Goal: Task Accomplishment & Management: Use online tool/utility

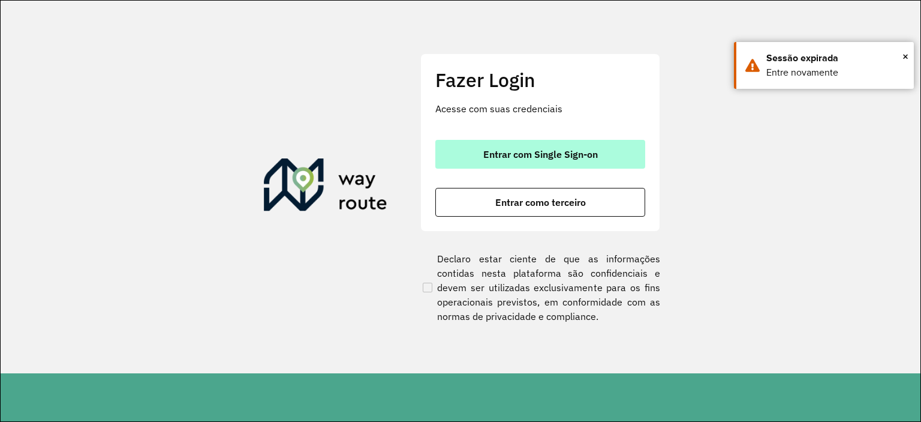
click at [532, 150] on span "Entrar com Single Sign-on" at bounding box center [540, 154] width 115 height 10
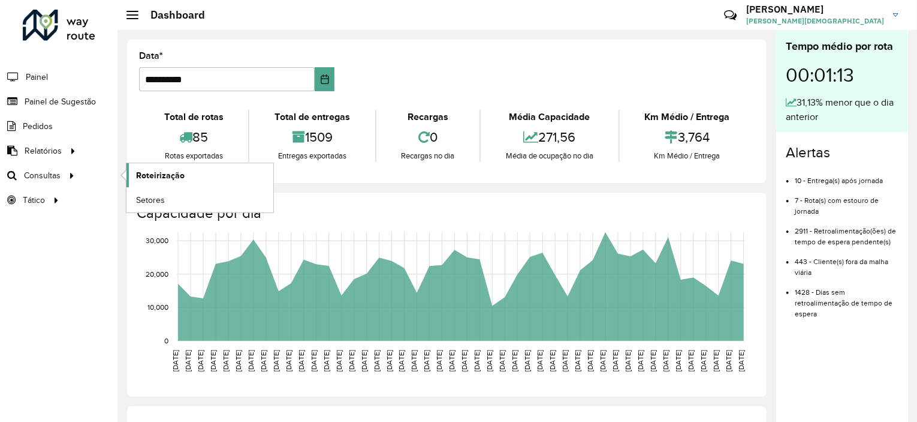
click at [158, 177] on span "Roteirização" at bounding box center [160, 175] width 49 height 13
click at [150, 199] on span "Setores" at bounding box center [150, 200] width 29 height 13
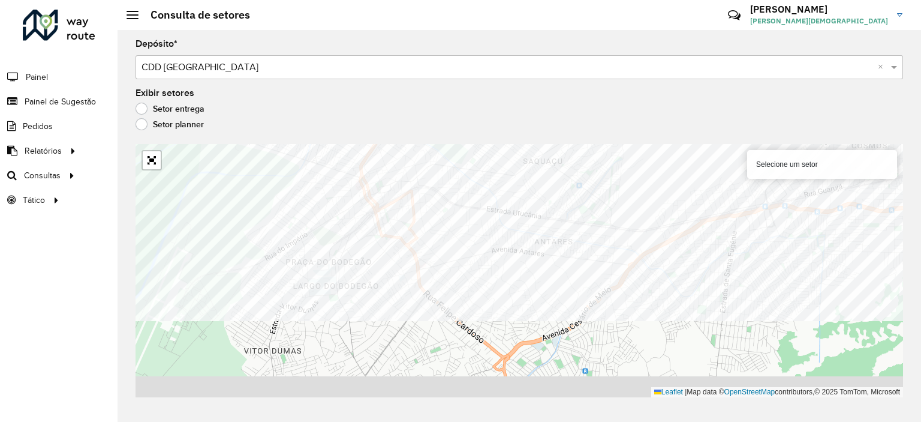
click at [462, 119] on formly-group "Depósito * Selecione um depósito × CDD [GEOGRAPHIC_DATA] × Exibir setores Setor…" at bounding box center [520, 218] width 768 height 357
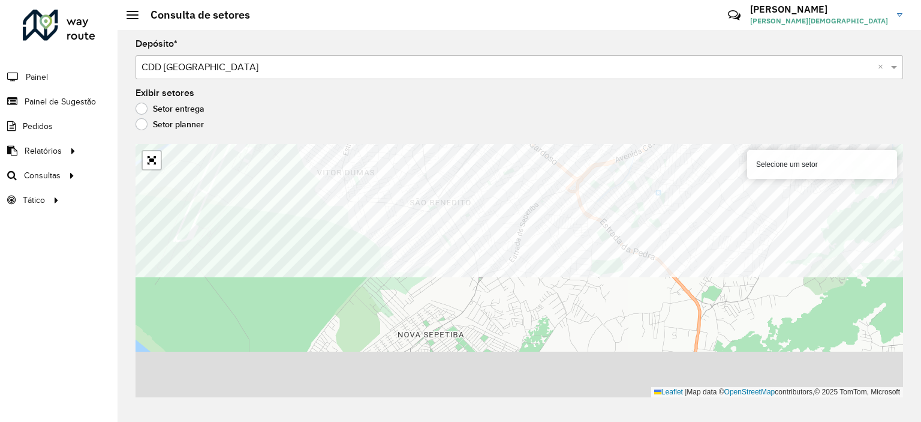
click at [336, 71] on formly-group "Depósito * Selecione um depósito × CDD Rio de Janeiro × Exibir setores Setor en…" at bounding box center [520, 218] width 768 height 357
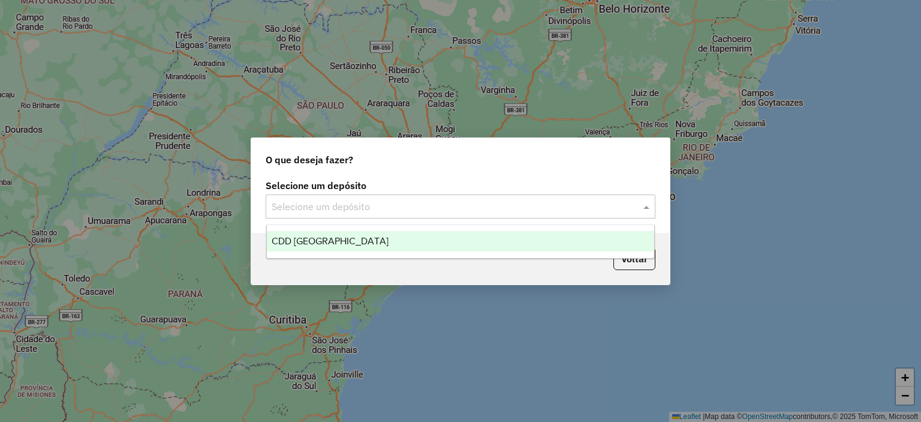
click at [441, 200] on input "text" at bounding box center [449, 207] width 354 height 14
click at [324, 237] on span "CDD [GEOGRAPHIC_DATA]" at bounding box center [330, 241] width 117 height 10
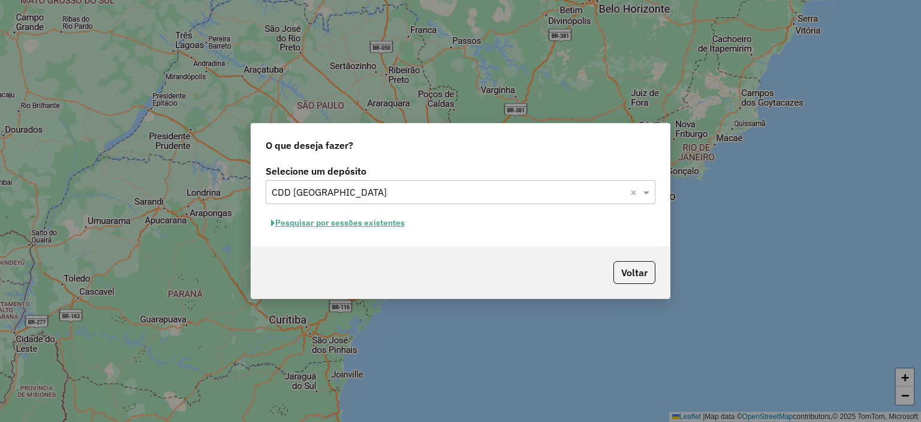
click at [318, 222] on button "Pesquisar por sessões existentes" at bounding box center [338, 222] width 145 height 19
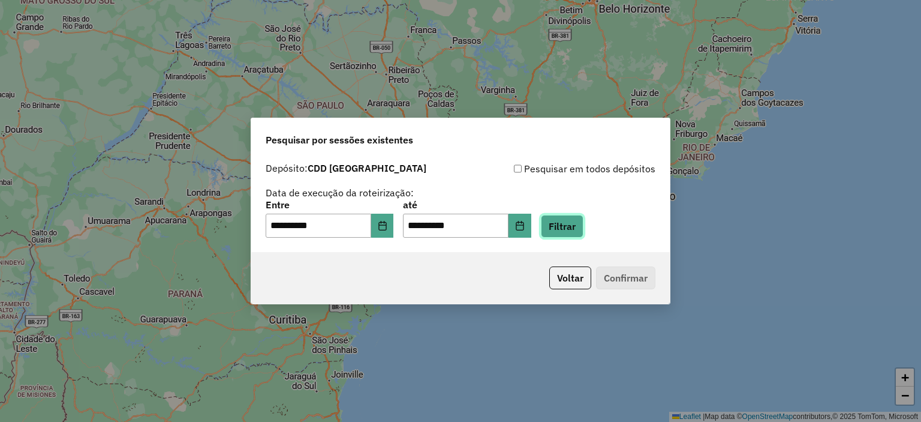
click at [575, 230] on button "Filtrar" at bounding box center [562, 226] width 43 height 23
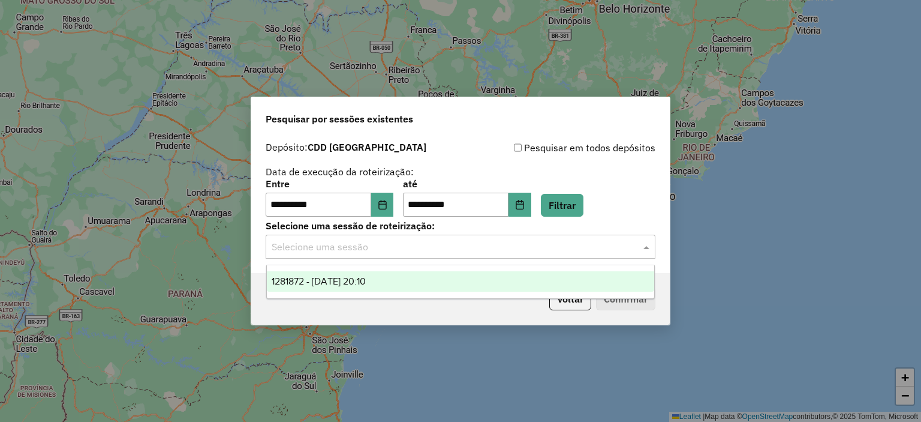
click at [320, 242] on input "text" at bounding box center [449, 247] width 354 height 14
click at [321, 278] on span "1281872 - 24/09/2025 20:10" at bounding box center [319, 281] width 94 height 10
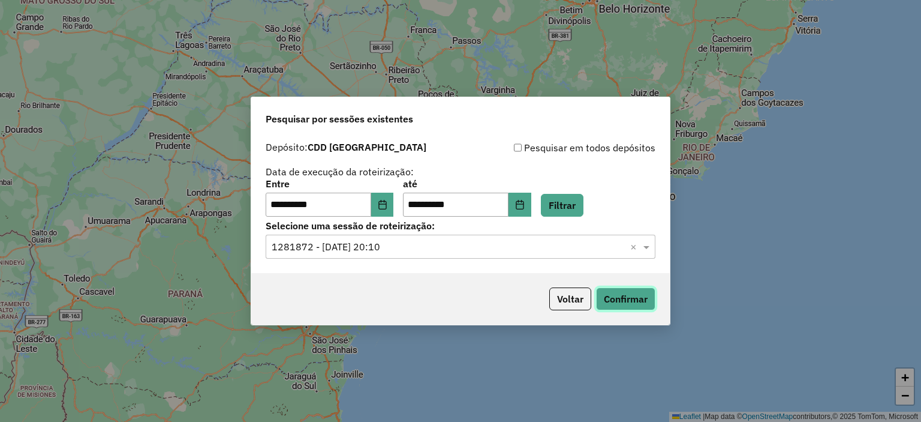
click at [627, 297] on button "Confirmar" at bounding box center [625, 298] width 59 height 23
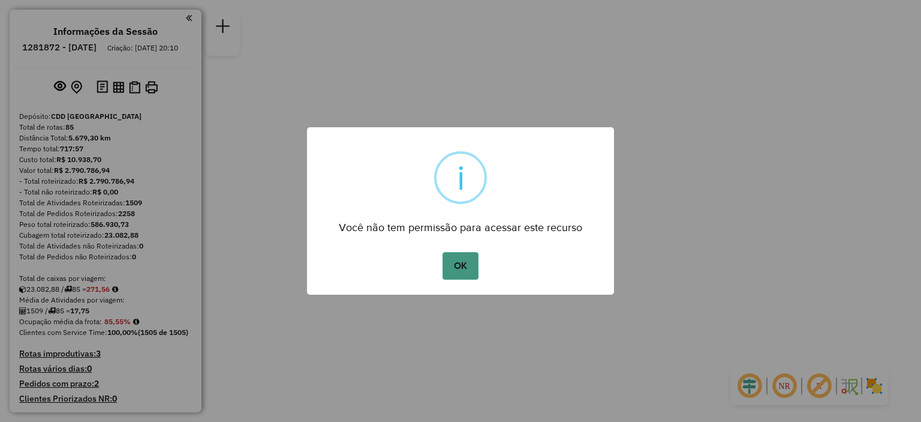
click at [463, 269] on button "OK" at bounding box center [460, 266] width 35 height 28
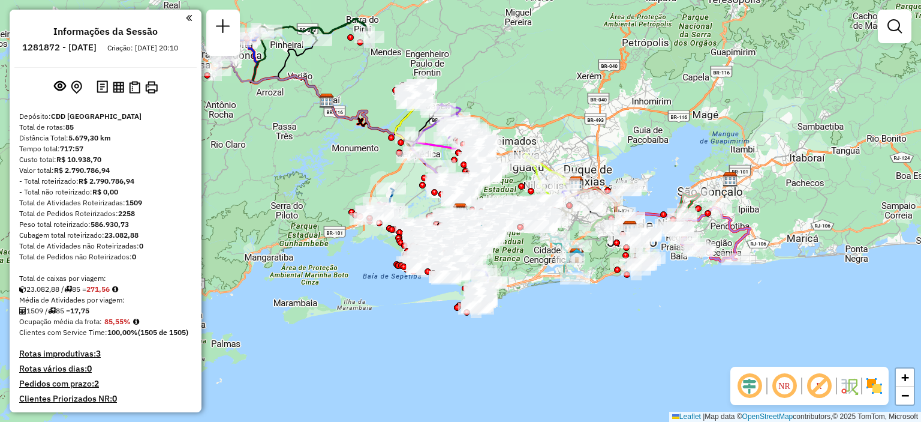
scroll to position [1495, 0]
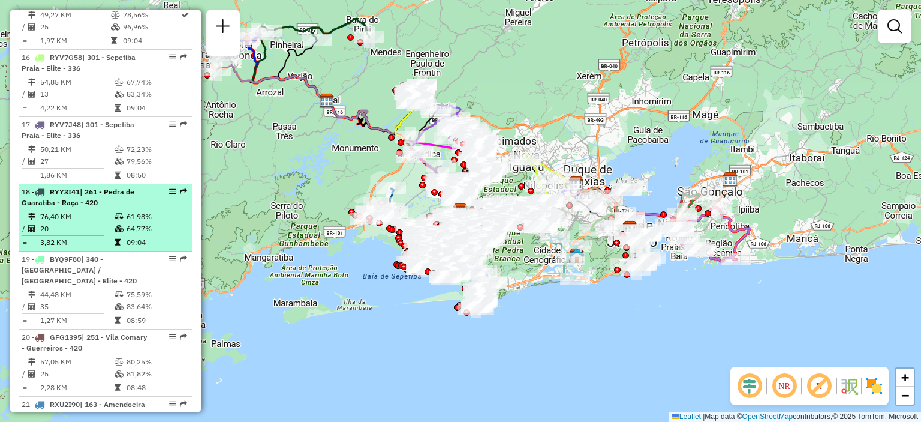
click at [77, 207] on span "| 261 - Pedra de Guaratiba - Raça - 420" at bounding box center [78, 197] width 113 height 20
select select "**********"
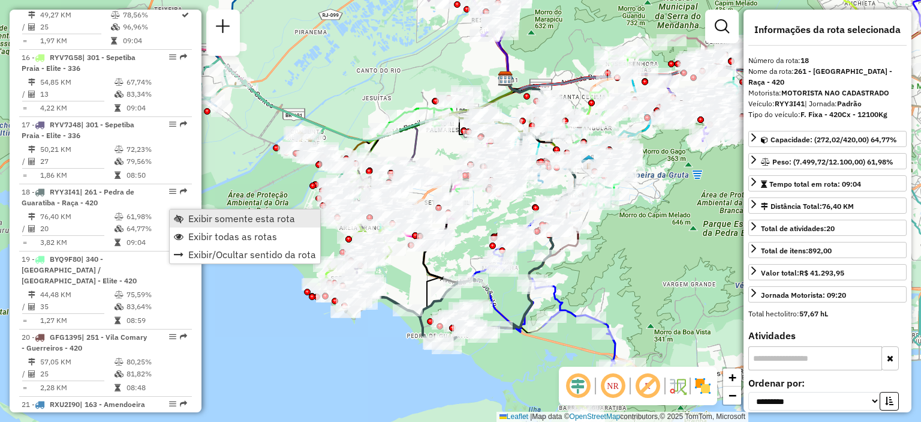
click at [212, 218] on span "Exibir somente esta rota" at bounding box center [241, 218] width 107 height 10
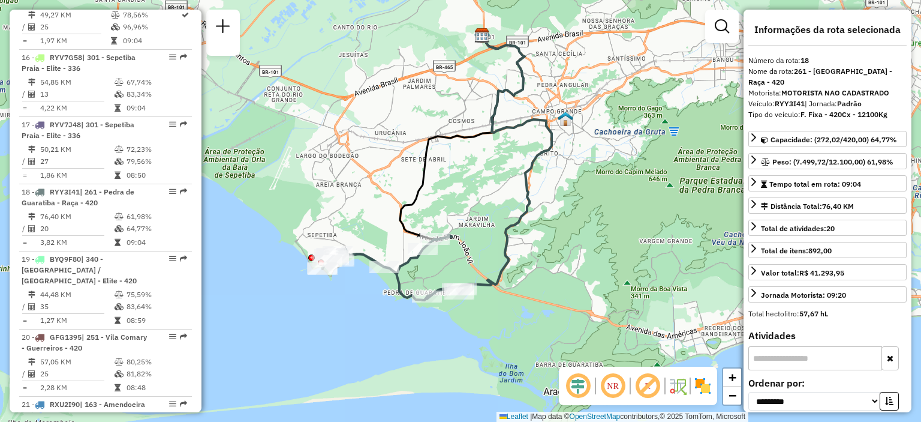
drag, startPoint x: 405, startPoint y: 266, endPoint x: 381, endPoint y: 211, distance: 59.6
click at [381, 211] on div "Janela de atendimento Grade de atendimento Capacidade Transportadoras Veículos …" at bounding box center [460, 211] width 921 height 422
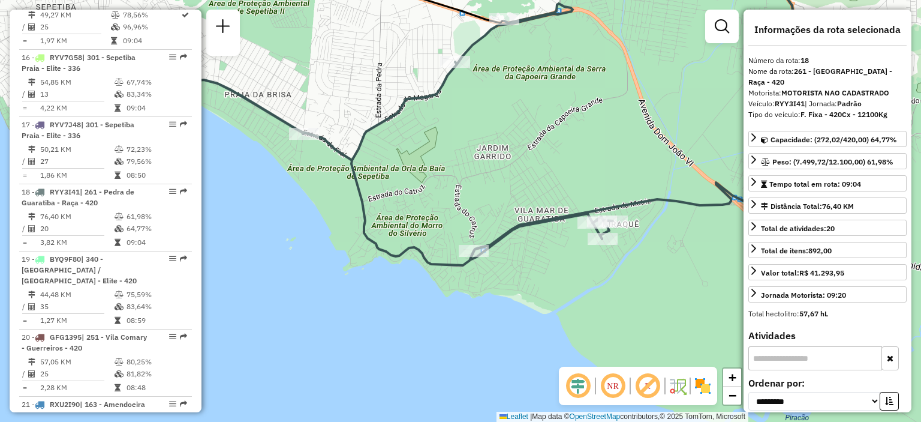
drag, startPoint x: 347, startPoint y: 312, endPoint x: 440, endPoint y: 311, distance: 92.9
click at [440, 311] on div "Janela de atendimento Grade de atendimento Capacidade Transportadoras Veículos …" at bounding box center [460, 211] width 921 height 422
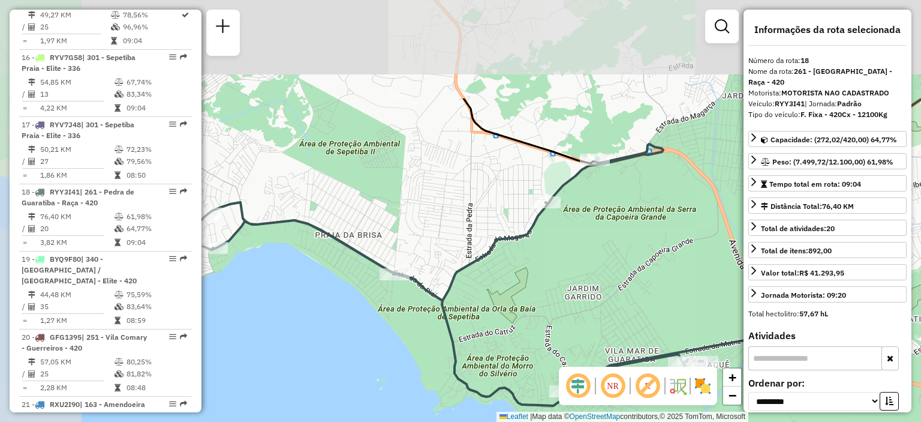
drag, startPoint x: 443, startPoint y: 145, endPoint x: 549, endPoint y: 284, distance: 174.9
click at [549, 288] on div "Janela de atendimento Grade de atendimento Capacidade Transportadoras Veículos …" at bounding box center [460, 211] width 921 height 422
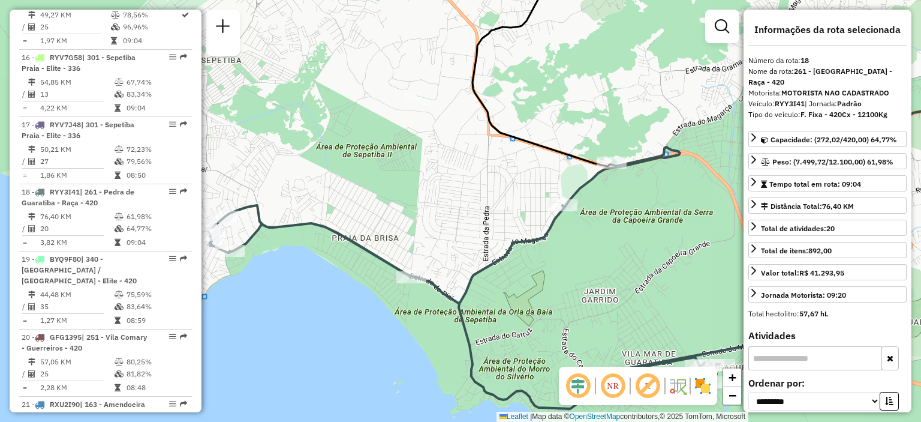
click at [706, 392] on img at bounding box center [702, 385] width 19 height 19
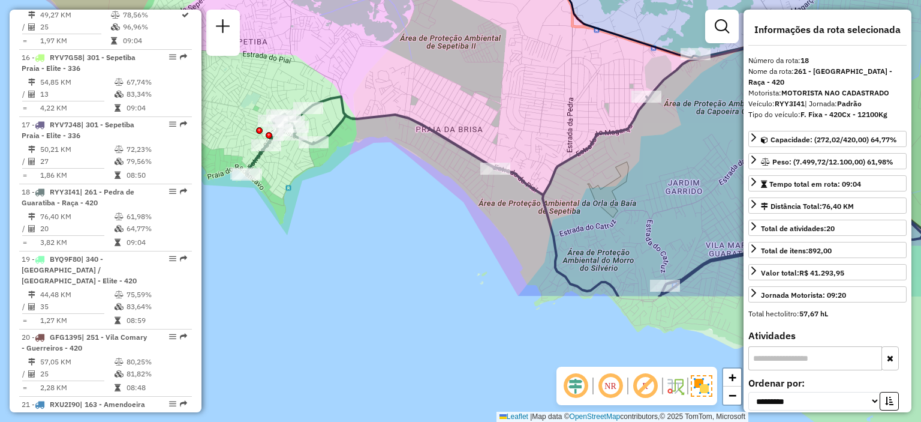
drag, startPoint x: 413, startPoint y: 255, endPoint x: 459, endPoint y: 91, distance: 170.8
click at [434, 86] on div "Janela de atendimento Grade de atendimento Capacidade Transportadoras Veículos …" at bounding box center [460, 211] width 921 height 422
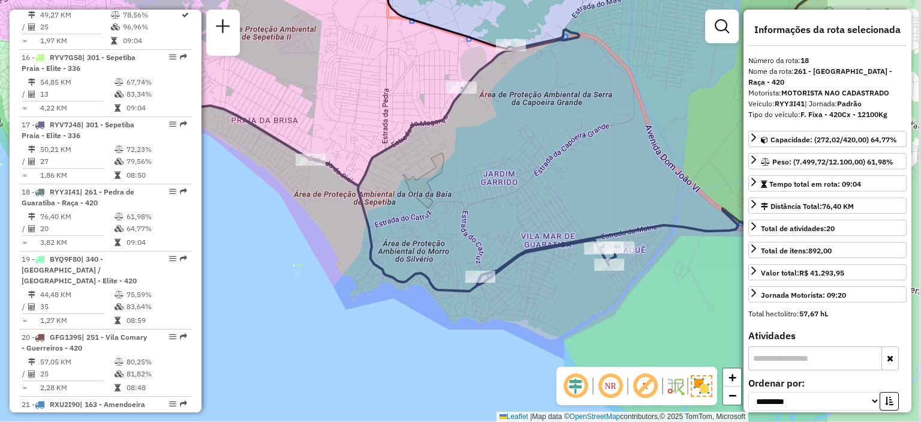
drag, startPoint x: 544, startPoint y: 104, endPoint x: 360, endPoint y: 95, distance: 184.9
click at [360, 95] on div "Janela de atendimento Grade de atendimento Capacidade Transportadoras Veículos …" at bounding box center [460, 211] width 921 height 422
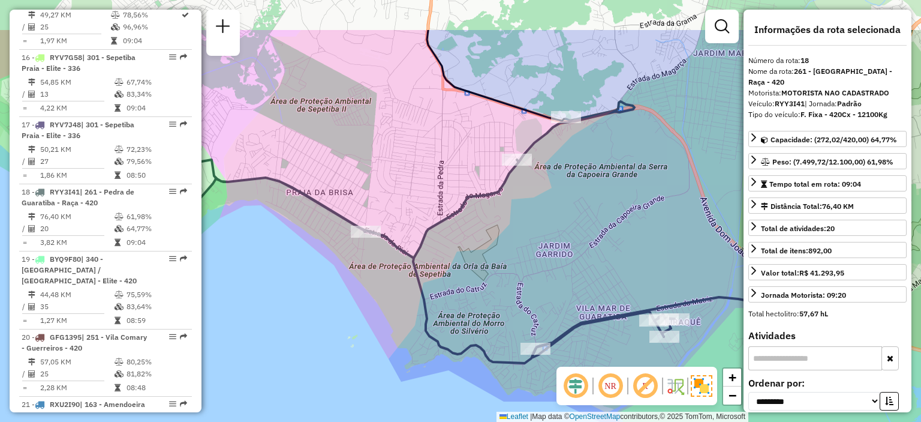
drag, startPoint x: 498, startPoint y: 150, endPoint x: 580, endPoint y: 221, distance: 108.9
click at [577, 231] on div "Janela de atendimento Grade de atendimento Capacidade Transportadoras Veículos …" at bounding box center [460, 211] width 921 height 422
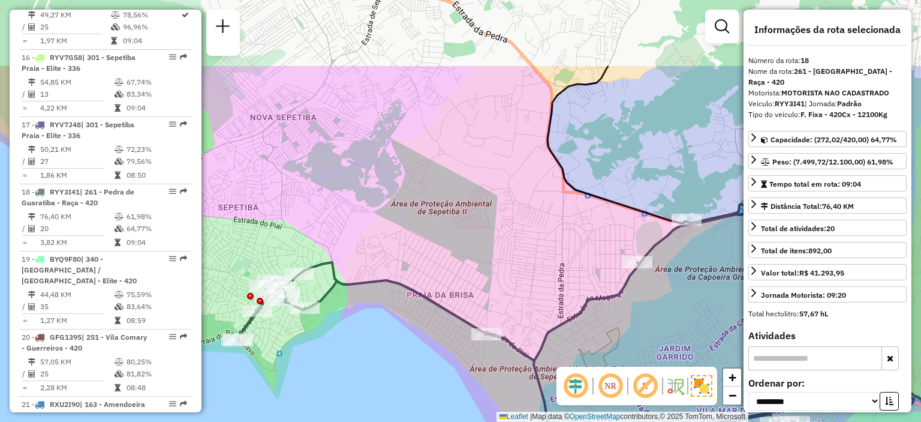
drag, startPoint x: 326, startPoint y: 125, endPoint x: 441, endPoint y: 225, distance: 152.6
click at [435, 240] on div "Janela de atendimento Grade de atendimento Capacidade Transportadoras Veículos …" at bounding box center [460, 211] width 921 height 422
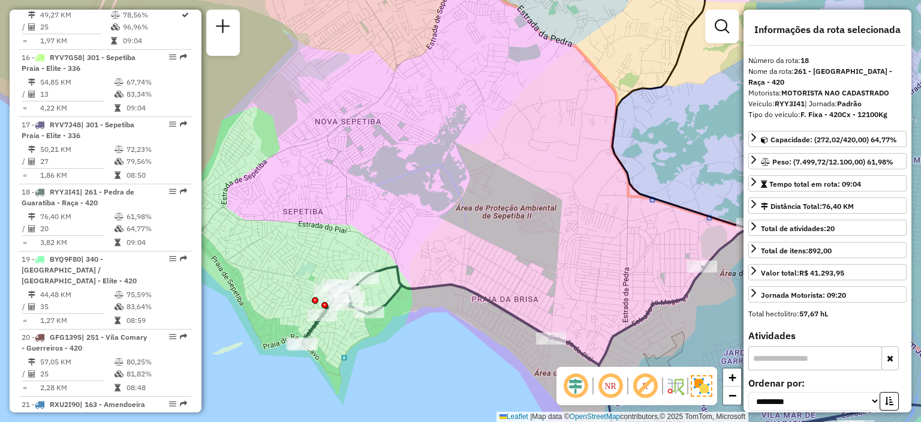
drag, startPoint x: 413, startPoint y: 185, endPoint x: 490, endPoint y: 165, distance: 79.7
click at [489, 164] on div "Janela de atendimento Grade de atendimento Capacidade Transportadoras Veículos …" at bounding box center [460, 211] width 921 height 422
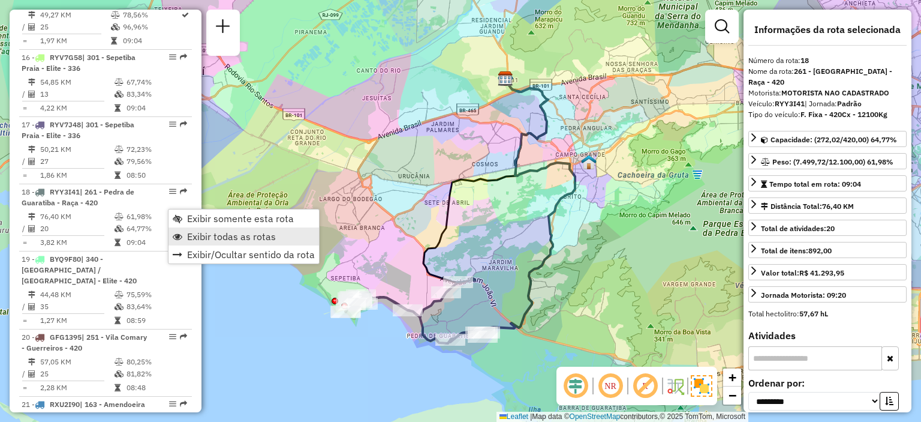
click at [194, 237] on span "Exibir todas as rotas" at bounding box center [231, 236] width 89 height 10
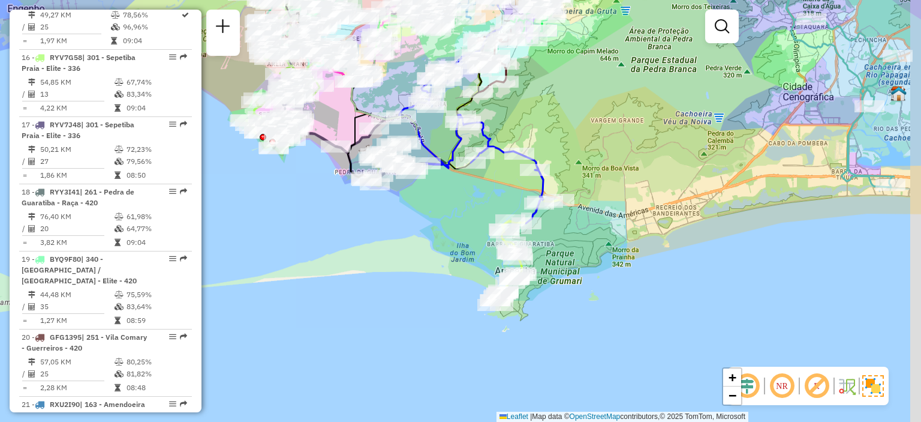
drag, startPoint x: 534, startPoint y: 367, endPoint x: 462, endPoint y: 203, distance: 178.8
click at [462, 203] on div "Janela de atendimento Grade de atendimento Capacidade Transportadoras Veículos …" at bounding box center [460, 211] width 921 height 422
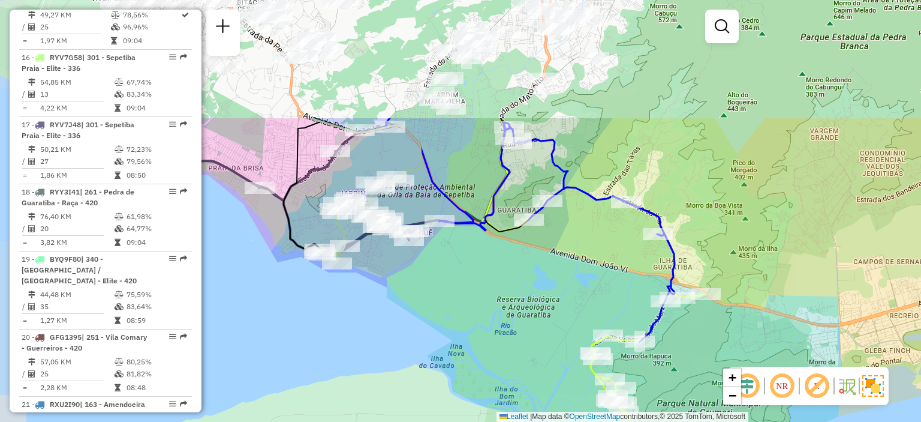
drag, startPoint x: 314, startPoint y: 108, endPoint x: 493, endPoint y: 268, distance: 240.8
click at [493, 268] on div "Janela de atendimento Grade de atendimento Capacidade Transportadoras Veículos …" at bounding box center [460, 211] width 921 height 422
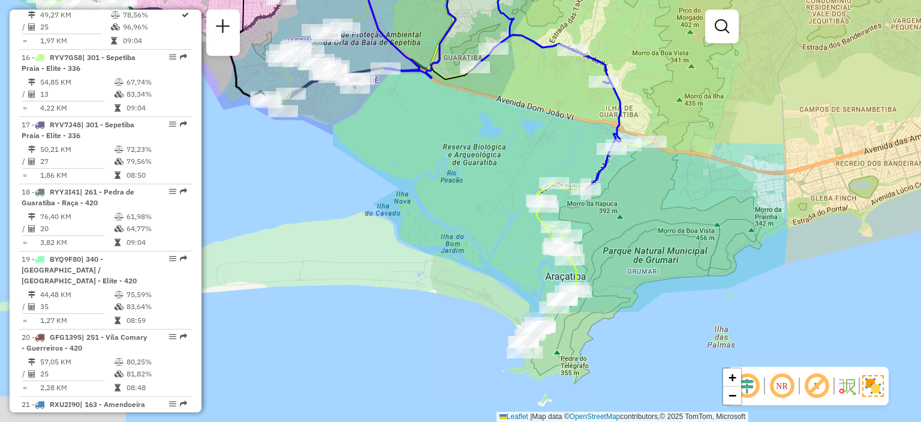
drag, startPoint x: 505, startPoint y: 321, endPoint x: 461, endPoint y: 168, distance: 159.0
click at [429, 148] on div "Janela de atendimento Grade de atendimento Capacidade Transportadoras Veículos …" at bounding box center [460, 211] width 921 height 422
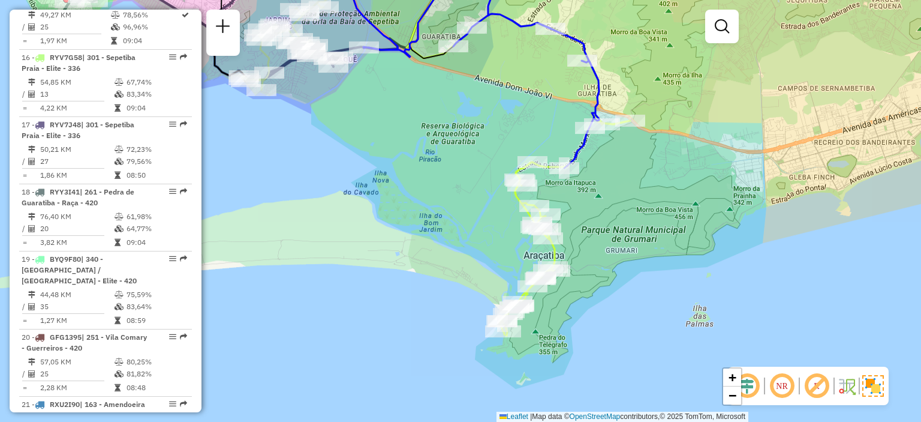
click at [877, 381] on img at bounding box center [873, 386] width 22 height 22
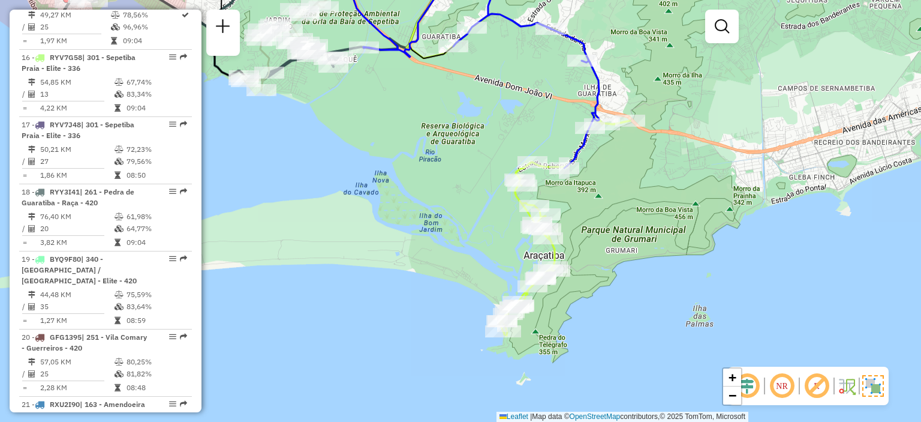
click at [874, 388] on img at bounding box center [873, 386] width 22 height 22
click at [870, 383] on img at bounding box center [874, 385] width 19 height 19
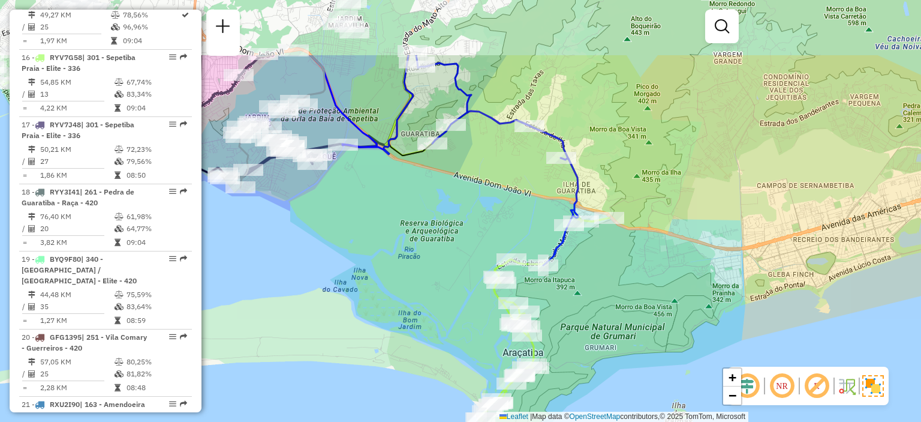
drag, startPoint x: 465, startPoint y: 157, endPoint x: 445, endPoint y: 258, distance: 103.4
click at [443, 256] on div "Janela de atendimento Grade de atendimento Capacidade Transportadoras Veículos …" at bounding box center [460, 211] width 921 height 422
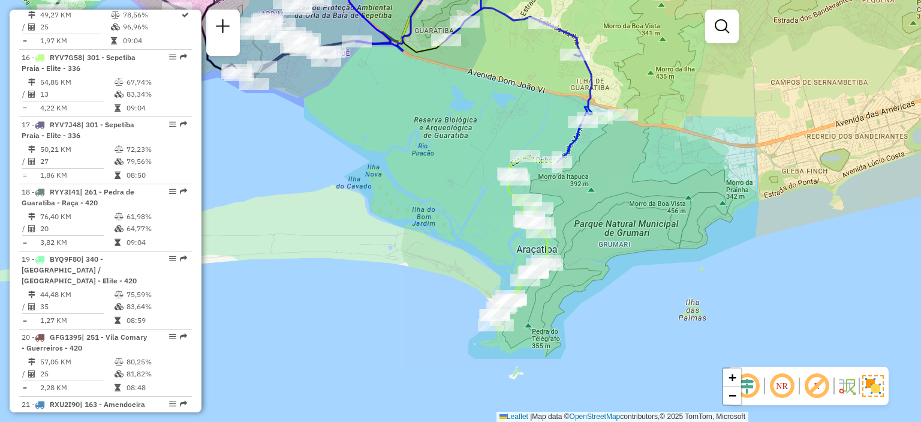
drag, startPoint x: 387, startPoint y: 215, endPoint x: 389, endPoint y: 141, distance: 74.4
click at [389, 141] on div "Janela de atendimento Grade de atendimento Capacidade Transportadoras Veículos …" at bounding box center [460, 211] width 921 height 422
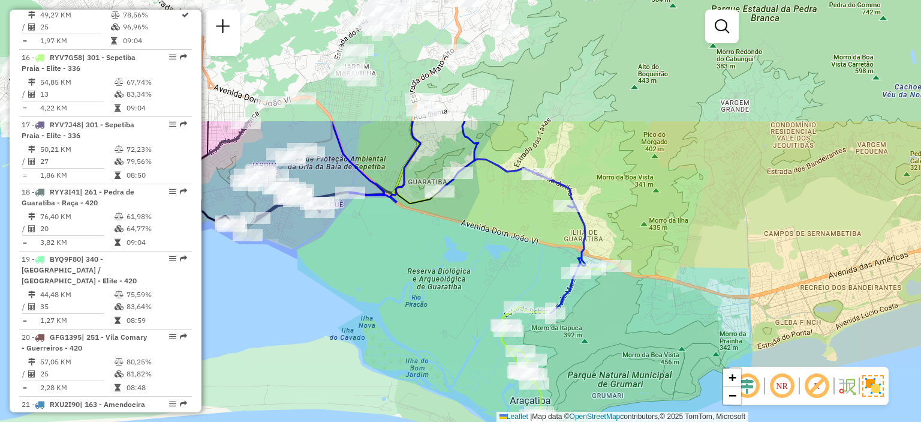
drag, startPoint x: 439, startPoint y: 174, endPoint x: 496, endPoint y: 299, distance: 137.9
click at [436, 291] on div "Janela de atendimento Grade de atendimento Capacidade Transportadoras Veículos …" at bounding box center [460, 211] width 921 height 422
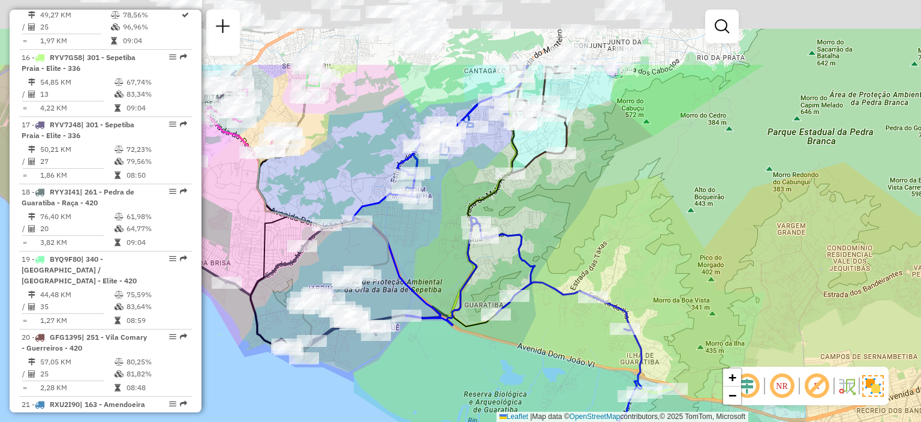
drag, startPoint x: 371, startPoint y: 155, endPoint x: 428, endPoint y: 278, distance: 134.9
click at [427, 278] on div "Janela de atendimento Grade de atendimento Capacidade Transportadoras Veículos …" at bounding box center [460, 211] width 921 height 422
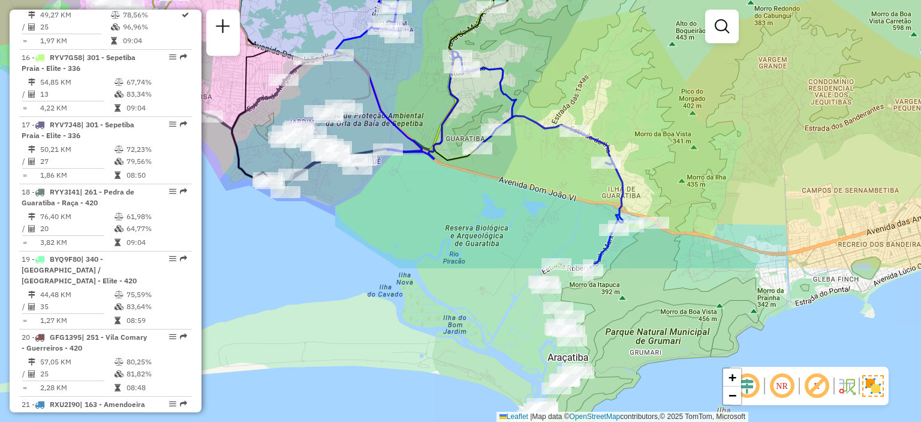
drag, startPoint x: 578, startPoint y: 387, endPoint x: 545, endPoint y: 168, distance: 221.9
click at [542, 167] on div "Janela de atendimento Grade de atendimento Capacidade Transportadoras Veículos …" at bounding box center [460, 211] width 921 height 422
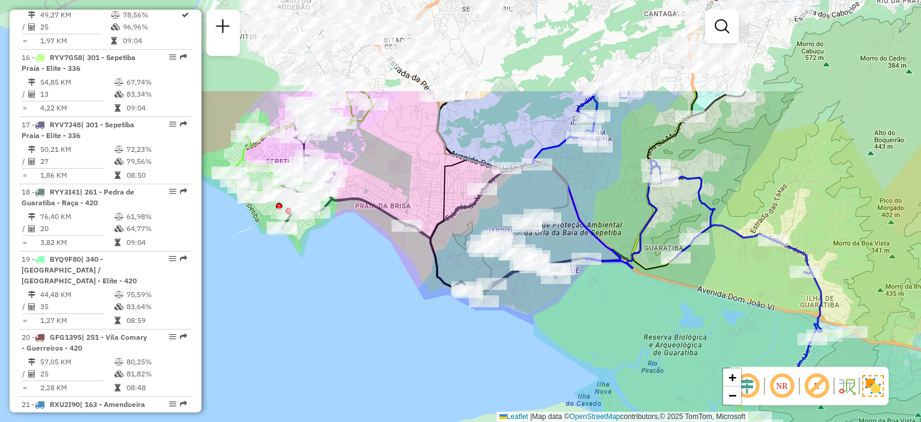
drag, startPoint x: 348, startPoint y: 182, endPoint x: 554, endPoint y: 311, distance: 243.2
click at [555, 314] on div "Janela de atendimento Grade de atendimento Capacidade Transportadoras Veículos …" at bounding box center [460, 211] width 921 height 422
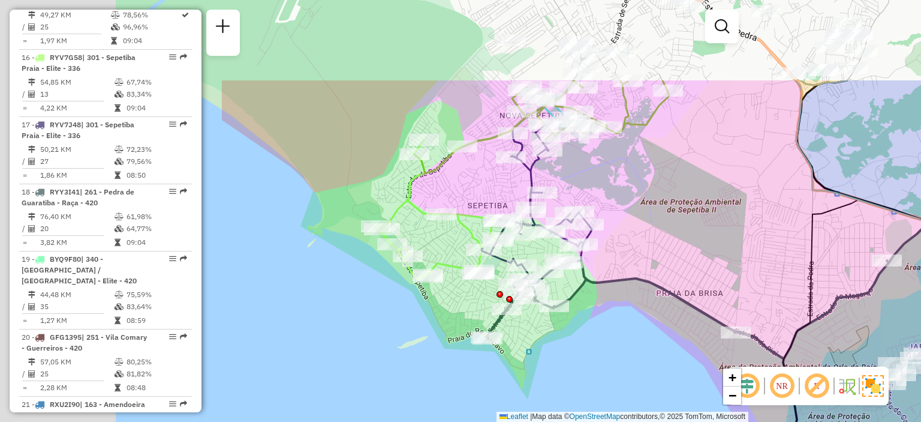
drag, startPoint x: 311, startPoint y: 220, endPoint x: 625, endPoint y: 342, distance: 337.2
click at [625, 342] on div "Janela de atendimento Grade de atendimento Capacidade Transportadoras Veículos …" at bounding box center [460, 211] width 921 height 422
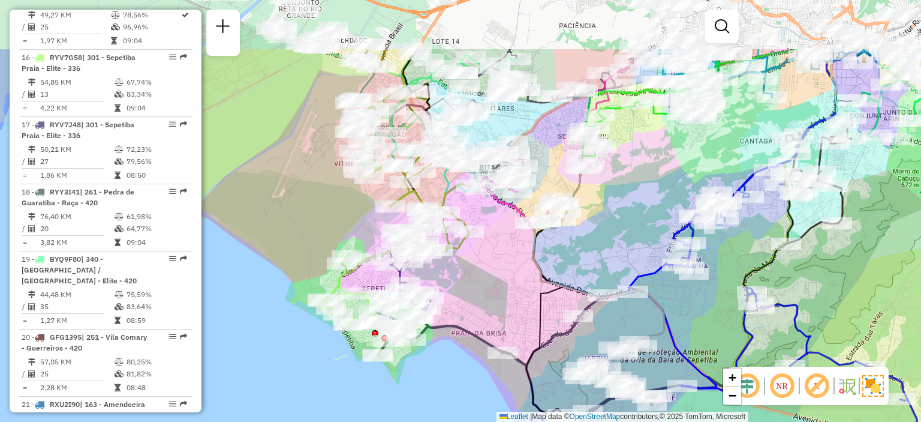
drag, startPoint x: 449, startPoint y: 107, endPoint x: 362, endPoint y: 201, distance: 128.1
click at [362, 201] on div "Janela de atendimento Grade de atendimento Capacidade Transportadoras Veículos …" at bounding box center [460, 211] width 921 height 422
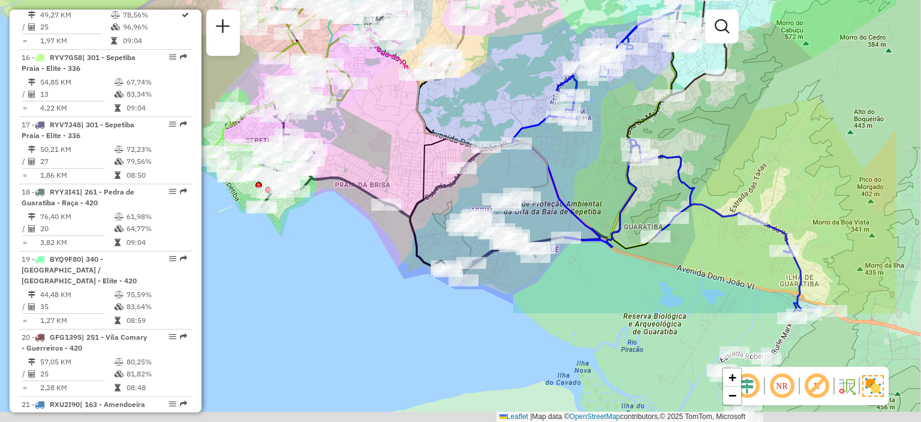
drag, startPoint x: 498, startPoint y: 276, endPoint x: 381, endPoint y: 125, distance: 190.7
click at [381, 125] on div "Janela de atendimento Grade de atendimento Capacidade Transportadoras Veículos …" at bounding box center [460, 211] width 921 height 422
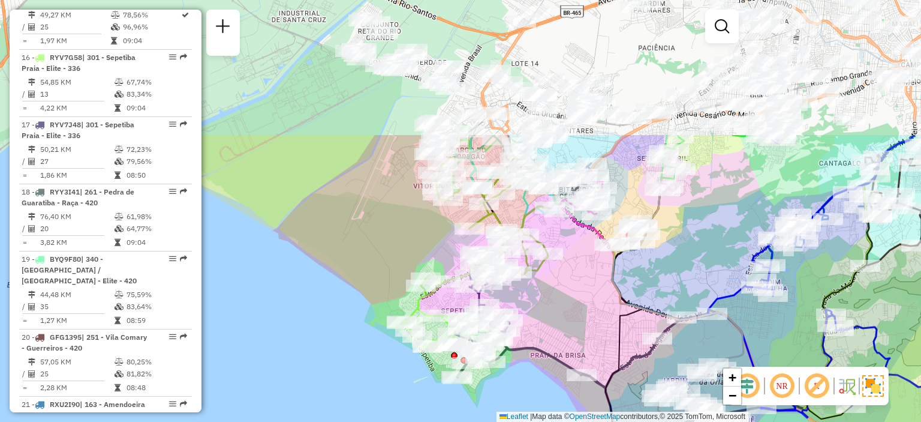
drag, startPoint x: 320, startPoint y: 147, endPoint x: 570, endPoint y: 324, distance: 306.3
click at [570, 324] on div "Janela de atendimento Grade de atendimento Capacidade Transportadoras Veículos …" at bounding box center [460, 211] width 921 height 422
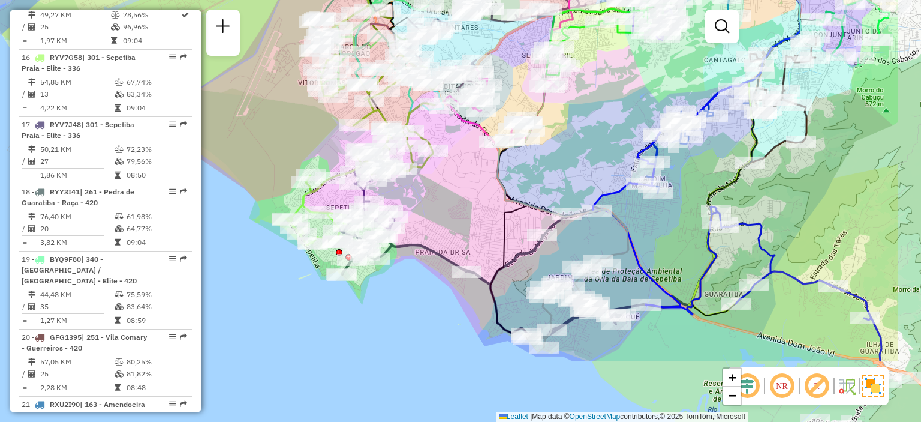
drag, startPoint x: 565, startPoint y: 303, endPoint x: 455, endPoint y: 206, distance: 147.0
click at [455, 206] on div "Janela de atendimento Grade de atendimento Capacidade Transportadoras Veículos …" at bounding box center [460, 211] width 921 height 422
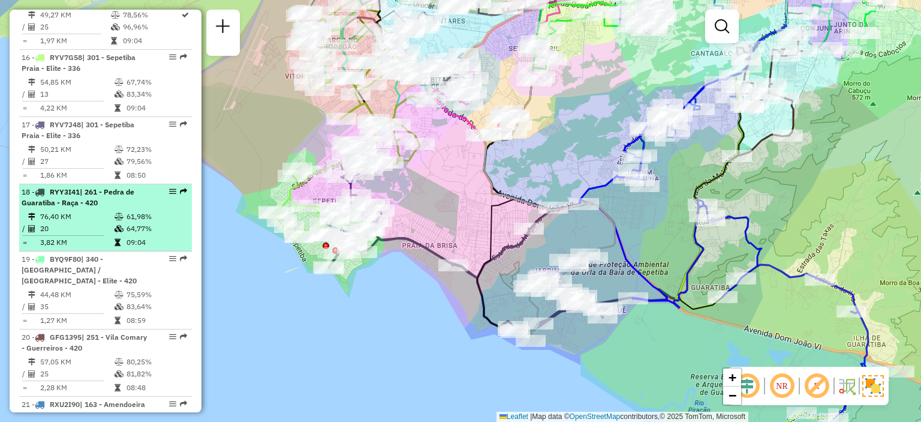
select select "**********"
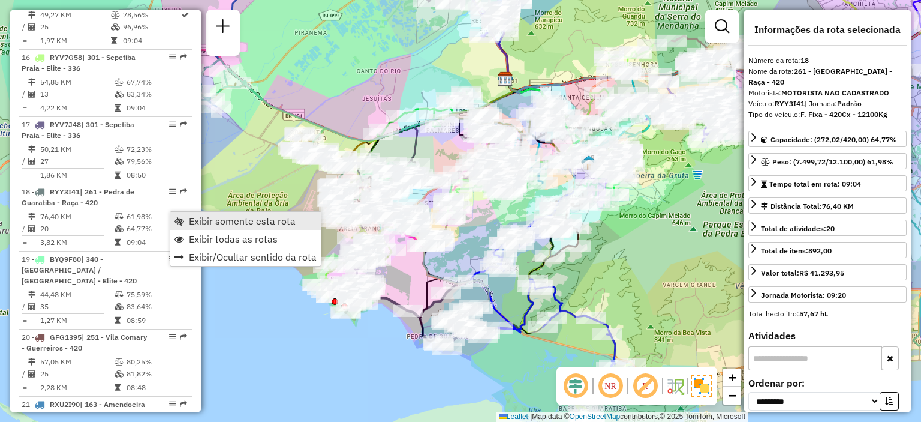
click at [215, 218] on span "Exibir somente esta rota" at bounding box center [242, 221] width 107 height 10
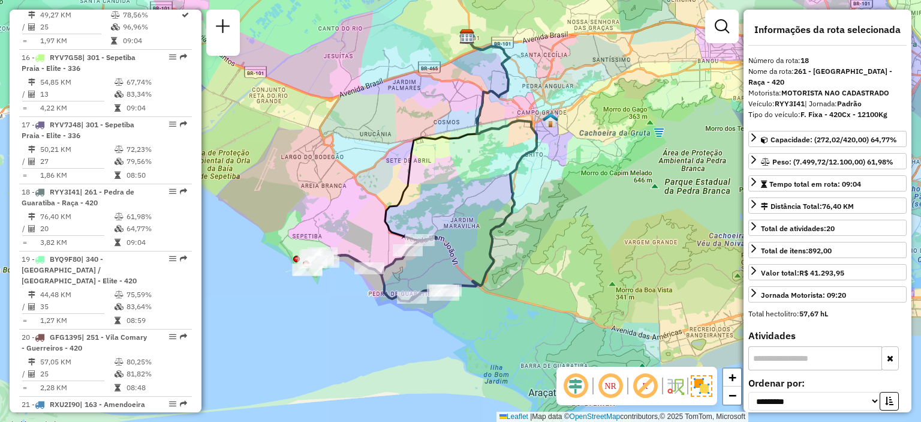
drag, startPoint x: 372, startPoint y: 245, endPoint x: 342, endPoint y: 176, distance: 75.7
click at [342, 177] on div "Janela de atendimento Grade de atendimento Capacidade Transportadoras Veículos …" at bounding box center [460, 211] width 921 height 422
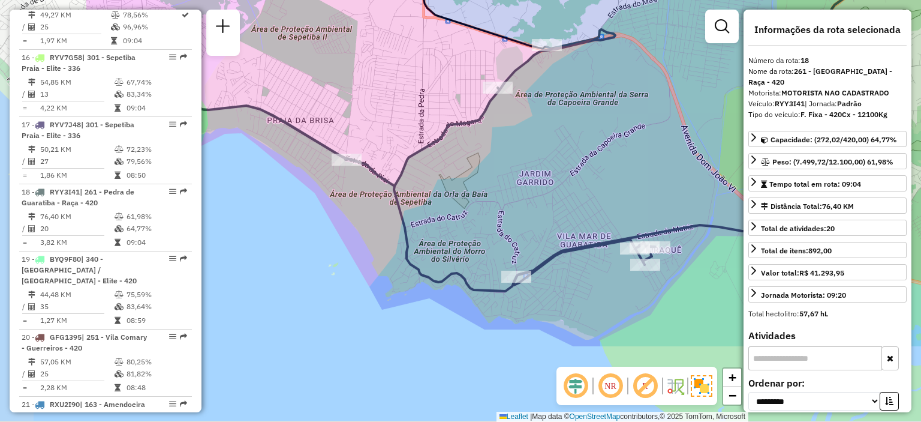
drag, startPoint x: 402, startPoint y: 273, endPoint x: 588, endPoint y: 152, distance: 221.7
click at [588, 152] on div "Janela de atendimento Grade de atendimento Capacidade Transportadoras Veículos …" at bounding box center [460, 211] width 921 height 422
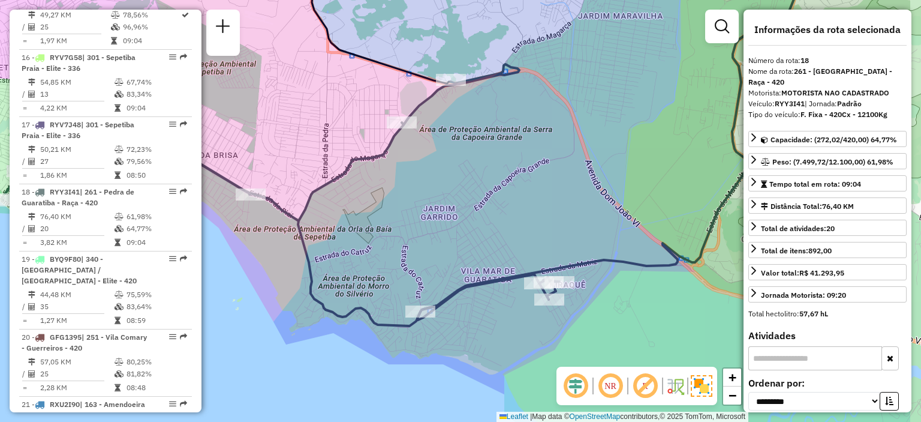
drag, startPoint x: 621, startPoint y: 100, endPoint x: 519, endPoint y: 139, distance: 109.5
click at [519, 139] on div "Janela de atendimento Grade de atendimento Capacidade Transportadoras Veículos …" at bounding box center [460, 211] width 921 height 422
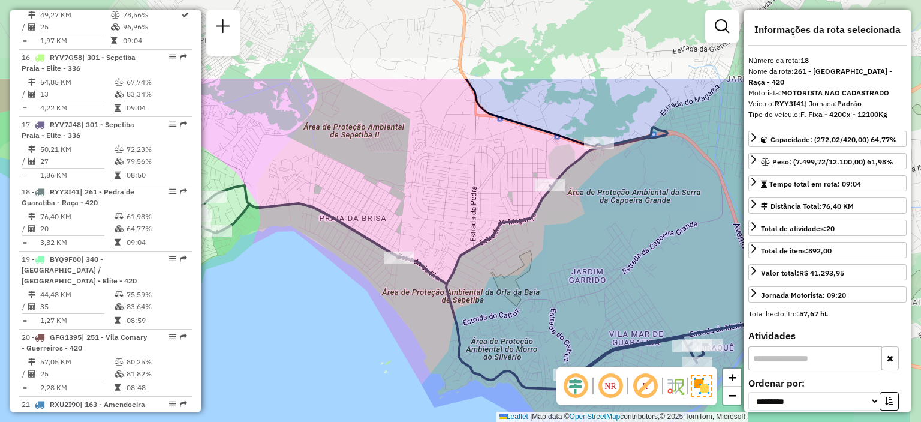
drag, startPoint x: 661, startPoint y: 148, endPoint x: 547, endPoint y: 221, distance: 135.2
click at [558, 269] on div "Janela de atendimento Grade de atendimento Capacidade Transportadoras Veículos …" at bounding box center [460, 211] width 921 height 422
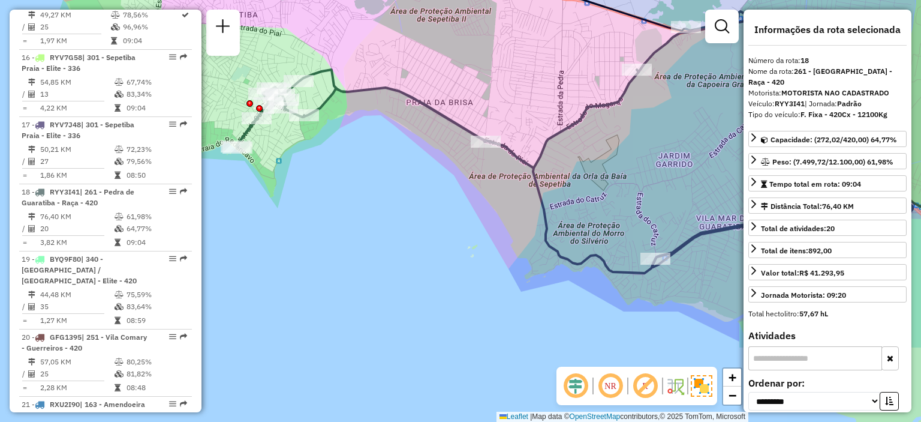
drag, startPoint x: 616, startPoint y: 247, endPoint x: 489, endPoint y: 153, distance: 157.7
click at [687, 177] on div "Janela de atendimento Grade de atendimento Capacidade Transportadoras Veículos …" at bounding box center [460, 211] width 921 height 422
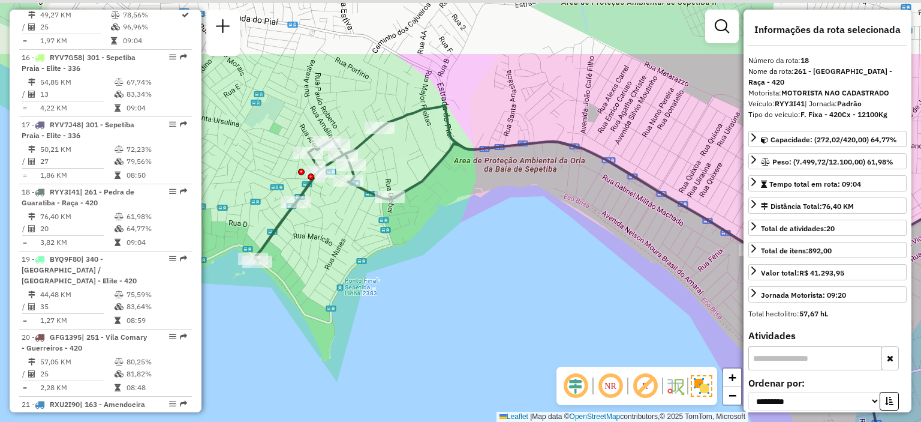
drag, startPoint x: 260, startPoint y: 119, endPoint x: 326, endPoint y: 216, distance: 116.9
click at [324, 216] on div "Janela de atendimento Grade de atendimento Capacidade Transportadoras Veículos …" at bounding box center [460, 211] width 921 height 422
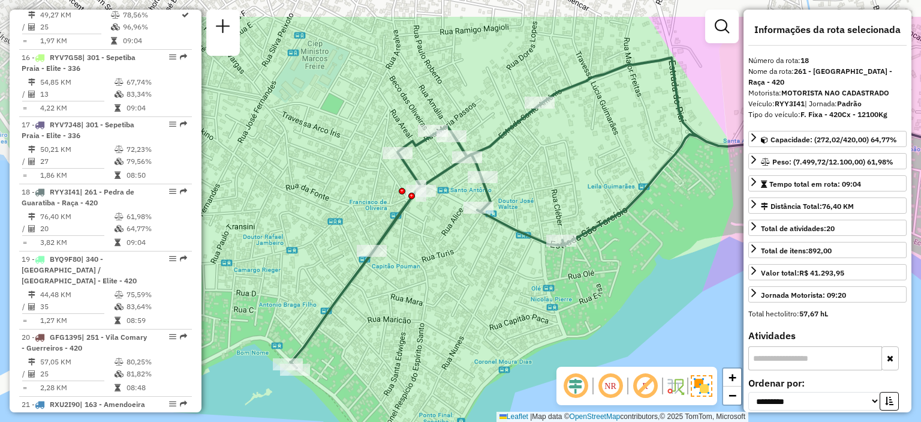
drag, startPoint x: 329, startPoint y: 202, endPoint x: 443, endPoint y: 256, distance: 126.1
click at [443, 256] on div "Janela de atendimento Grade de atendimento Capacidade Transportadoras Veículos …" at bounding box center [460, 211] width 921 height 422
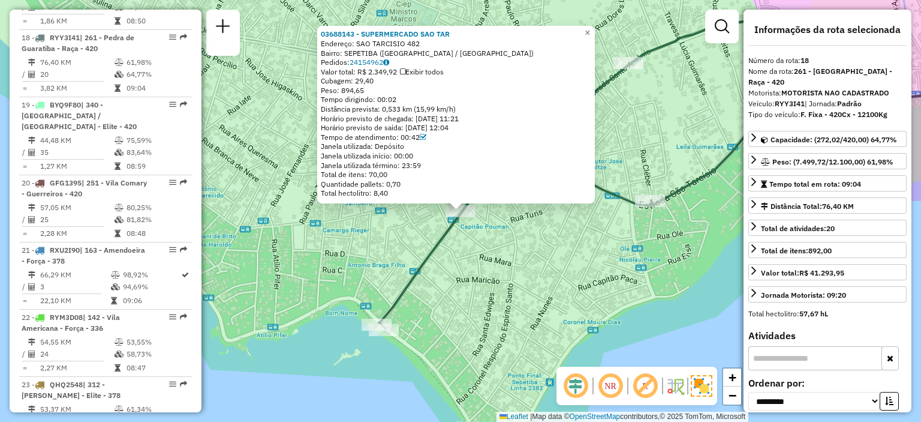
scroll to position [1689, 0]
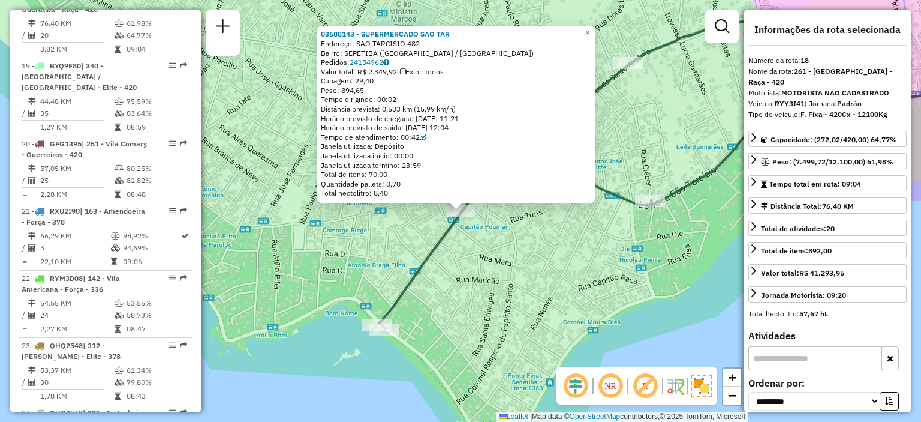
click at [467, 284] on div "03688143 - SUPERMERCADO SAO TAR Endereço: SAO TARCISIO 482 Bairro: SEPETIBA (RI…" at bounding box center [460, 211] width 921 height 422
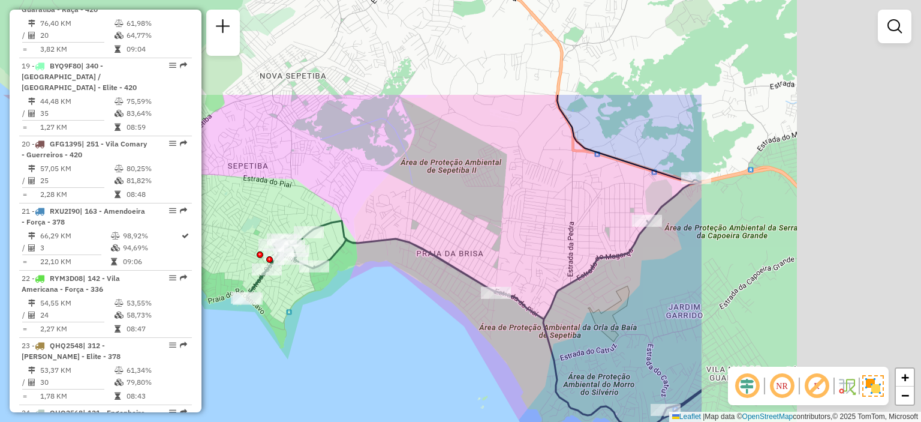
drag, startPoint x: 722, startPoint y: 121, endPoint x: 285, endPoint y: 285, distance: 466.6
click at [300, 285] on div "Janela de atendimento Grade de atendimento Capacidade Transportadoras Veículos …" at bounding box center [460, 211] width 921 height 422
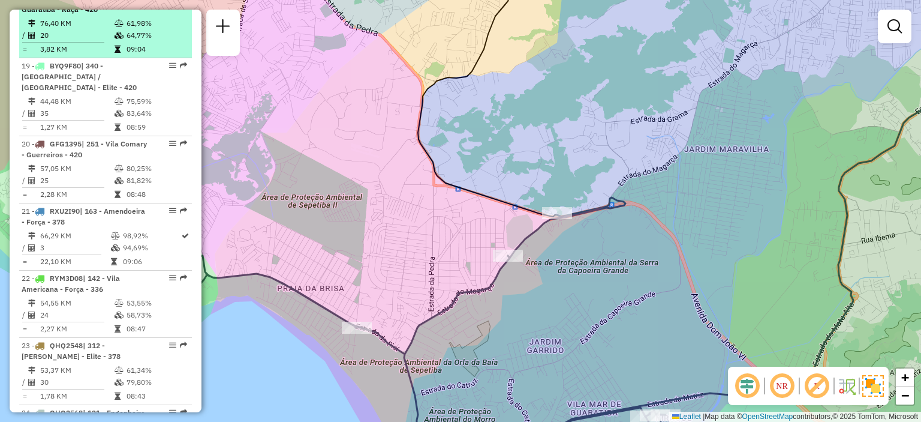
select select "**********"
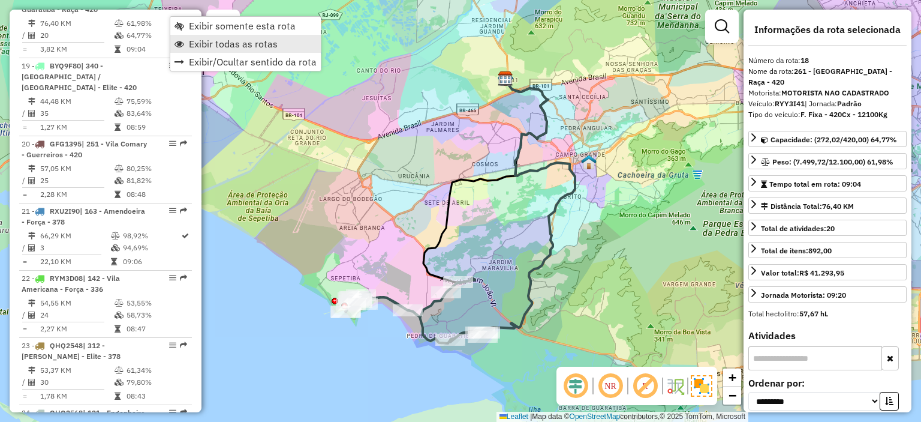
click at [206, 48] on span "Exibir todas as rotas" at bounding box center [233, 44] width 89 height 10
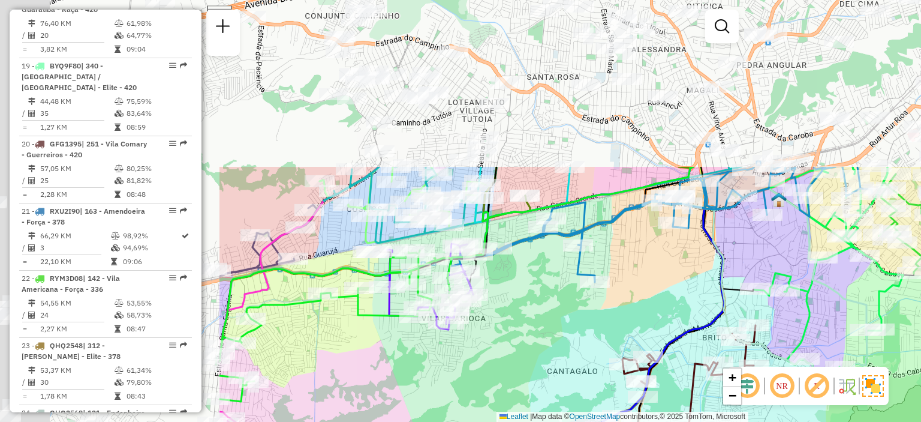
drag, startPoint x: 307, startPoint y: 107, endPoint x: 619, endPoint y: 316, distance: 375.2
click at [619, 316] on div "Janela de atendimento Grade de atendimento Capacidade Transportadoras Veículos …" at bounding box center [460, 211] width 921 height 422
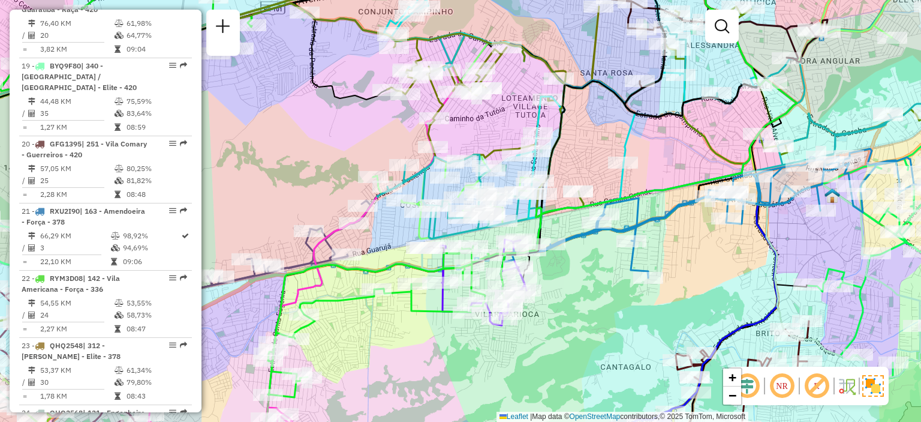
drag, startPoint x: 534, startPoint y: 143, endPoint x: 590, endPoint y: 137, distance: 56.0
click at [590, 137] on div "Janela de atendimento Grade de atendimento Capacidade Transportadoras Veículos …" at bounding box center [460, 211] width 921 height 422
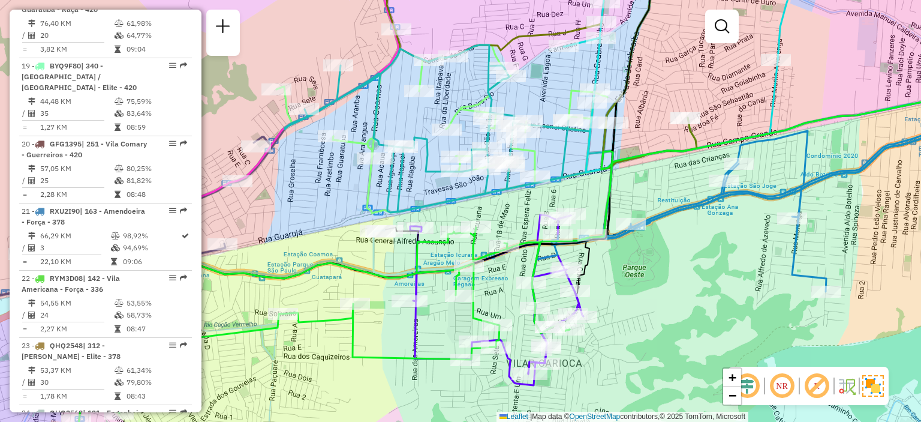
scroll to position [3374, 0]
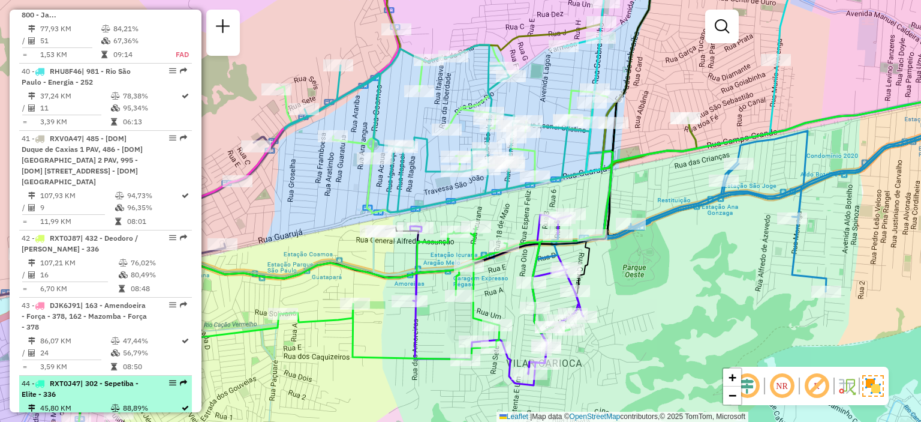
click at [102, 378] on div "44 - RXT0J47 | 302 - Sepetiba - Elite - 336" at bounding box center [85, 389] width 127 height 22
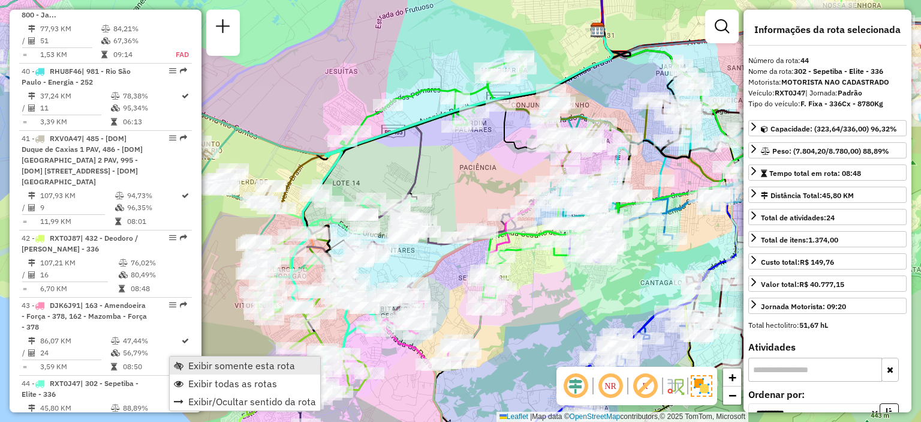
click at [219, 365] on span "Exibir somente esta rota" at bounding box center [241, 365] width 107 height 10
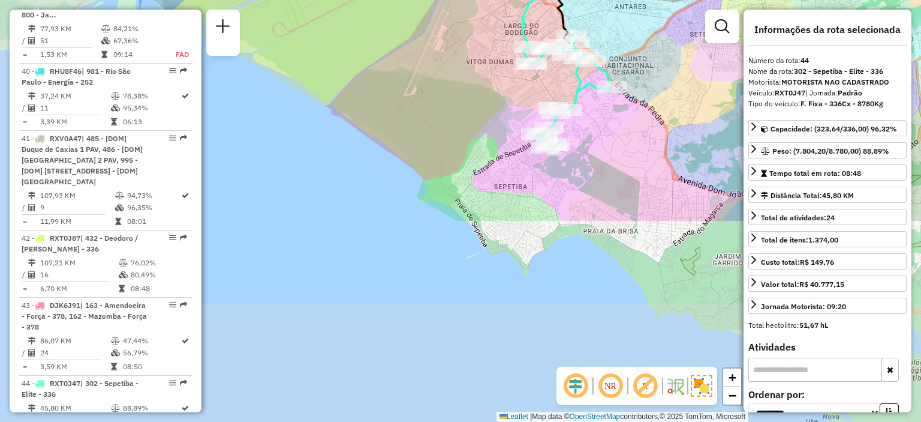
drag, startPoint x: 243, startPoint y: 342, endPoint x: 471, endPoint y: 103, distance: 330.4
click at [471, 103] on div "Janela de atendimento Grade de atendimento Capacidade Transportadoras Veículos …" at bounding box center [460, 211] width 921 height 422
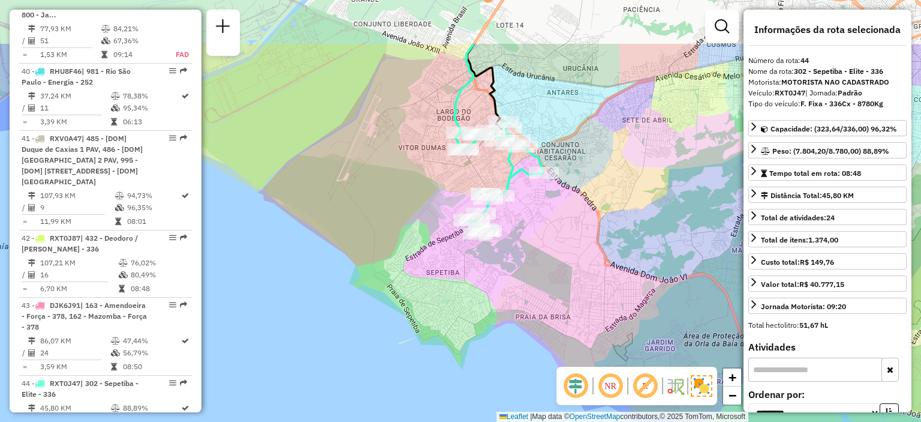
drag, startPoint x: 471, startPoint y: 103, endPoint x: 404, endPoint y: 189, distance: 109.3
click at [404, 189] on div "Janela de atendimento Grade de atendimento Capacidade Transportadoras Veículos …" at bounding box center [460, 211] width 921 height 422
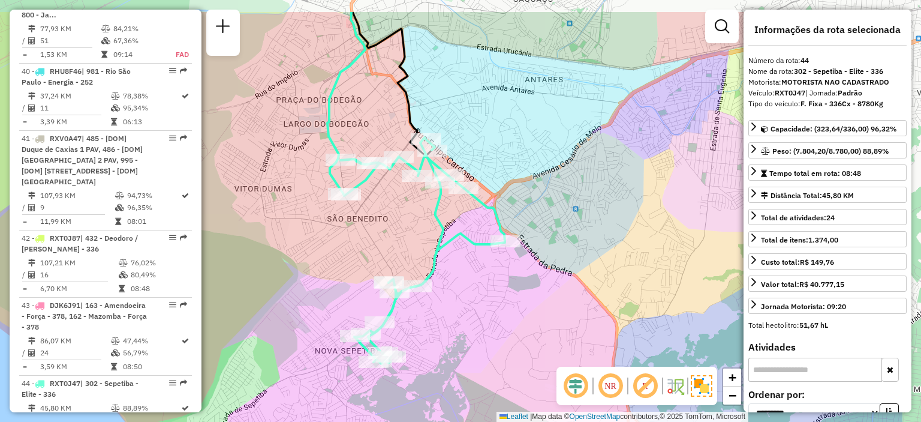
drag, startPoint x: 407, startPoint y: 165, endPoint x: 295, endPoint y: 219, distance: 124.7
click at [295, 219] on div "Janela de atendimento Grade de atendimento Capacidade Transportadoras Veículos …" at bounding box center [460, 211] width 921 height 422
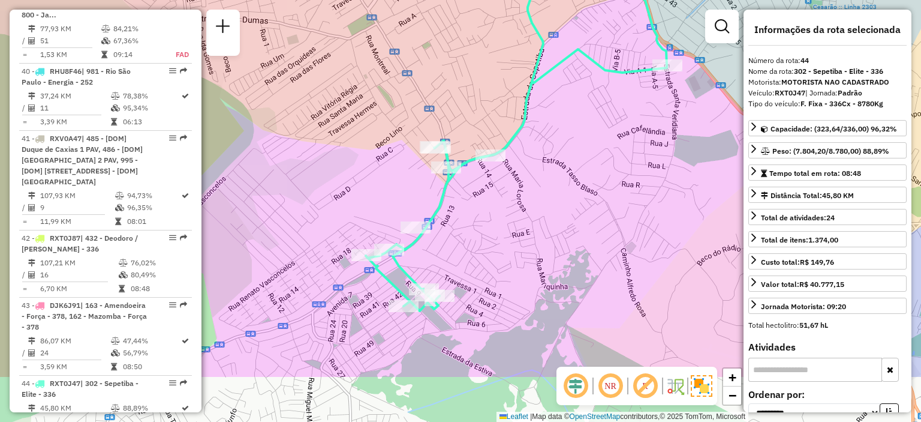
drag, startPoint x: 443, startPoint y: 305, endPoint x: 504, endPoint y: 230, distance: 97.6
click at [504, 230] on div "Janela de atendimento Grade de atendimento Capacidade Transportadoras Veículos …" at bounding box center [460, 211] width 921 height 422
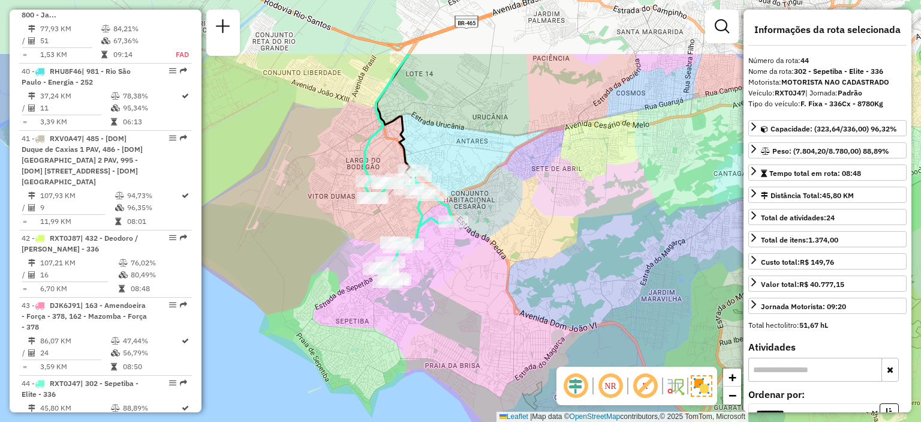
drag, startPoint x: 370, startPoint y: 86, endPoint x: 350, endPoint y: 186, distance: 102.1
click at [347, 184] on div "Janela de atendimento Grade de atendimento Capacidade Transportadoras Veículos …" at bounding box center [460, 211] width 921 height 422
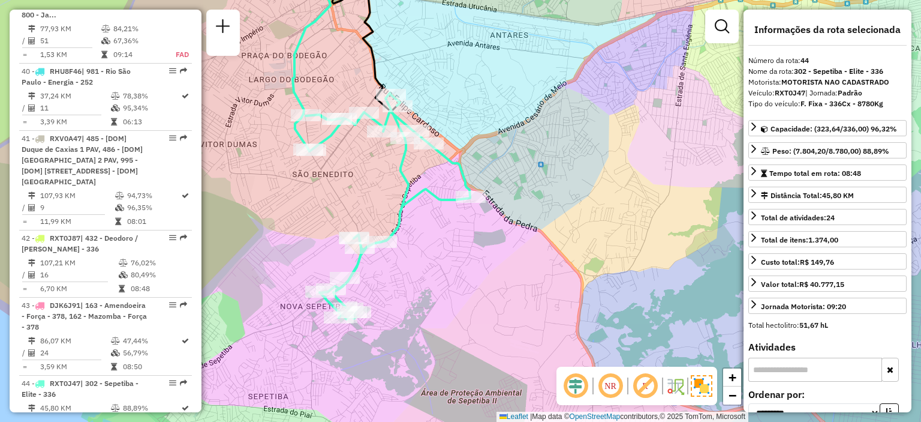
scroll to position [240, 0]
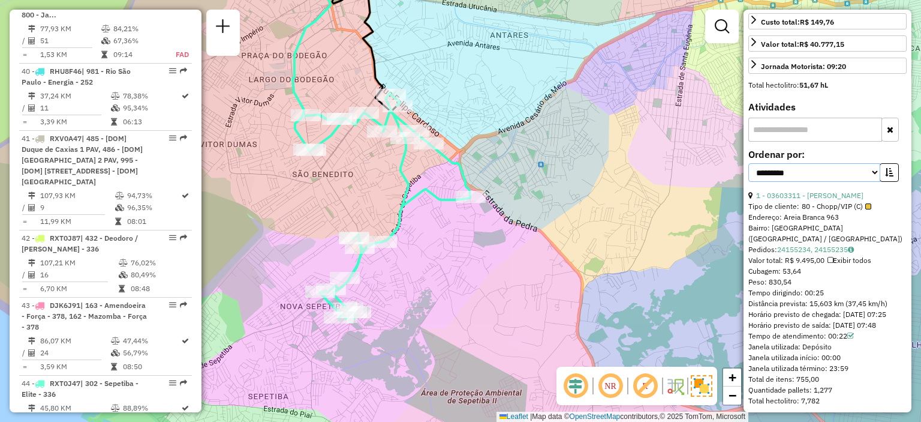
click at [871, 170] on select "**********" at bounding box center [814, 172] width 132 height 19
select select "**********"
click at [748, 163] on select "**********" at bounding box center [814, 172] width 132 height 19
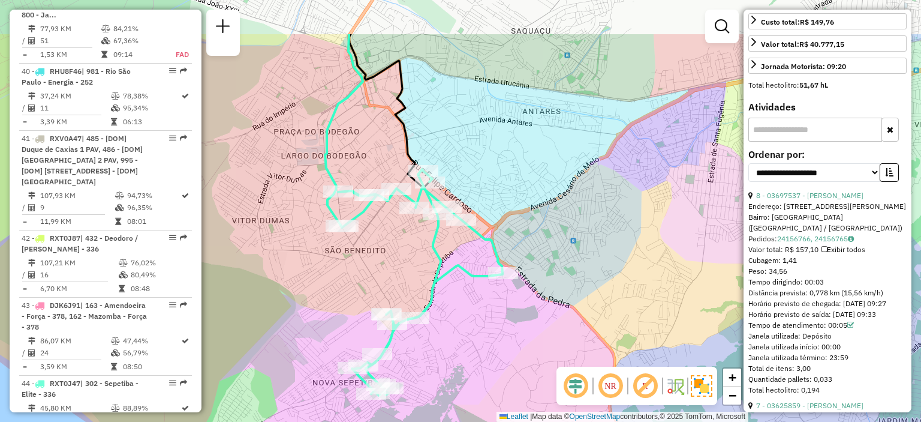
drag, startPoint x: 326, startPoint y: 177, endPoint x: 380, endPoint y: 249, distance: 89.5
click at [370, 251] on div "Janela de atendimento Grade de atendimento Capacidade Transportadoras Veículos …" at bounding box center [460, 211] width 921 height 422
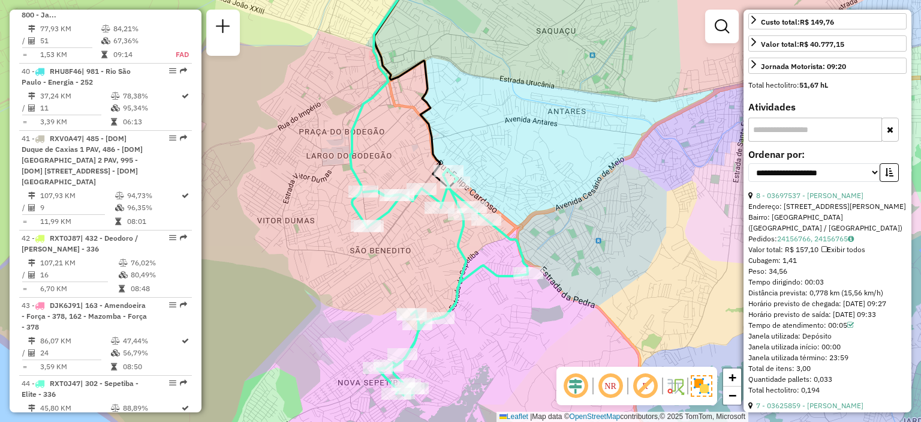
scroll to position [4288, 0]
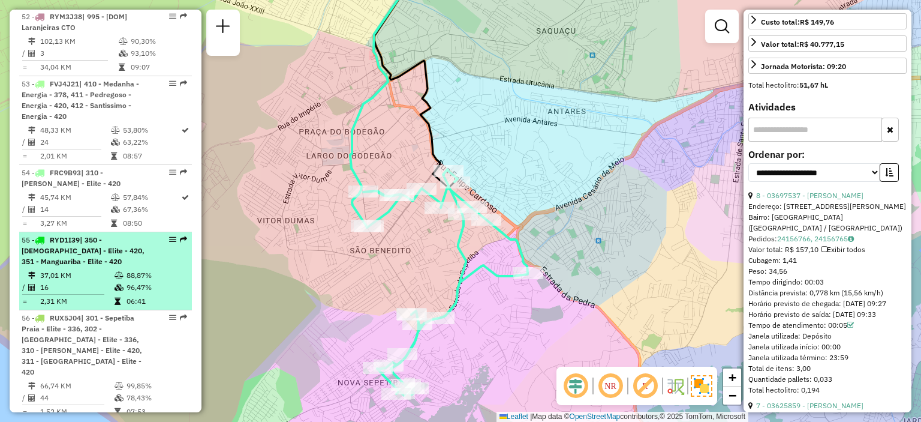
click at [110, 234] on div "55 - RYD1I39 | 350 - Jesuitas - Elite - 420, 351 - Manguariba - Elite - 420" at bounding box center [85, 250] width 127 height 32
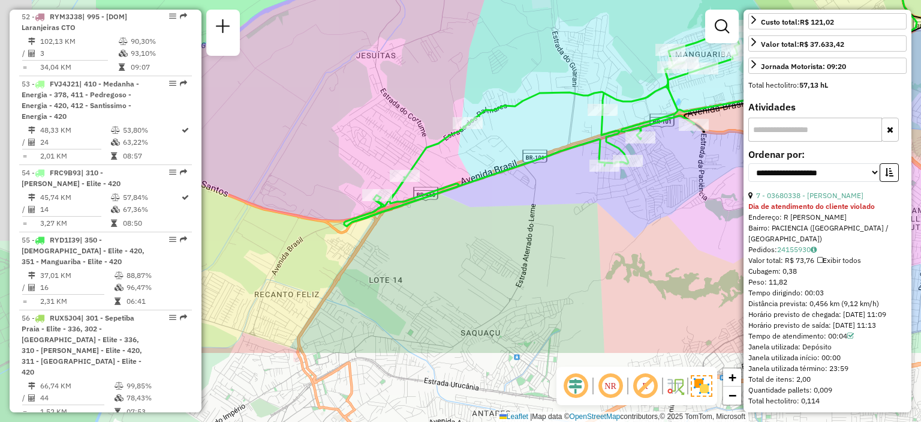
drag, startPoint x: 296, startPoint y: 310, endPoint x: 521, endPoint y: 182, distance: 259.4
click at [517, 183] on div "Janela de atendimento Grade de atendimento Capacidade Transportadoras Veículos …" at bounding box center [460, 211] width 921 height 422
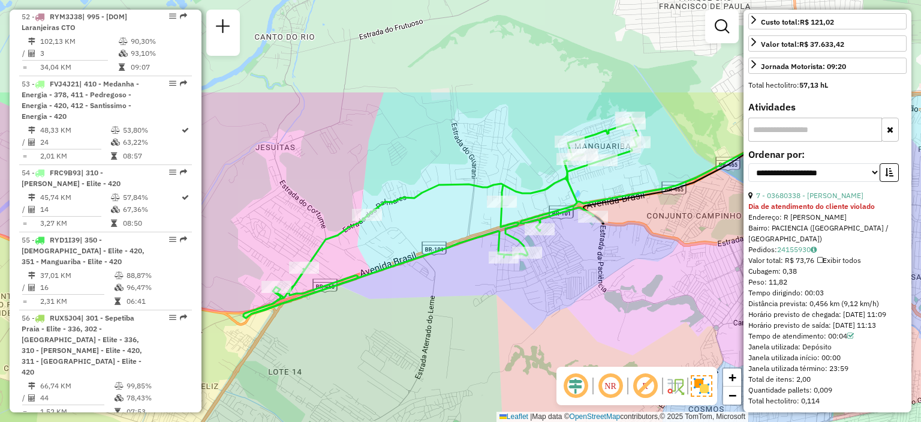
drag, startPoint x: 483, startPoint y: 141, endPoint x: 429, endPoint y: 273, distance: 142.9
click at [429, 273] on div "Janela de atendimento Grade de atendimento Capacidade Transportadoras Veículos …" at bounding box center [460, 211] width 921 height 422
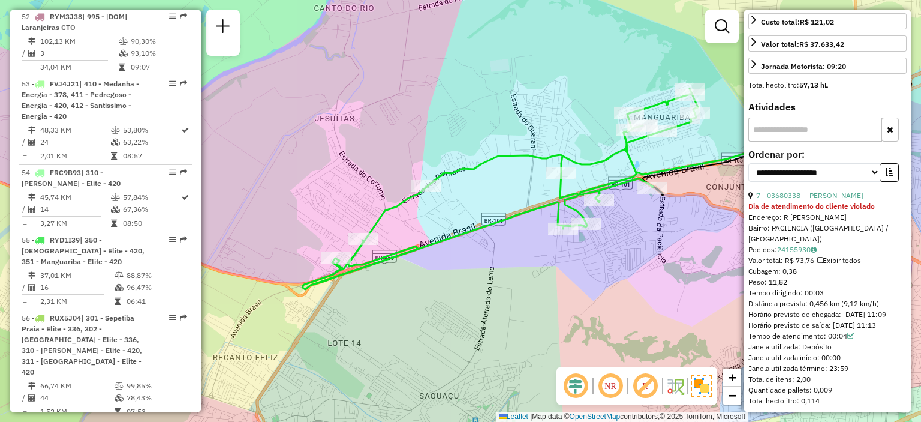
drag, startPoint x: 317, startPoint y: 338, endPoint x: 462, endPoint y: 232, distance: 179.9
click at [411, 287] on div "Janela de atendimento Grade de atendimento Capacidade Transportadoras Veículos …" at bounding box center [460, 211] width 921 height 422
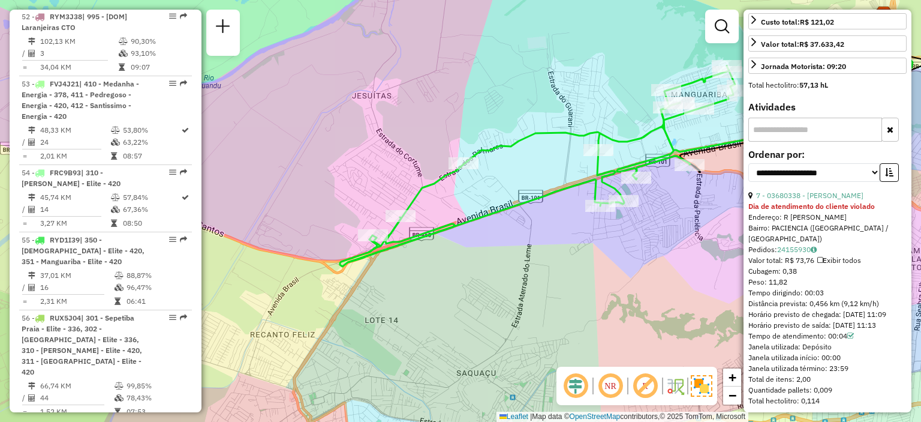
scroll to position [5869, 0]
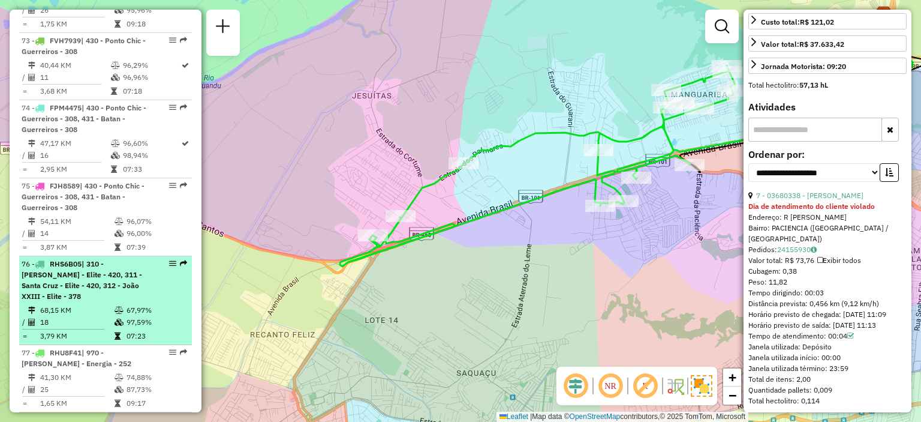
click at [91, 258] on div "76 - RHS6B05 | 310 - [PERSON_NAME] - Elite - 420, 311 - Santa Cruz - Elite - 42…" at bounding box center [85, 279] width 127 height 43
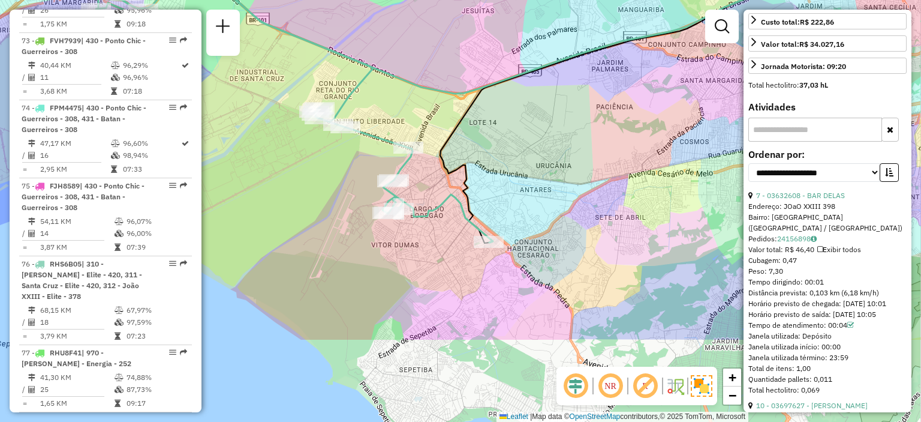
drag, startPoint x: 348, startPoint y: 318, endPoint x: 314, endPoint y: 186, distance: 136.3
click at [314, 186] on div "Janela de atendimento Grade de atendimento Capacidade Transportadoras Veículos …" at bounding box center [460, 211] width 921 height 422
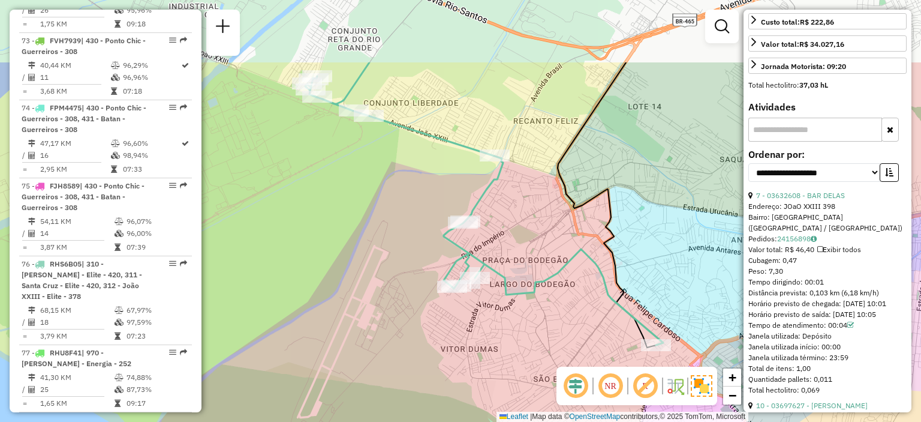
drag, startPoint x: 266, startPoint y: 93, endPoint x: 333, endPoint y: 197, distance: 124.4
click at [333, 197] on div "Janela de atendimento Grade de atendimento Capacidade Transportadoras Veículos …" at bounding box center [460, 211] width 921 height 422
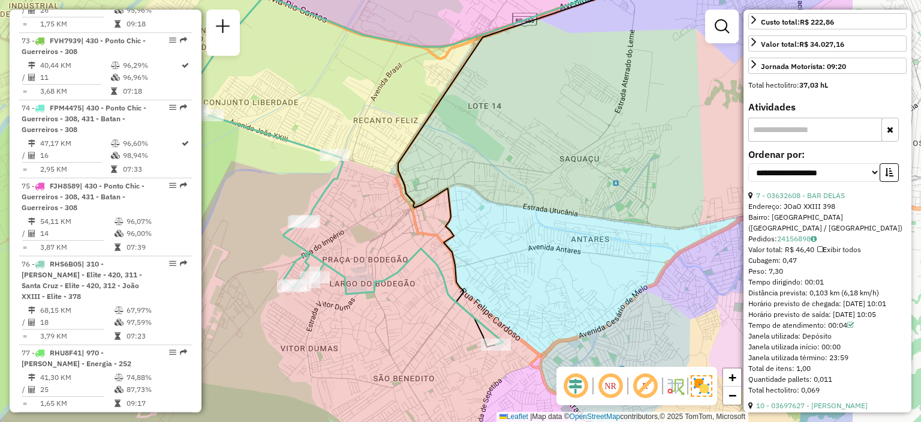
drag, startPoint x: 535, startPoint y: 234, endPoint x: 362, endPoint y: 229, distance: 173.4
click at [374, 234] on div "Janela de atendimento Grade de atendimento Capacidade Transportadoras Veículos …" at bounding box center [460, 211] width 921 height 422
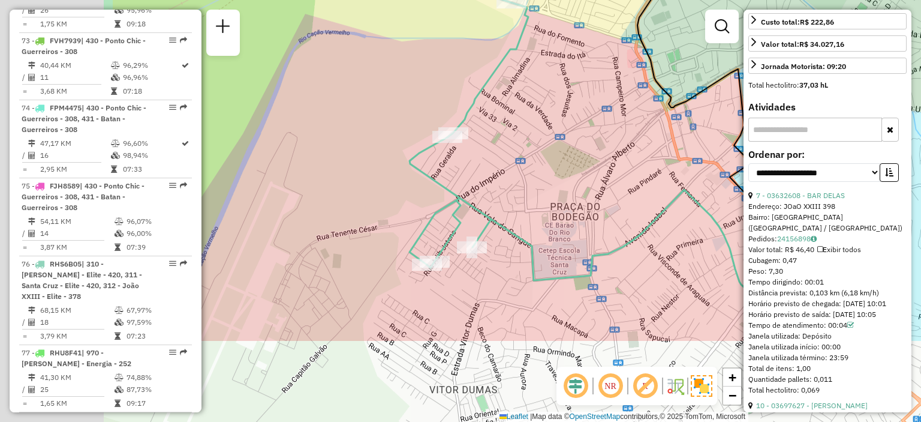
drag, startPoint x: 336, startPoint y: 257, endPoint x: 558, endPoint y: 128, distance: 256.9
click at [549, 131] on div "Janela de atendimento Grade de atendimento Capacidade Transportadoras Veículos …" at bounding box center [460, 211] width 921 height 422
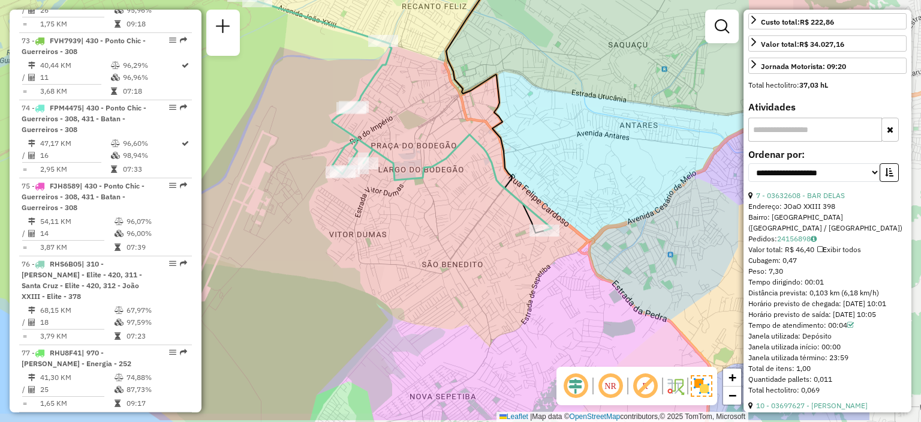
drag, startPoint x: 537, startPoint y: 234, endPoint x: 396, endPoint y: 191, distance: 147.9
click at [396, 191] on div "Janela de atendimento Grade de atendimento Capacidade Transportadoras Veículos …" at bounding box center [460, 211] width 921 height 422
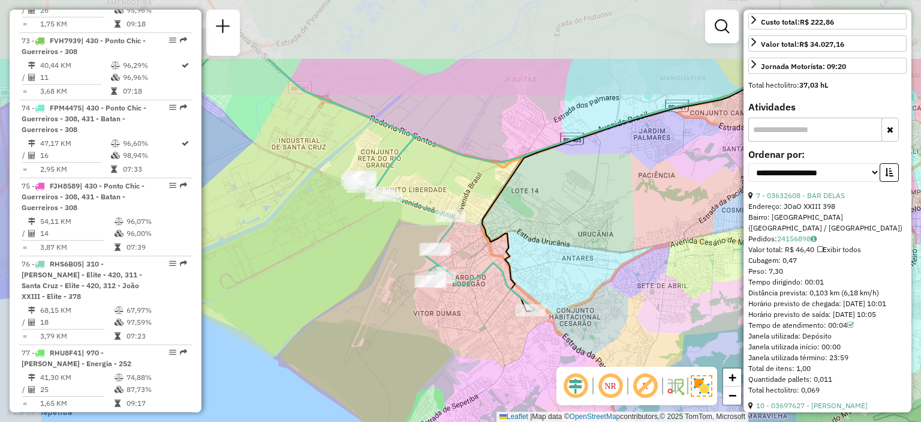
drag, startPoint x: 288, startPoint y: 158, endPoint x: 407, endPoint y: 260, distance: 156.9
click at [405, 260] on div "Janela de atendimento Grade de atendimento Capacidade Transportadoras Veículos …" at bounding box center [460, 211] width 921 height 422
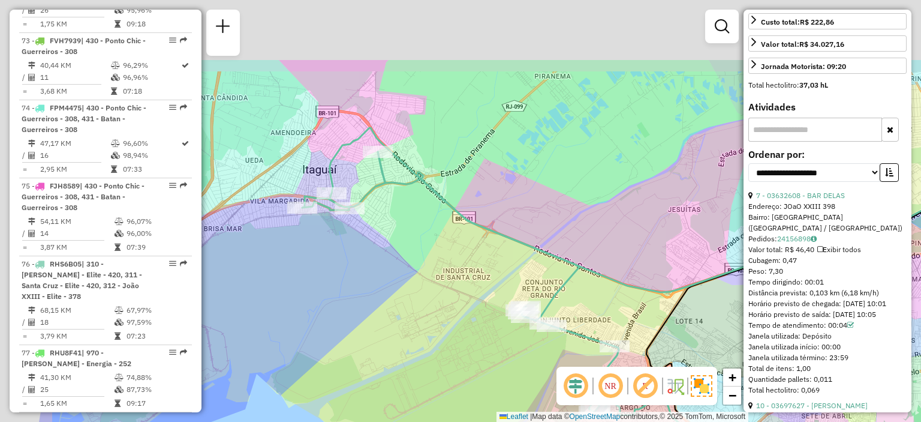
drag, startPoint x: 321, startPoint y: 182, endPoint x: 425, endPoint y: 274, distance: 138.0
click at [428, 285] on div "Janela de atendimento Grade de atendimento Capacidade Transportadoras Veículos …" at bounding box center [460, 211] width 921 height 422
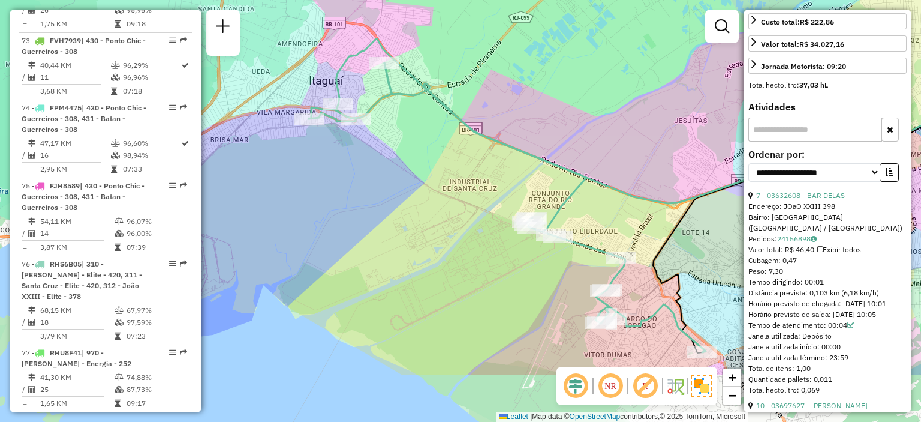
drag, startPoint x: 413, startPoint y: 251, endPoint x: 420, endPoint y: 162, distance: 89.6
click at [420, 162] on div "Janela de atendimento Grade de atendimento Capacidade Transportadoras Veículos …" at bounding box center [460, 211] width 921 height 422
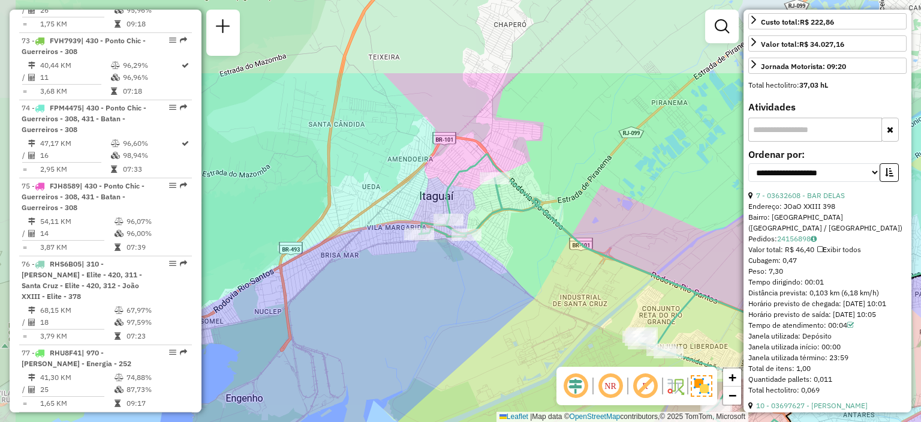
drag, startPoint x: 415, startPoint y: 210, endPoint x: 525, endPoint y: 326, distance: 159.5
click at [525, 326] on div "Janela de atendimento Grade de atendimento Capacidade Transportadoras Veículos …" at bounding box center [460, 211] width 921 height 422
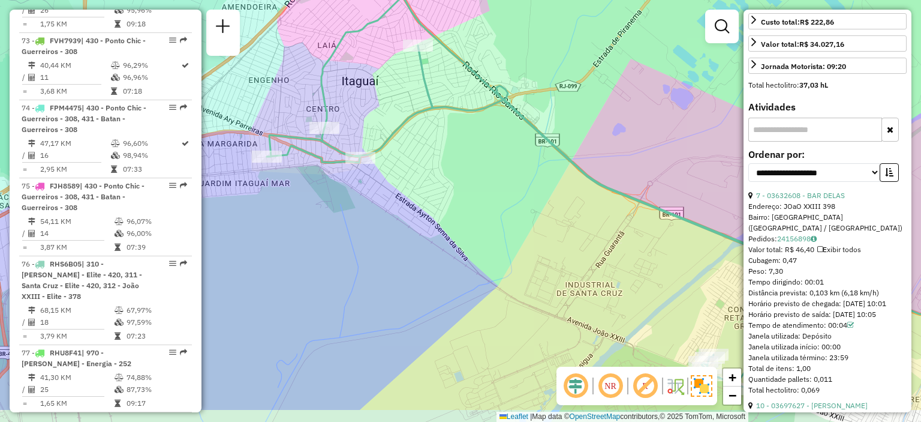
drag, startPoint x: 487, startPoint y: 259, endPoint x: 462, endPoint y: 203, distance: 61.2
click at [462, 203] on div "Janela de atendimento Grade de atendimento Capacidade Transportadoras Veículos …" at bounding box center [460, 211] width 921 height 422
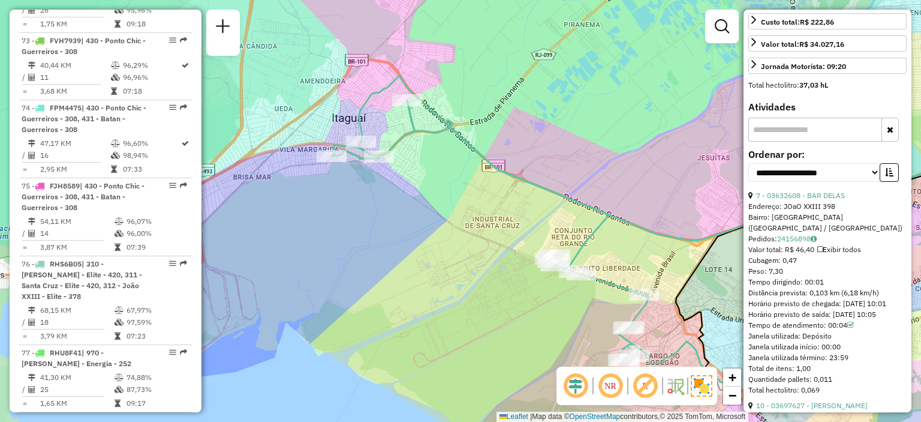
drag, startPoint x: 474, startPoint y: 221, endPoint x: 461, endPoint y: 217, distance: 14.4
click at [469, 218] on div "Janela de atendimento Grade de atendimento Capacidade Transportadoras Veículos …" at bounding box center [460, 211] width 921 height 422
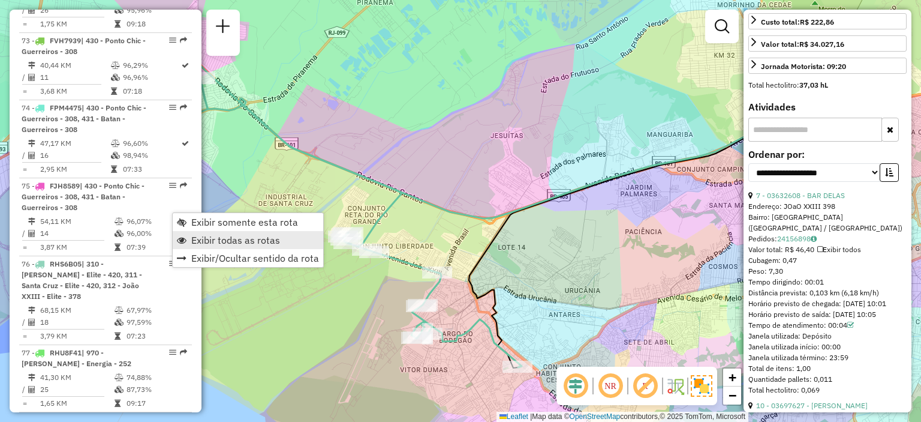
click at [199, 239] on span "Exibir todas as rotas" at bounding box center [235, 240] width 89 height 10
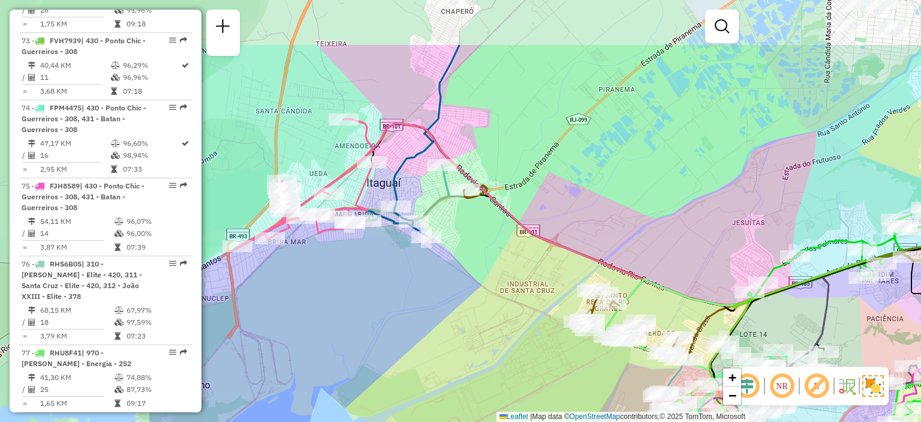
drag, startPoint x: 285, startPoint y: 209, endPoint x: 528, endPoint y: 294, distance: 257.5
click at [527, 296] on div "Janela de atendimento Grade de atendimento Capacidade Transportadoras Veículos …" at bounding box center [460, 211] width 921 height 422
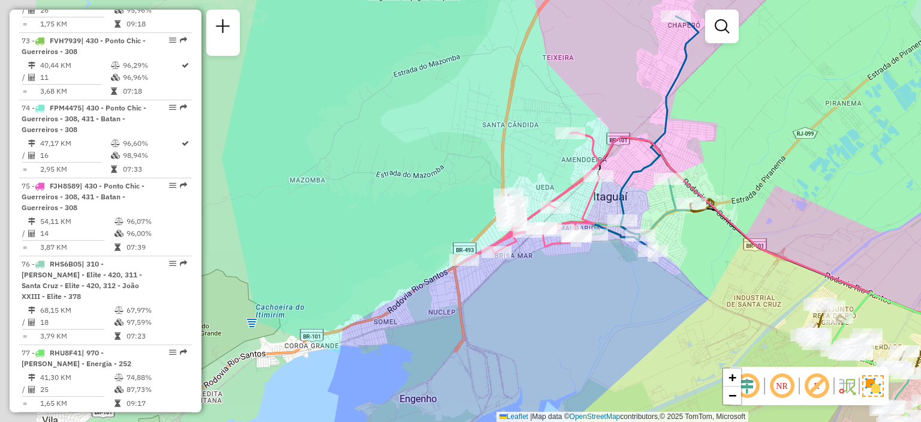
drag, startPoint x: 316, startPoint y: 273, endPoint x: 537, endPoint y: 287, distance: 221.1
click at [537, 287] on div "Janela de atendimento Grade de atendimento Capacidade Transportadoras Veículos …" at bounding box center [460, 211] width 921 height 422
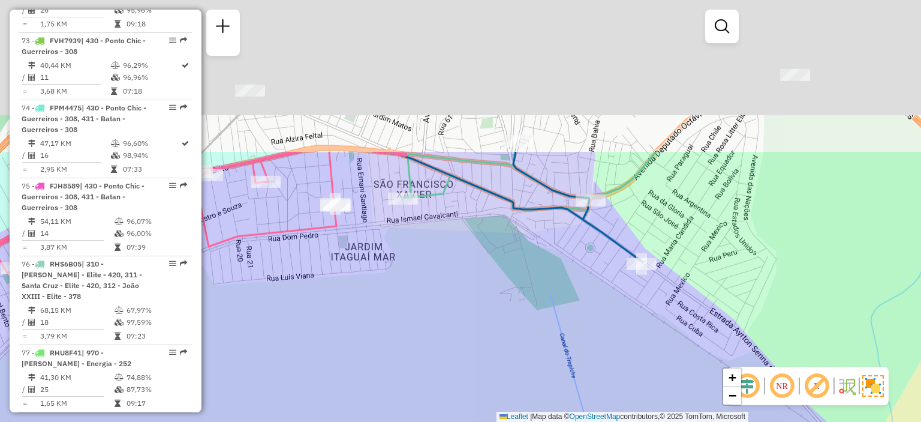
drag, startPoint x: 524, startPoint y: 128, endPoint x: 461, endPoint y: 307, distance: 189.7
click at [458, 309] on div "Janela de atendimento Grade de atendimento Capacidade Transportadoras Veículos …" at bounding box center [460, 211] width 921 height 422
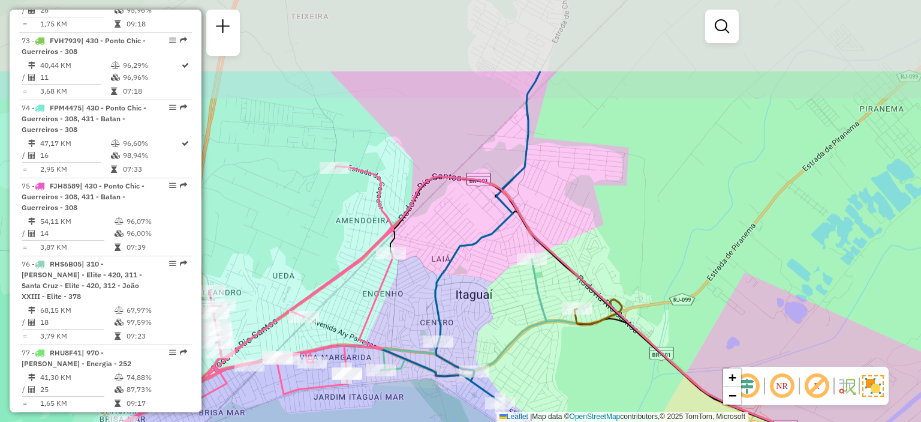
drag, startPoint x: 500, startPoint y: 186, endPoint x: 419, endPoint y: 314, distance: 151.5
click at [411, 326] on icon at bounding box center [377, 236] width 326 height 330
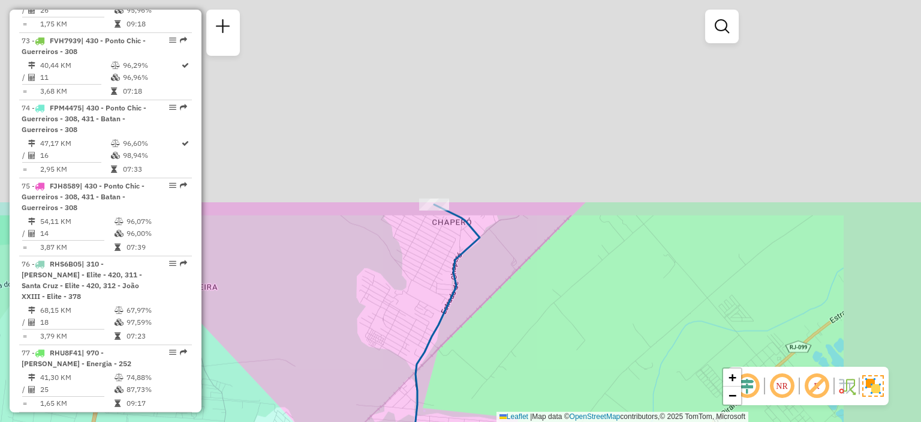
drag, startPoint x: 549, startPoint y: 164, endPoint x: 463, endPoint y: 360, distance: 214.2
click at [458, 395] on div "Janela de atendimento Grade de atendimento Capacidade Transportadoras Veículos …" at bounding box center [460, 211] width 921 height 422
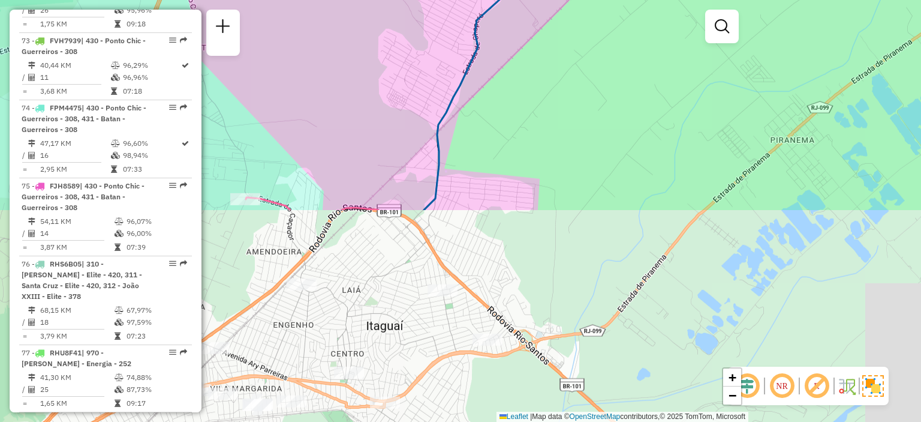
drag, startPoint x: 458, startPoint y: 261, endPoint x: 494, endPoint y: 103, distance: 162.3
click at [503, 58] on div "Janela de atendimento Grade de atendimento Capacidade Transportadoras Veículos …" at bounding box center [460, 211] width 921 height 422
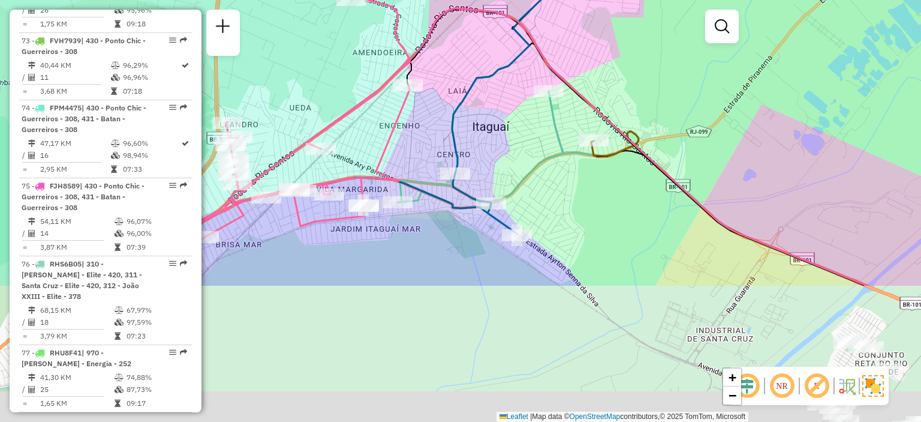
drag, startPoint x: 404, startPoint y: 273, endPoint x: 491, endPoint y: 73, distance: 219.1
click at [491, 73] on div "Janela de atendimento Grade de atendimento Capacidade Transportadoras Veículos …" at bounding box center [460, 211] width 921 height 422
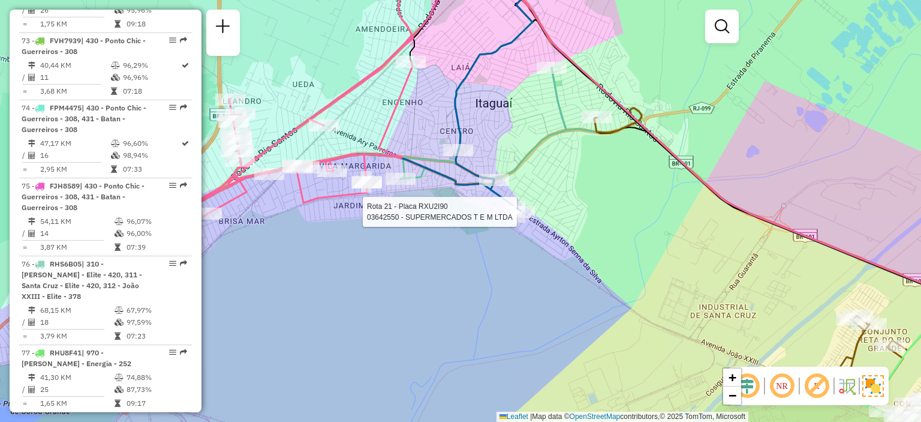
select select "**********"
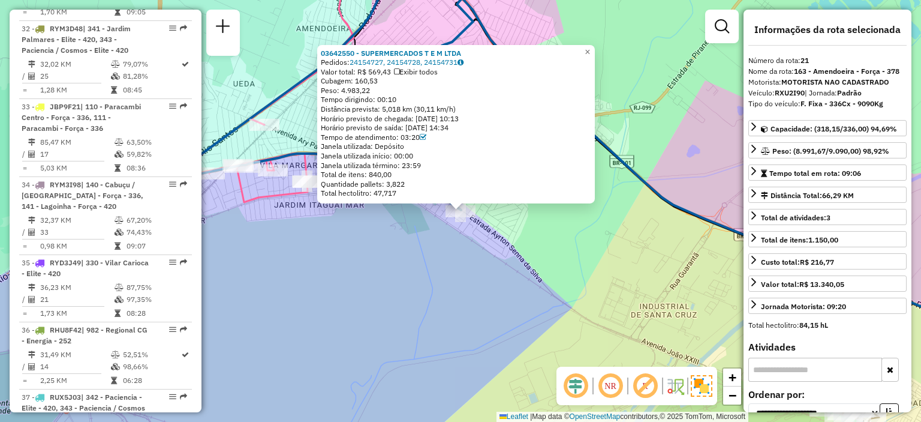
scroll to position [1890, 0]
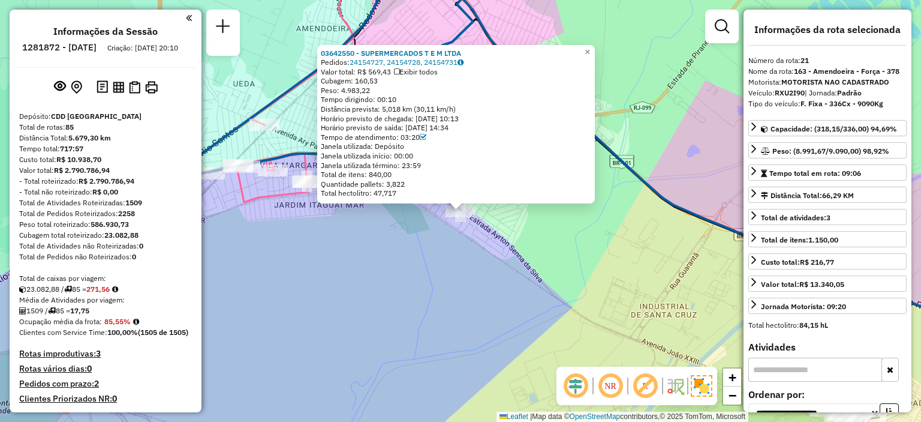
select select "**********"
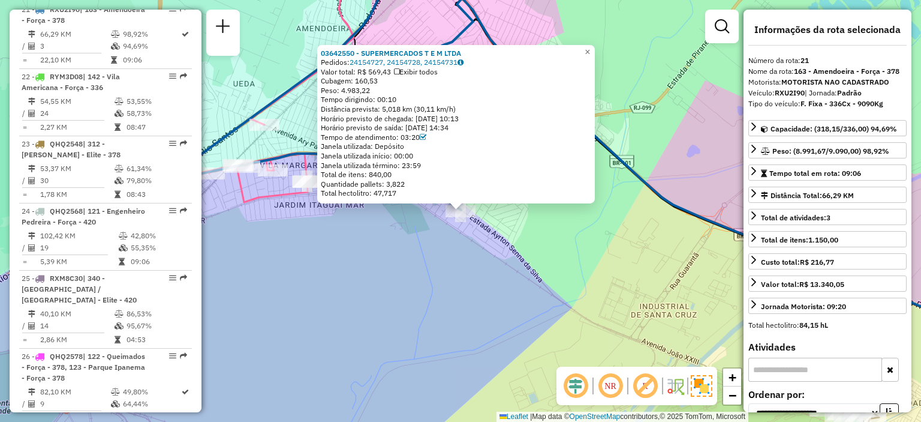
drag, startPoint x: 480, startPoint y: 306, endPoint x: 499, endPoint y: 263, distance: 47.2
click at [480, 306] on div "Rota 21 - Placa RXU2I90 03642550 - SUPERMERCADOS T E M LTDA 03642550 - SUPERMER…" at bounding box center [460, 211] width 921 height 422
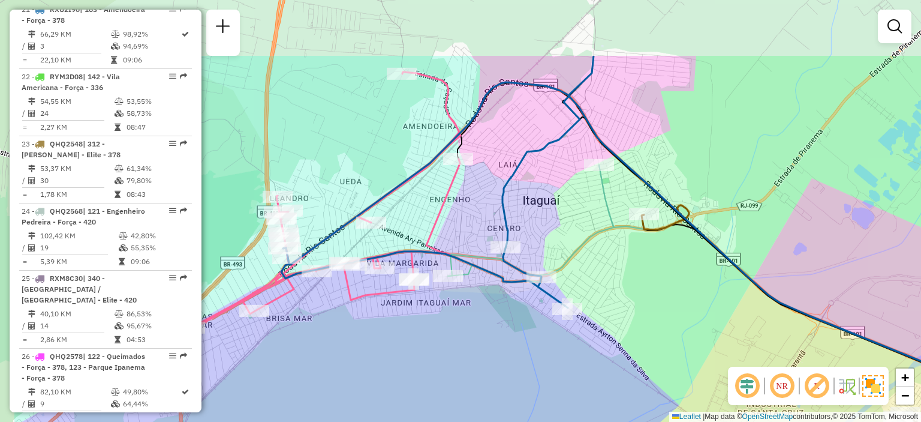
drag, startPoint x: 369, startPoint y: 212, endPoint x: 476, endPoint y: 309, distance: 144.7
click at [476, 309] on div "Janela de atendimento Grade de atendimento Capacidade Transportadoras Veículos …" at bounding box center [460, 211] width 921 height 422
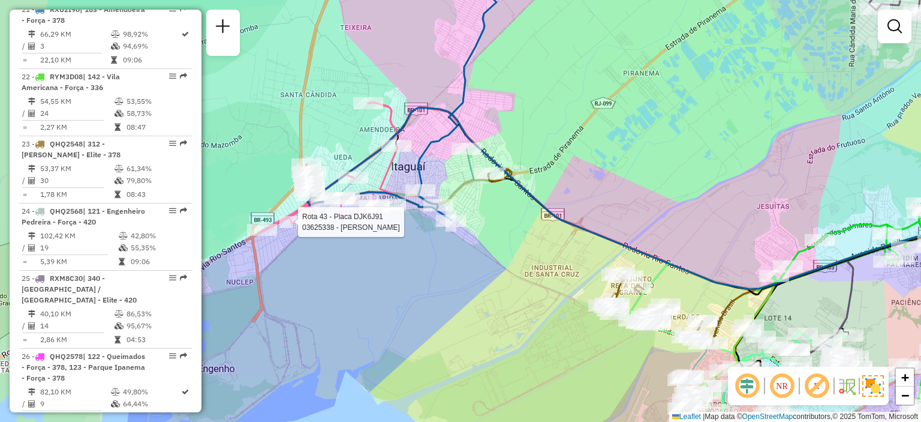
select select "**********"
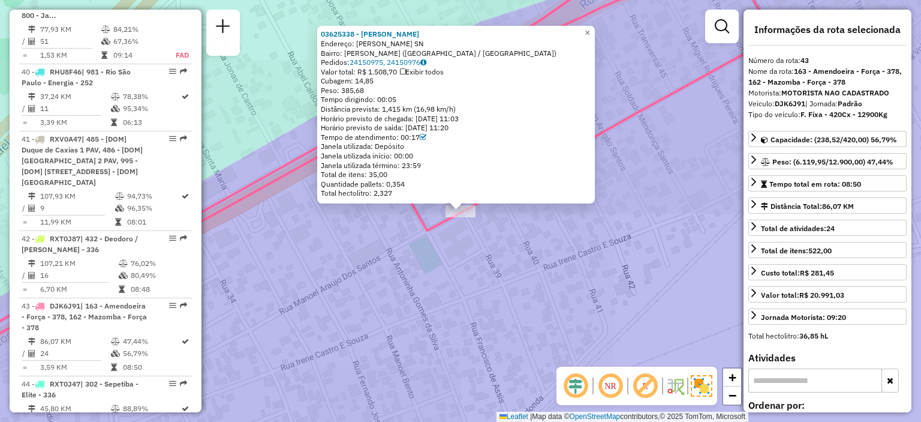
scroll to position [3635, 0]
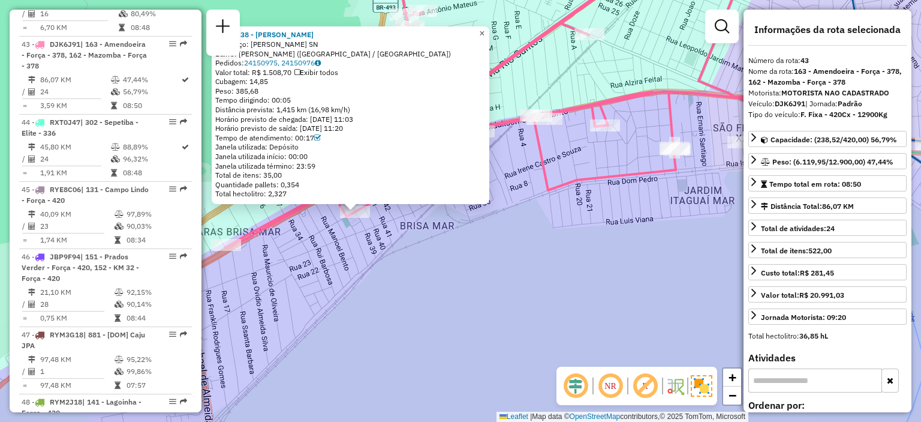
click at [484, 29] on span "×" at bounding box center [481, 33] width 5 height 10
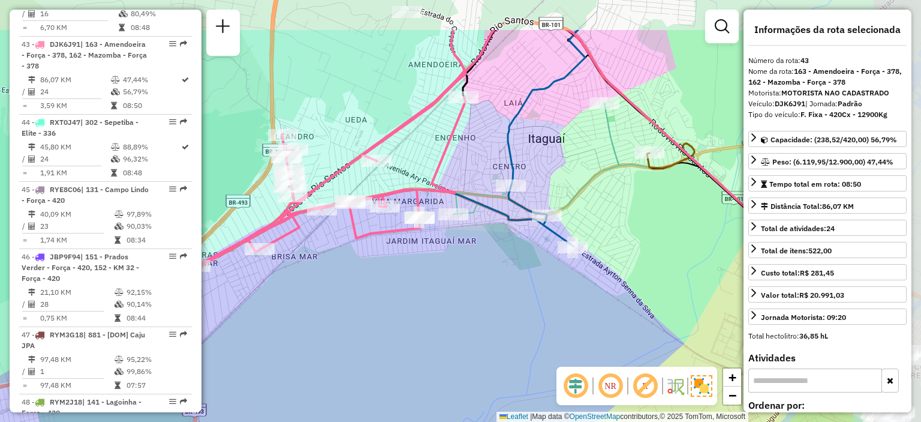
drag, startPoint x: 570, startPoint y: 170, endPoint x: 408, endPoint y: 242, distance: 177.2
click at [407, 243] on div "Janela de atendimento Grade de atendimento Capacidade Transportadoras Veículos …" at bounding box center [460, 211] width 921 height 422
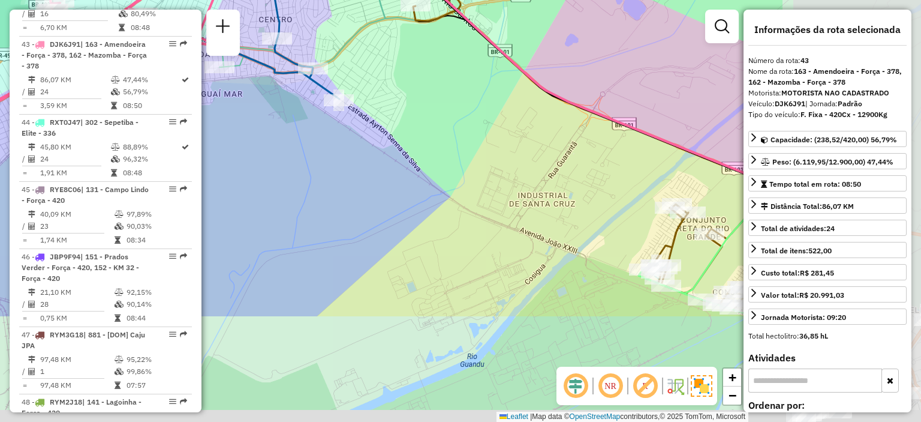
drag, startPoint x: 691, startPoint y: 248, endPoint x: 441, endPoint y: 86, distance: 297.4
click at [441, 86] on div "Janela de atendimento Grade de atendimento Capacidade Transportadoras Veículos …" at bounding box center [460, 211] width 921 height 422
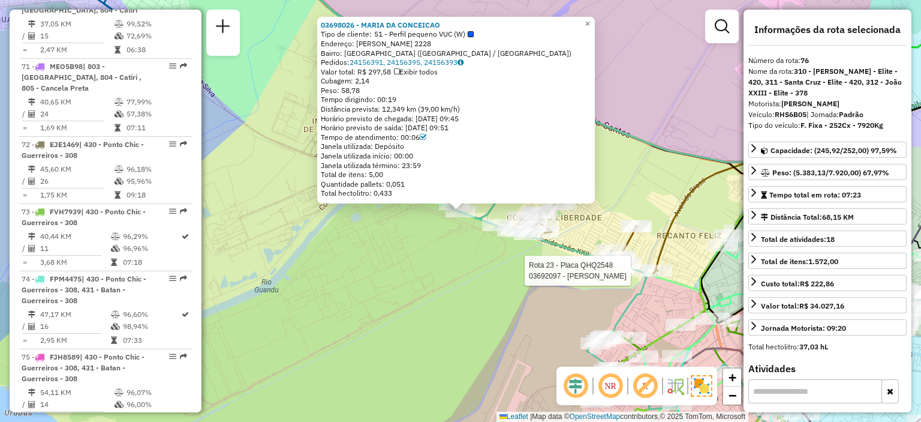
scroll to position [6063, 0]
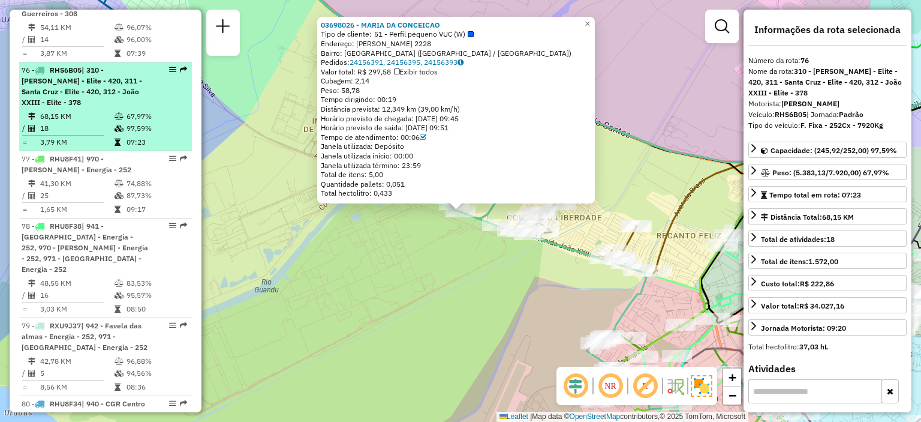
click at [115, 65] on div "76 - RHS6B05 | 310 - [PERSON_NAME] - Elite - 420, 311 - Santa Cruz - Elite - 42…" at bounding box center [85, 86] width 127 height 43
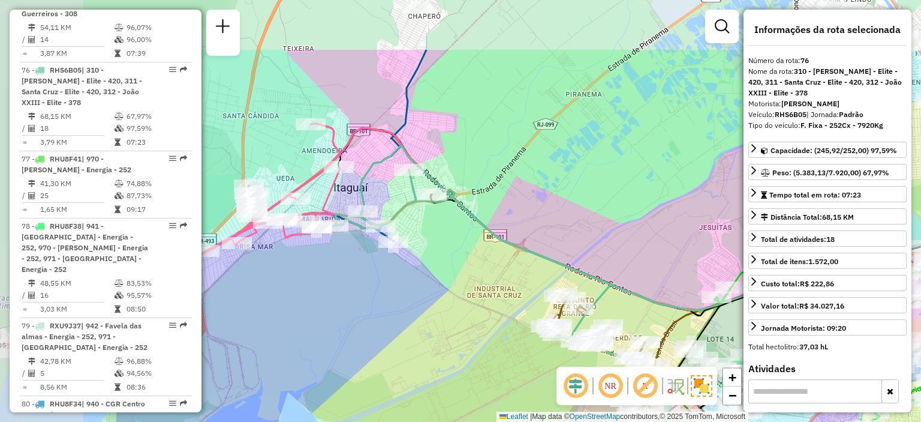
drag, startPoint x: 272, startPoint y: 180, endPoint x: 451, endPoint y: 242, distance: 189.1
click at [457, 260] on div "Janela de atendimento Grade de atendimento Capacidade Transportadoras Veículos …" at bounding box center [460, 211] width 921 height 422
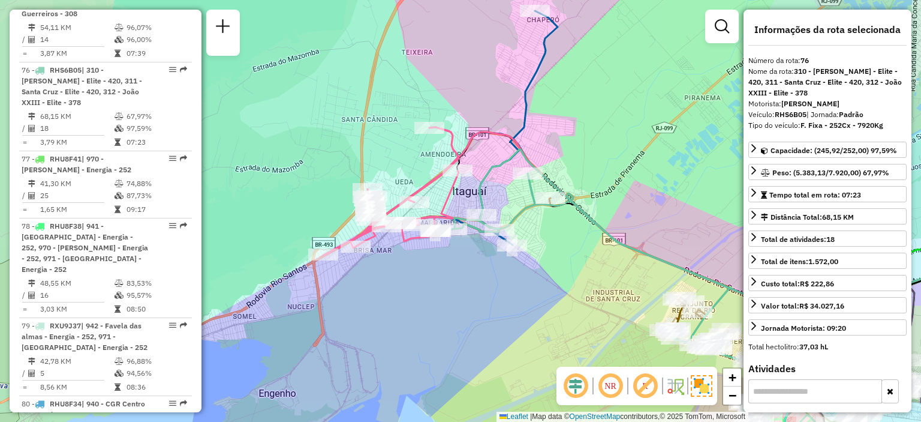
drag, startPoint x: 302, startPoint y: 301, endPoint x: 420, endPoint y: 309, distance: 118.4
click at [420, 309] on div "Janela de atendimento Grade de atendimento Capacidade Transportadoras Veículos …" at bounding box center [460, 211] width 921 height 422
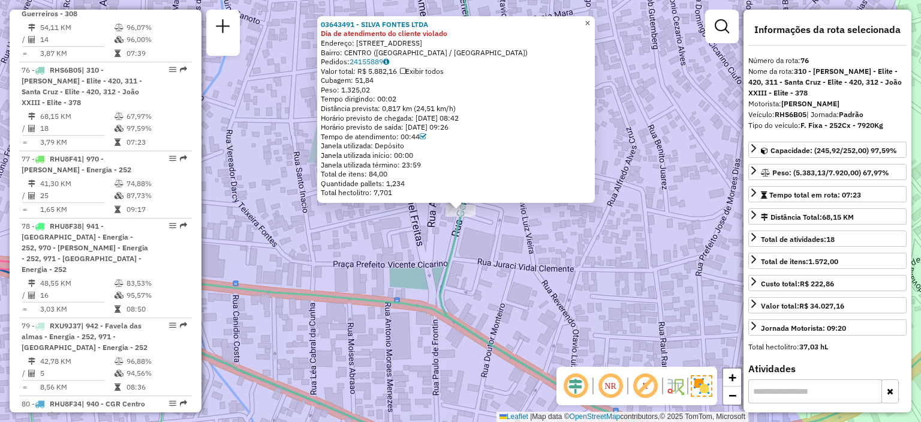
click at [590, 18] on span "×" at bounding box center [587, 23] width 5 height 10
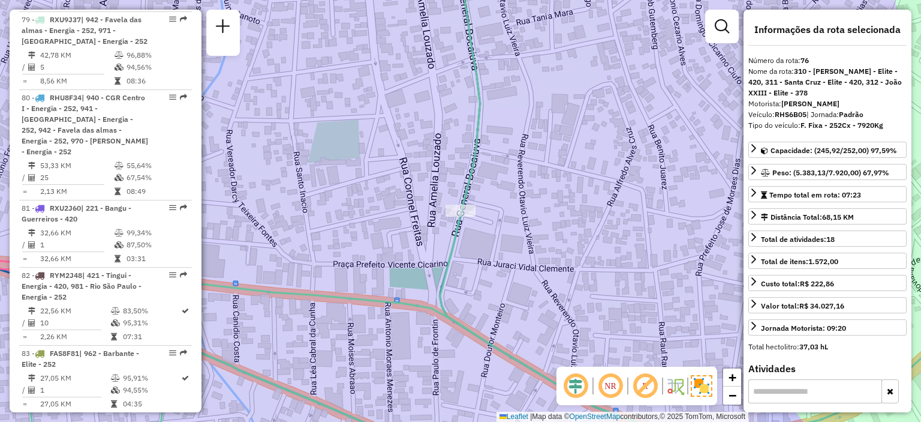
scroll to position [1763, 0]
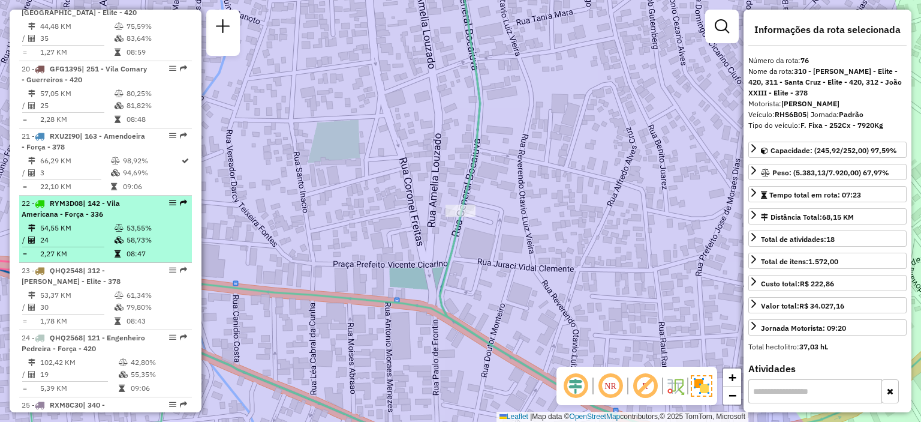
click at [100, 215] on div "22 - RYM3D08 | 142 - [GEOGRAPHIC_DATA] - Força - 336" at bounding box center [85, 209] width 127 height 22
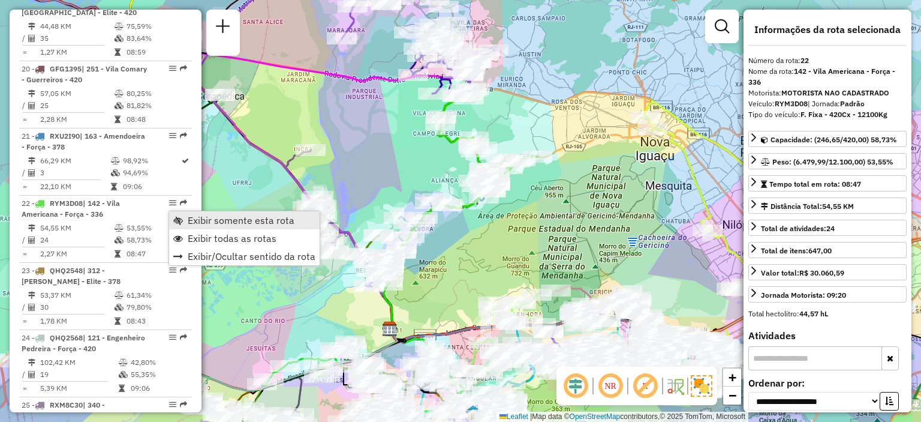
click at [195, 218] on span "Exibir somente esta rota" at bounding box center [241, 220] width 107 height 10
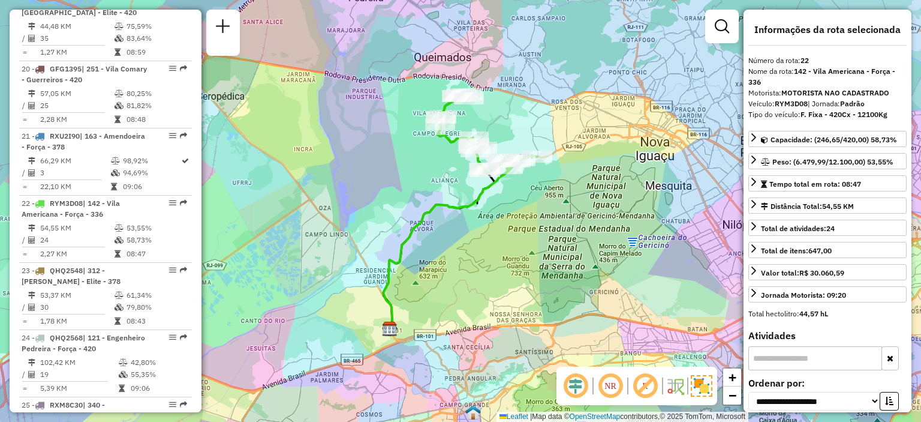
scroll to position [2499, 0]
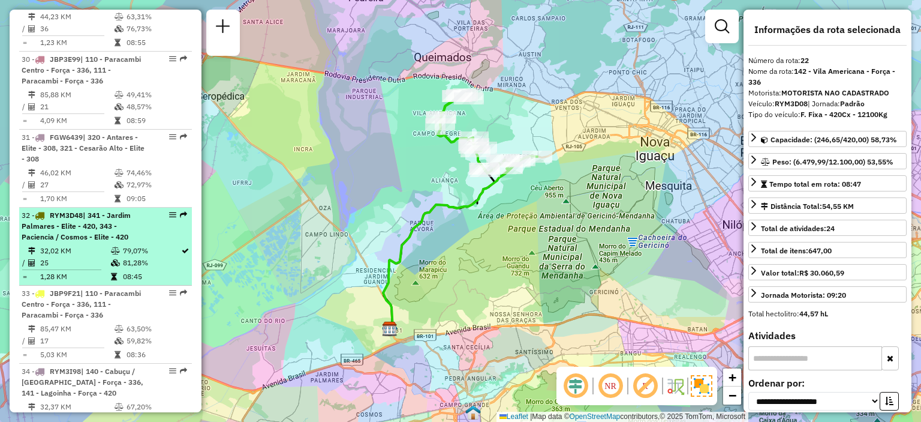
click at [86, 229] on span "| 341 - Jardim Palmares - Elite - 420, 343 - Paciencia / Cosmos - Elite - 420" at bounding box center [76, 225] width 109 height 31
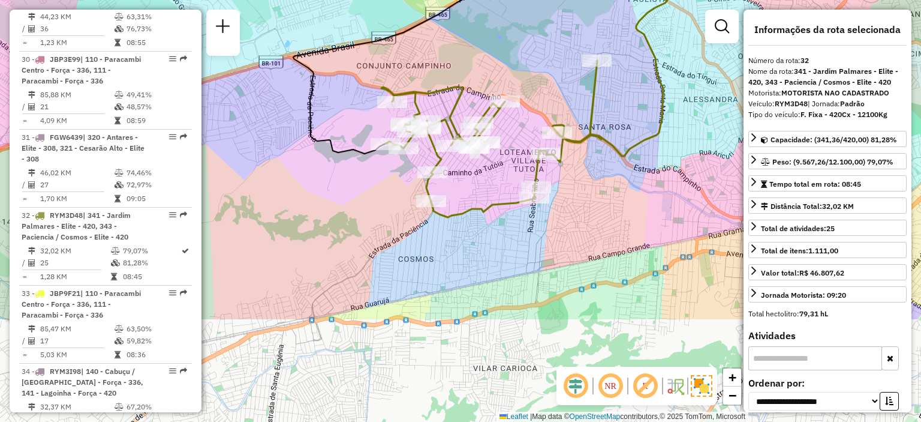
drag, startPoint x: 314, startPoint y: 344, endPoint x: 342, endPoint y: 196, distance: 150.2
click at [333, 196] on div "Janela de atendimento Grade de atendimento Capacidade Transportadoras Veículos …" at bounding box center [460, 211] width 921 height 422
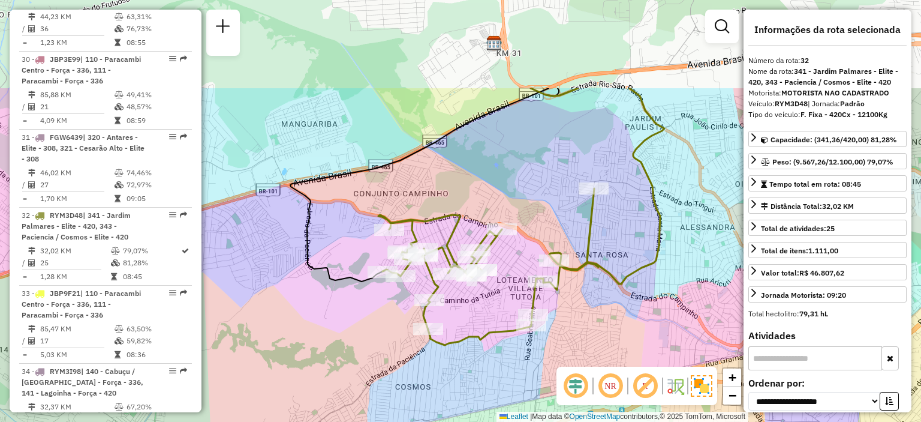
drag, startPoint x: 616, startPoint y: 83, endPoint x: 613, endPoint y: 214, distance: 130.8
click at [613, 214] on div "Janela de atendimento Grade de atendimento Capacidade Transportadoras Veículos …" at bounding box center [460, 211] width 921 height 422
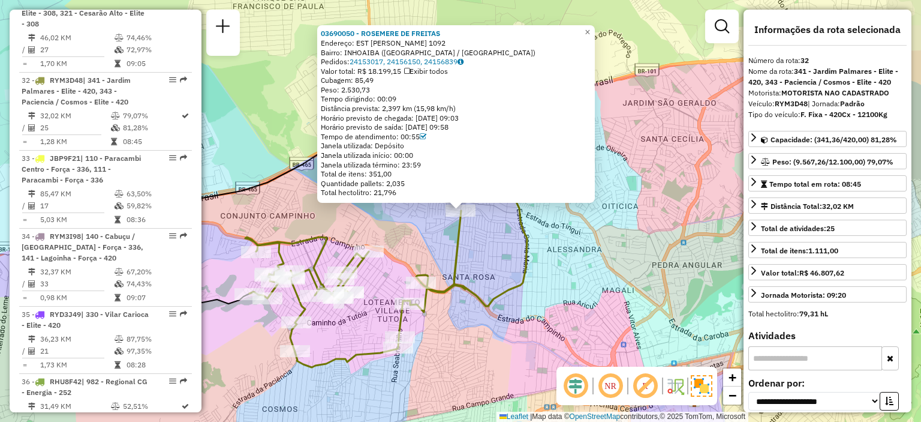
scroll to position [2692, 0]
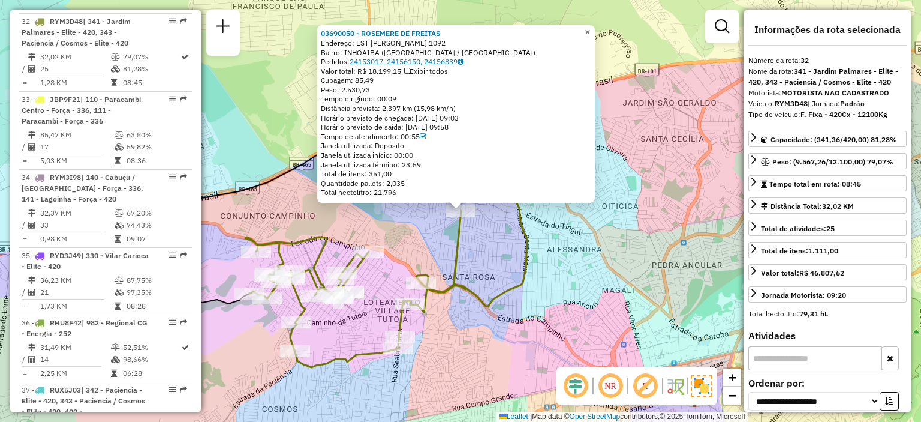
click at [590, 29] on span "×" at bounding box center [587, 32] width 5 height 10
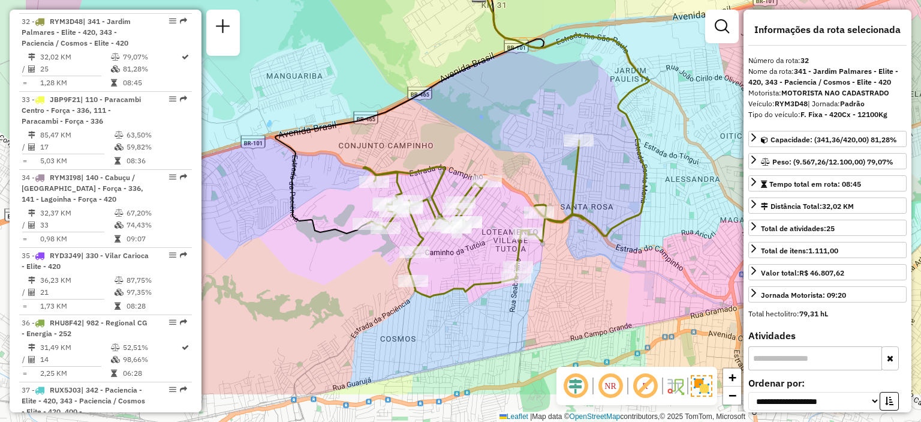
drag, startPoint x: 413, startPoint y: 243, endPoint x: 547, endPoint y: 165, distance: 155.3
click at [547, 165] on div "Janela de atendimento Grade de atendimento Capacidade Transportadoras Veículos …" at bounding box center [460, 211] width 921 height 422
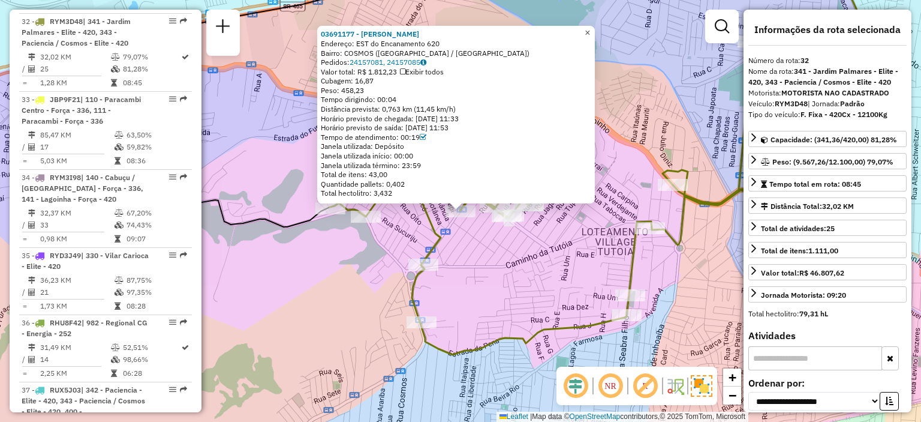
click at [590, 28] on span "×" at bounding box center [587, 33] width 5 height 10
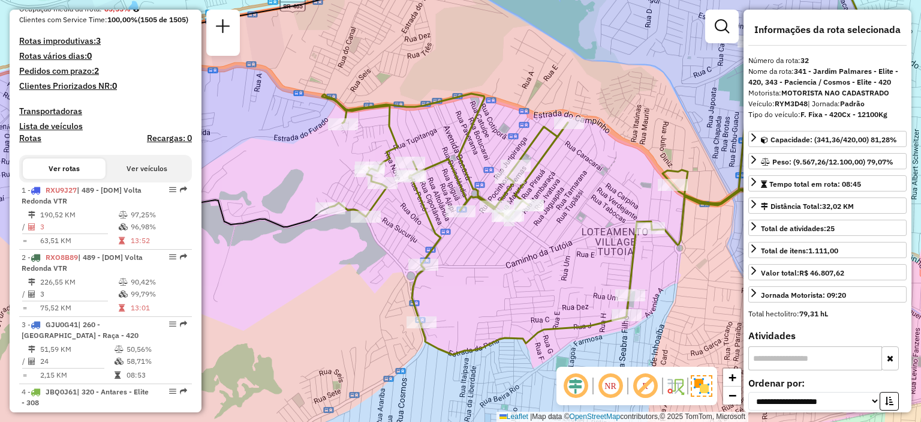
scroll to position [1149, 0]
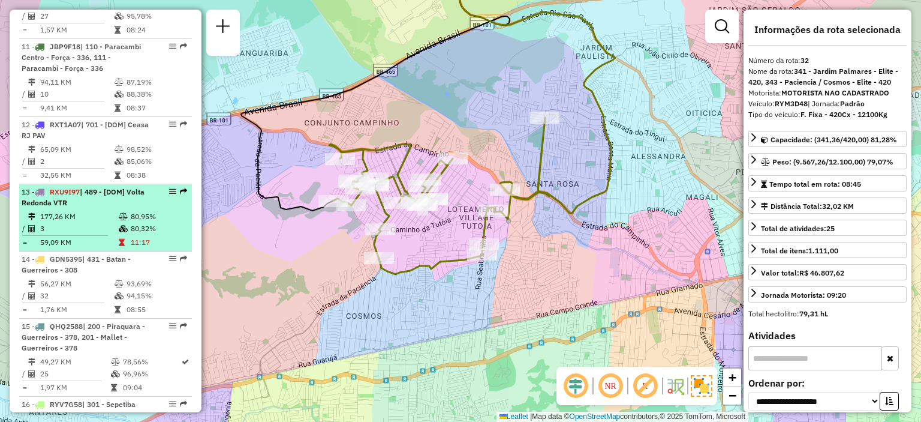
click at [170, 195] on em at bounding box center [172, 191] width 7 height 7
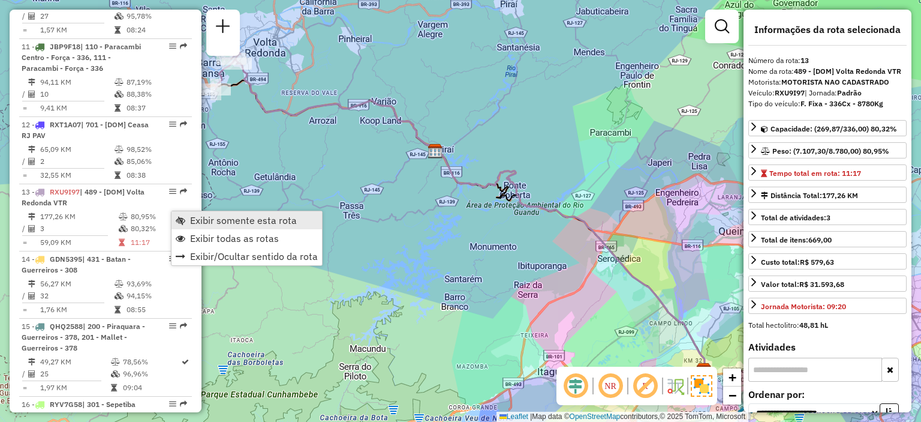
click at [201, 221] on span "Exibir somente esta rota" at bounding box center [243, 220] width 107 height 10
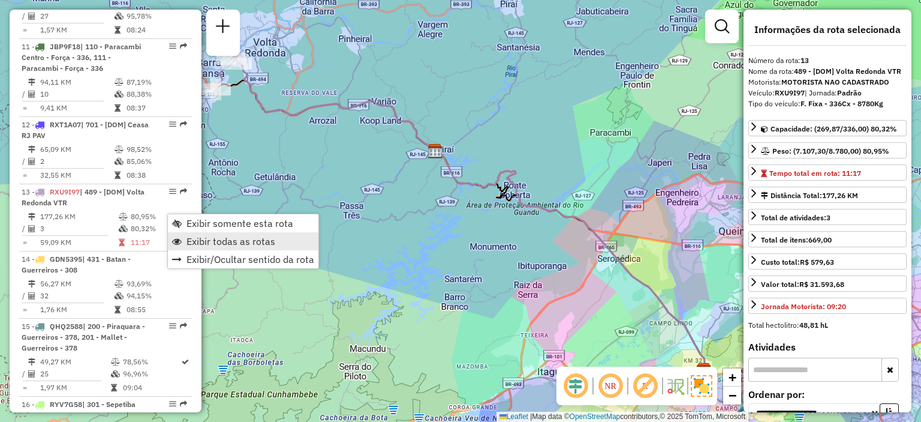
click at [194, 245] on span "Exibir todas as rotas" at bounding box center [230, 241] width 89 height 10
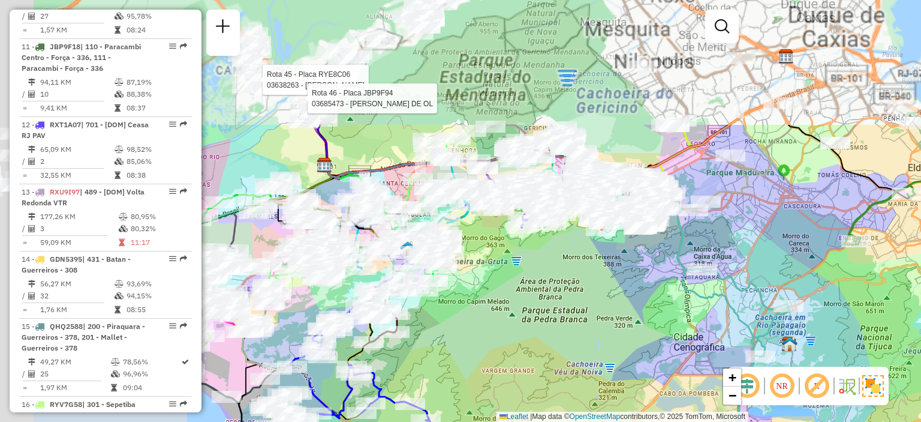
drag, startPoint x: 338, startPoint y: 149, endPoint x: 588, endPoint y: 315, distance: 300.5
click at [622, 329] on div "Rota 45 - Placa RYE8C06 03638263 - [PERSON_NAME] Rota 46 - Placa JBP9F94 036854…" at bounding box center [460, 211] width 921 height 422
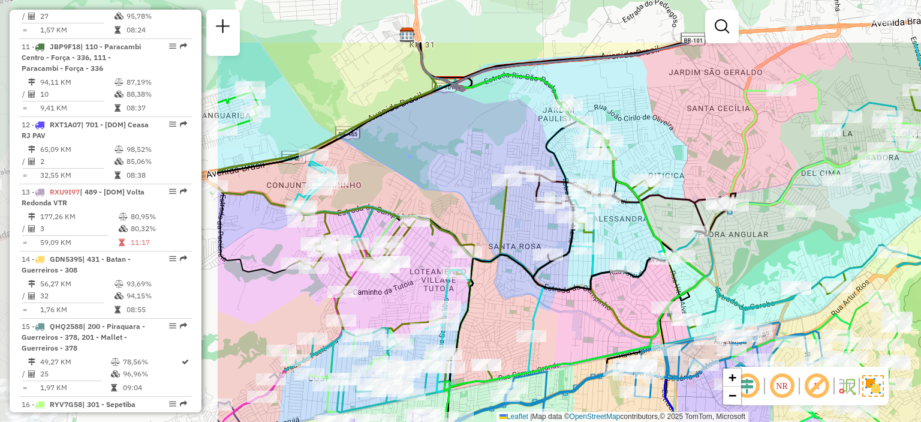
drag, startPoint x: 296, startPoint y: 207, endPoint x: 607, endPoint y: 291, distance: 322.3
click at [607, 291] on div "Rota 45 - Placa RYE8C06 03638263 - [PERSON_NAME] Rota 46 - Placa JBP9F94 036854…" at bounding box center [460, 211] width 921 height 422
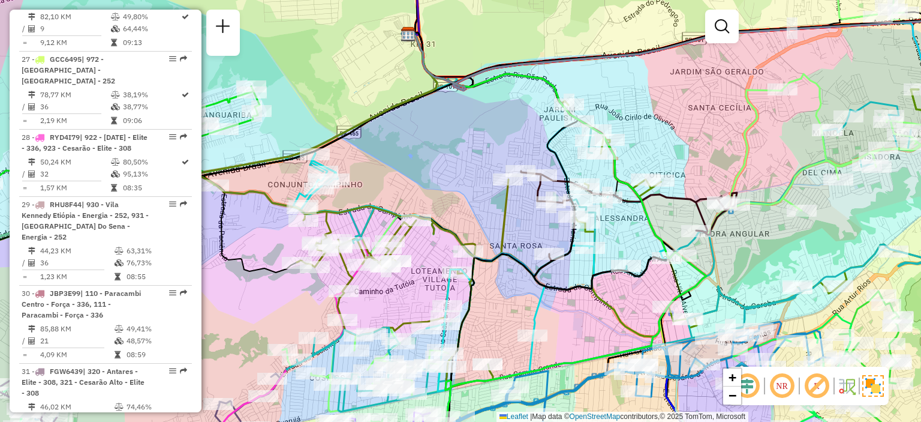
scroll to position [1562, 0]
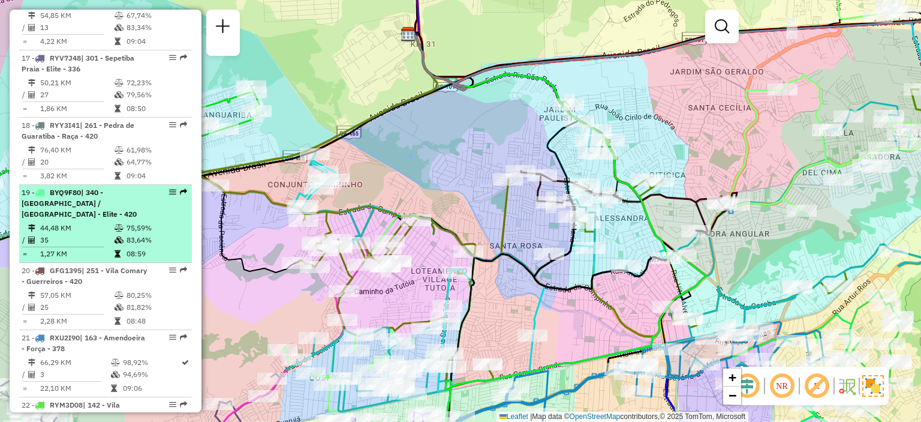
click at [74, 218] on span "| 340 - [GEOGRAPHIC_DATA] / [GEOGRAPHIC_DATA] - Elite - 420" at bounding box center [79, 203] width 115 height 31
select select "**********"
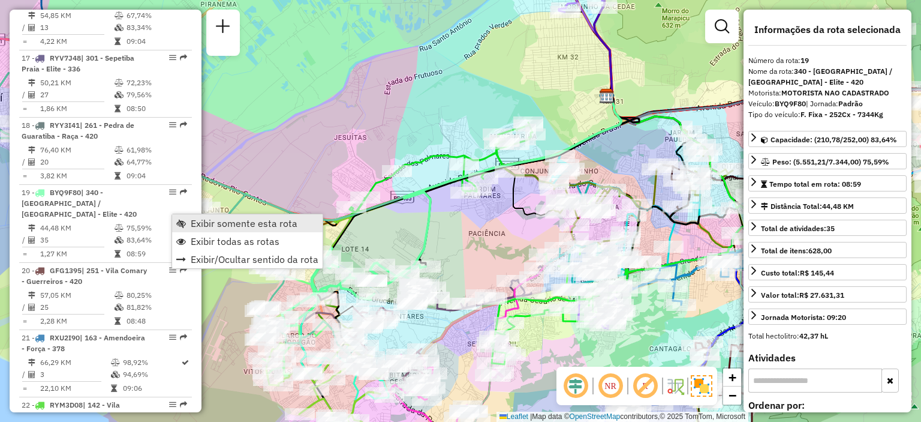
click at [219, 219] on span "Exibir somente esta rota" at bounding box center [244, 223] width 107 height 10
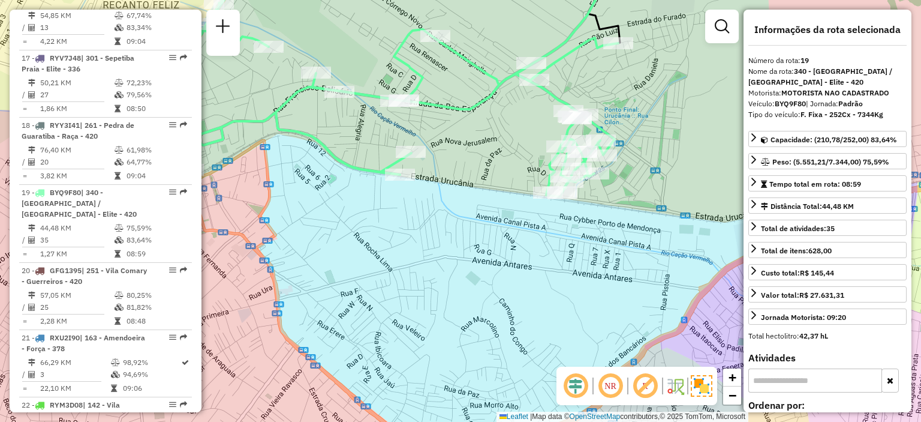
drag, startPoint x: 350, startPoint y: 330, endPoint x: 398, endPoint y: 338, distance: 48.0
click at [398, 338] on div "Janela de atendimento Grade de atendimento Capacidade Transportadoras Veículos …" at bounding box center [460, 211] width 921 height 422
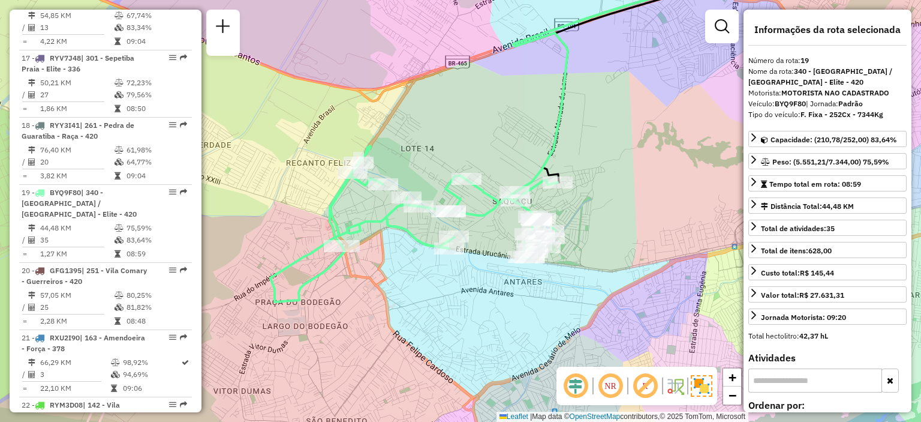
drag, startPoint x: 334, startPoint y: 290, endPoint x: 381, endPoint y: 286, distance: 46.9
click at [381, 286] on div "Janela de atendimento Grade de atendimento Capacidade Transportadoras Veículos …" at bounding box center [460, 211] width 921 height 422
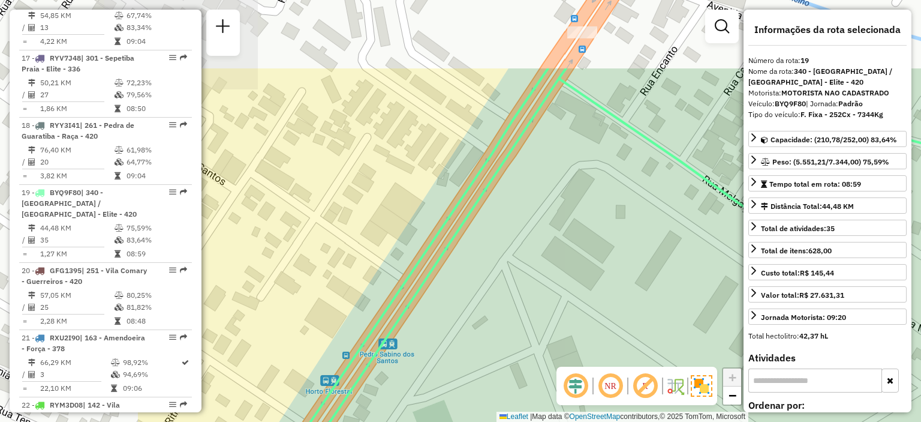
drag, startPoint x: 298, startPoint y: 130, endPoint x: 534, endPoint y: 240, distance: 260.5
click at [534, 240] on div "Janela de atendimento Grade de atendimento Capacidade Transportadoras Veículos …" at bounding box center [460, 211] width 921 height 422
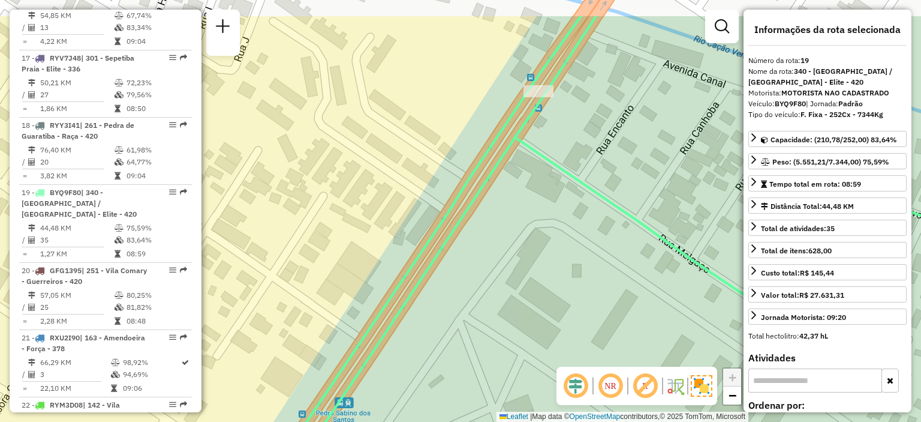
drag, startPoint x: 531, startPoint y: 201, endPoint x: 480, endPoint y: 260, distance: 77.3
click at [480, 260] on div "Janela de atendimento Grade de atendimento Capacidade Transportadoras Veículos …" at bounding box center [460, 211] width 921 height 422
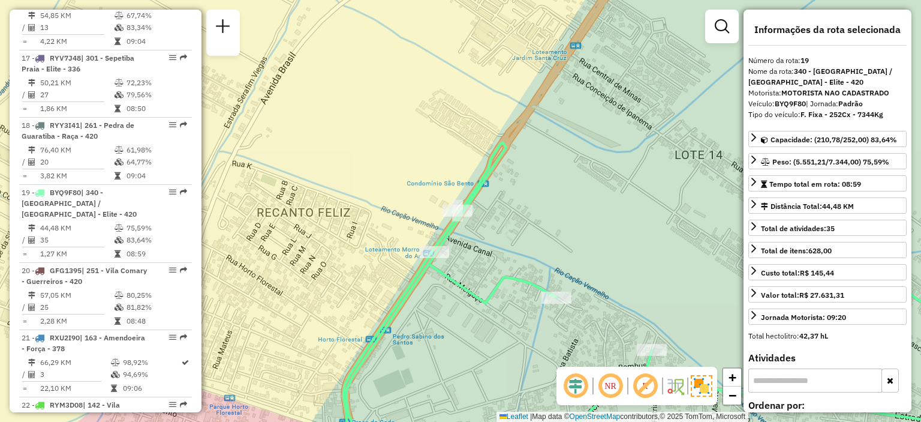
drag, startPoint x: 592, startPoint y: 90, endPoint x: 543, endPoint y: 218, distance: 137.1
click at [543, 218] on div "Janela de atendimento Grade de atendimento Capacidade Transportadoras Veículos …" at bounding box center [460, 211] width 921 height 422
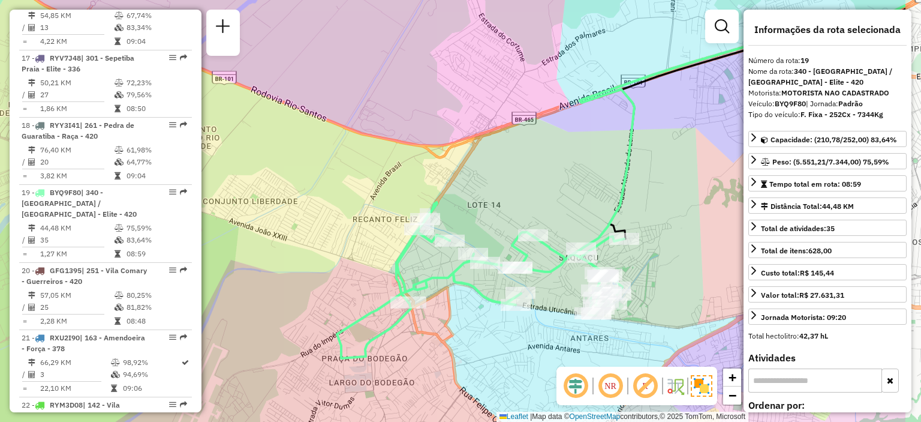
drag, startPoint x: 658, startPoint y: 204, endPoint x: 551, endPoint y: 188, distance: 108.5
click at [551, 188] on div "Janela de atendimento Grade de atendimento Capacidade Transportadoras Veículos …" at bounding box center [460, 211] width 921 height 422
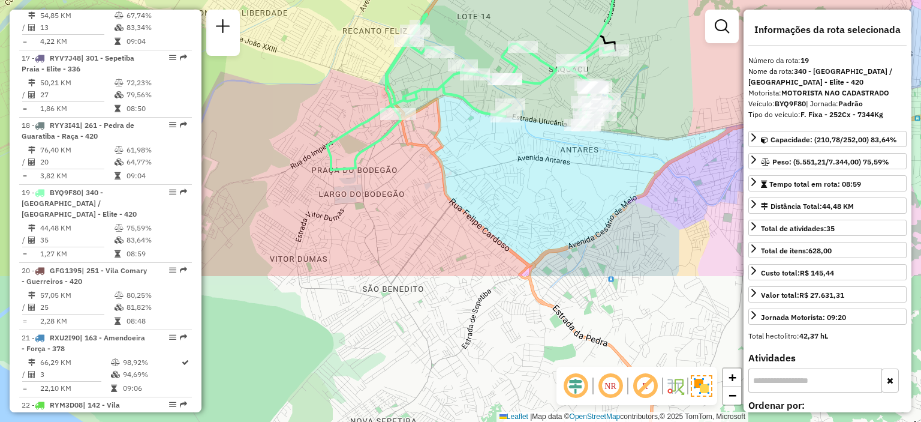
drag, startPoint x: 358, startPoint y: 406, endPoint x: 349, endPoint y: 213, distance: 192.7
click at [348, 215] on div "Janela de atendimento Grade de atendimento Capacidade Transportadoras Veículos …" at bounding box center [460, 211] width 921 height 422
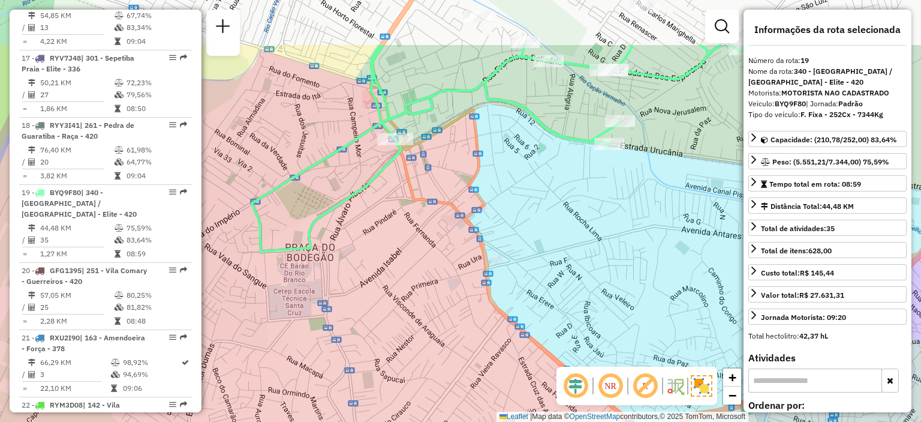
drag, startPoint x: 458, startPoint y: 121, endPoint x: 542, endPoint y: 207, distance: 120.9
click at [542, 207] on div "Janela de atendimento Grade de atendimento Capacidade Transportadoras Veículos …" at bounding box center [460, 211] width 921 height 422
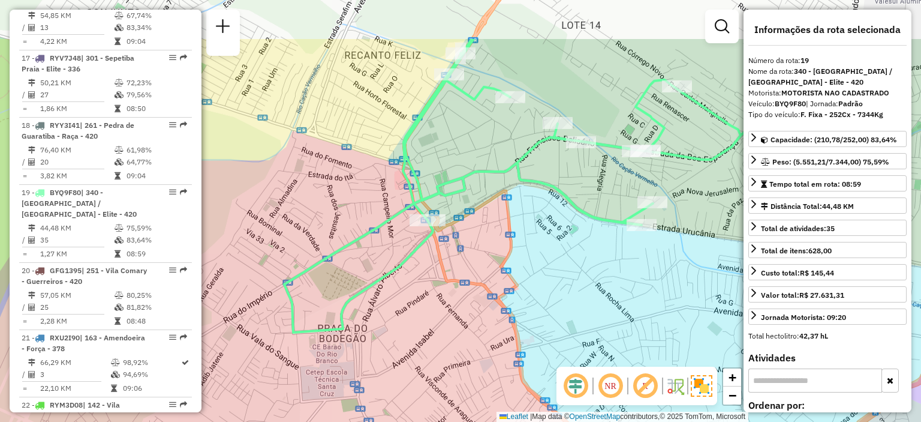
drag, startPoint x: 306, startPoint y: 151, endPoint x: 338, endPoint y: 231, distance: 87.2
click at [338, 231] on div "Janela de atendimento Grade de atendimento Capacidade Transportadoras Veículos …" at bounding box center [460, 211] width 921 height 422
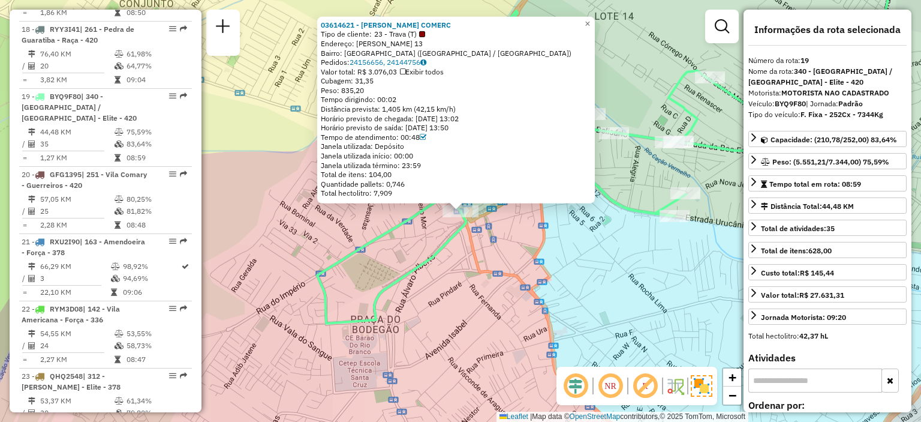
scroll to position [1756, 0]
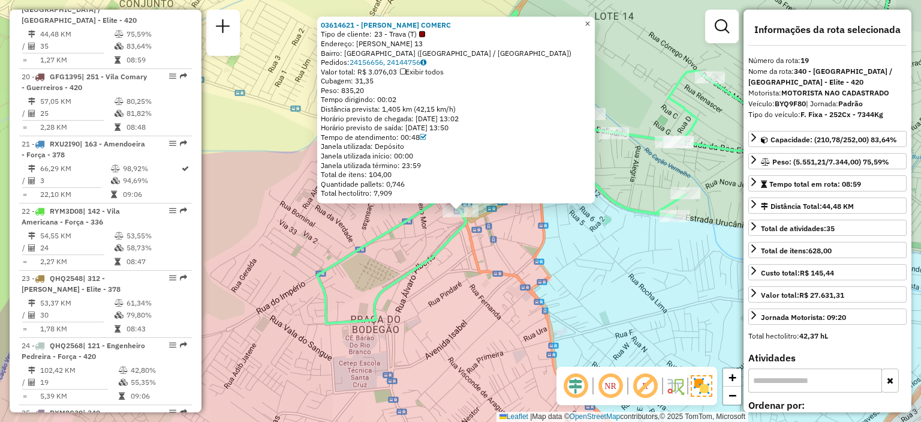
click at [595, 22] on link "×" at bounding box center [587, 24] width 14 height 14
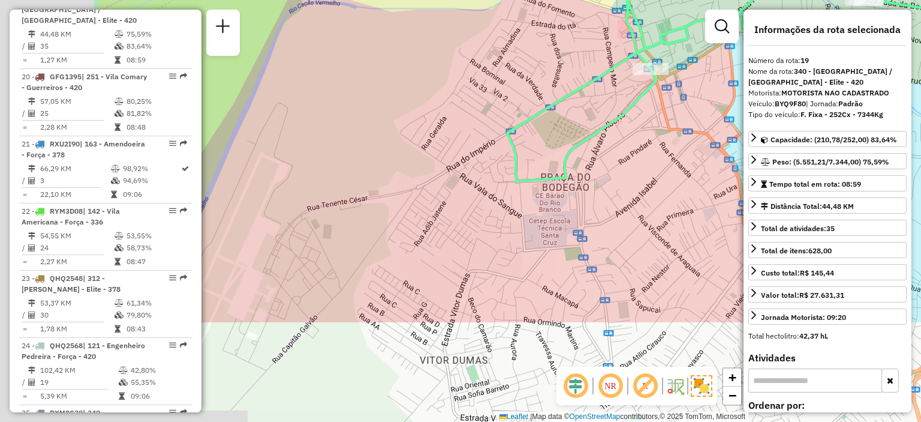
drag, startPoint x: 359, startPoint y: 348, endPoint x: 664, endPoint y: 158, distance: 359.9
click at [664, 158] on div "Janela de atendimento Grade de atendimento Capacidade Transportadoras Veículos …" at bounding box center [460, 211] width 921 height 422
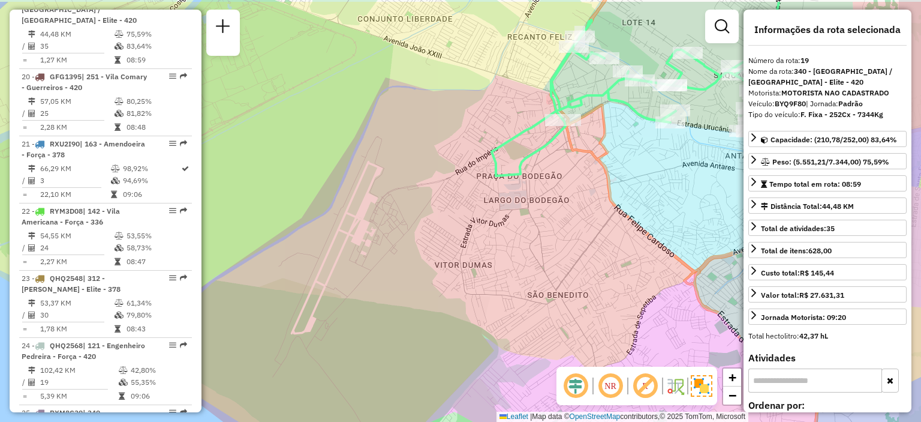
drag, startPoint x: 628, startPoint y: 204, endPoint x: 554, endPoint y: 243, distance: 83.7
click at [554, 243] on div "Janela de atendimento Grade de atendimento Capacidade Transportadoras Veículos …" at bounding box center [460, 211] width 921 height 422
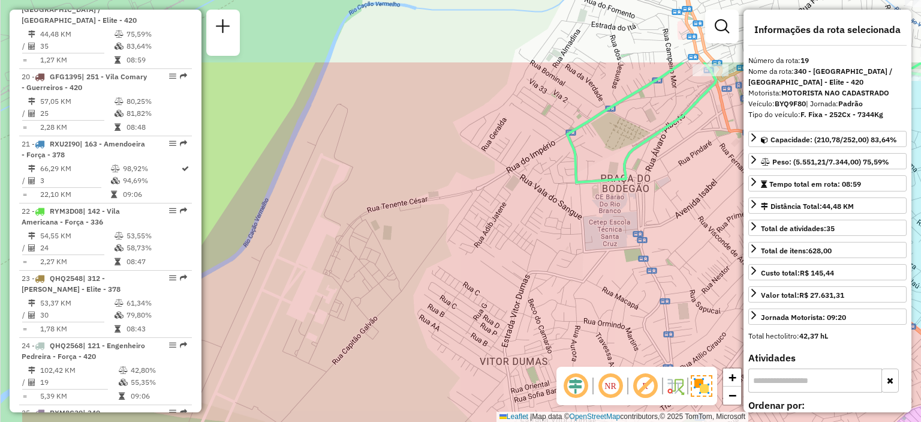
drag, startPoint x: 407, startPoint y: 257, endPoint x: 487, endPoint y: 309, distance: 95.5
click at [487, 314] on div "Janela de atendimento Grade de atendimento Capacidade Transportadoras Veículos …" at bounding box center [460, 211] width 921 height 422
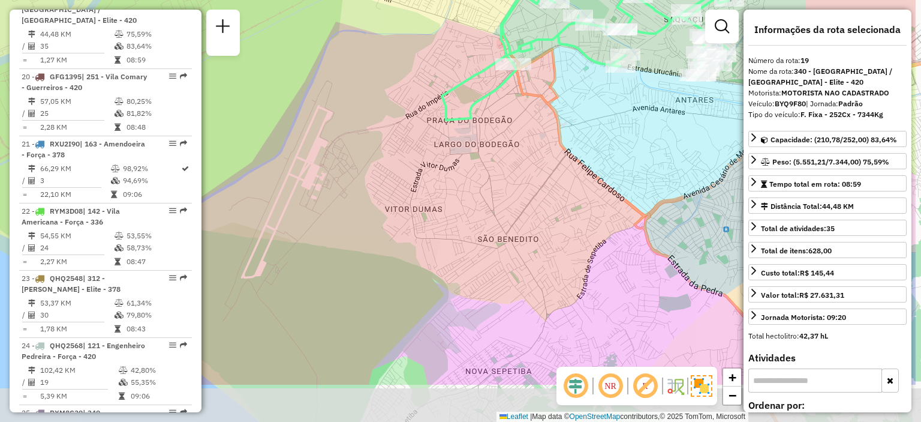
drag, startPoint x: 551, startPoint y: 240, endPoint x: 427, endPoint y: 104, distance: 184.2
click at [427, 104] on div "Janela de atendimento Grade de atendimento Capacidade Transportadoras Veículos …" at bounding box center [460, 211] width 921 height 422
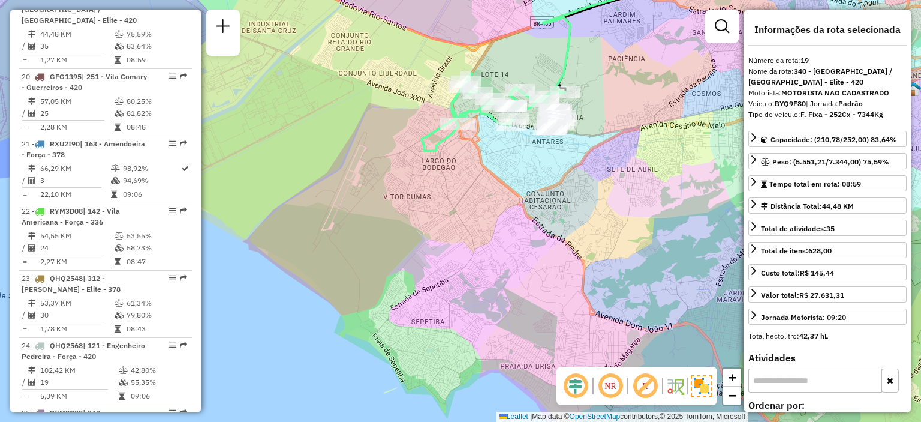
drag, startPoint x: 455, startPoint y: 149, endPoint x: 440, endPoint y: 223, distance: 75.8
click at [440, 223] on div "Janela de atendimento Grade de atendimento Capacidade Transportadoras Veículos …" at bounding box center [460, 211] width 921 height 422
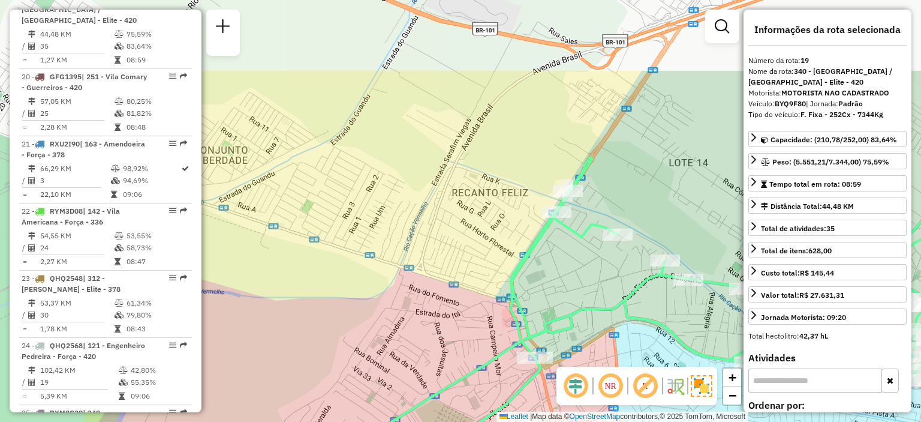
drag, startPoint x: 468, startPoint y: 64, endPoint x: 652, endPoint y: 174, distance: 214.6
click at [652, 175] on div "Janela de atendimento Grade de atendimento Capacidade Transportadoras Veículos …" at bounding box center [460, 211] width 921 height 422
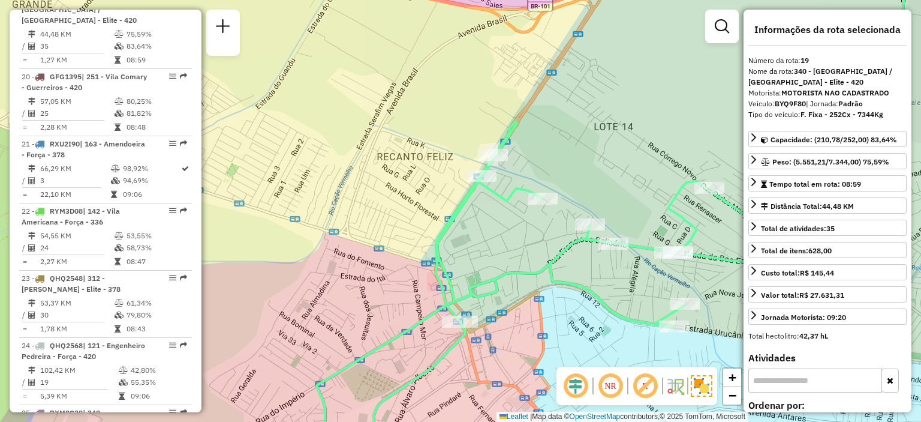
drag, startPoint x: 648, startPoint y: 186, endPoint x: 573, endPoint y: 157, distance: 80.5
click at [573, 157] on div "Janela de atendimento Grade de atendimento Capacidade Transportadoras Veículos …" at bounding box center [460, 211] width 921 height 422
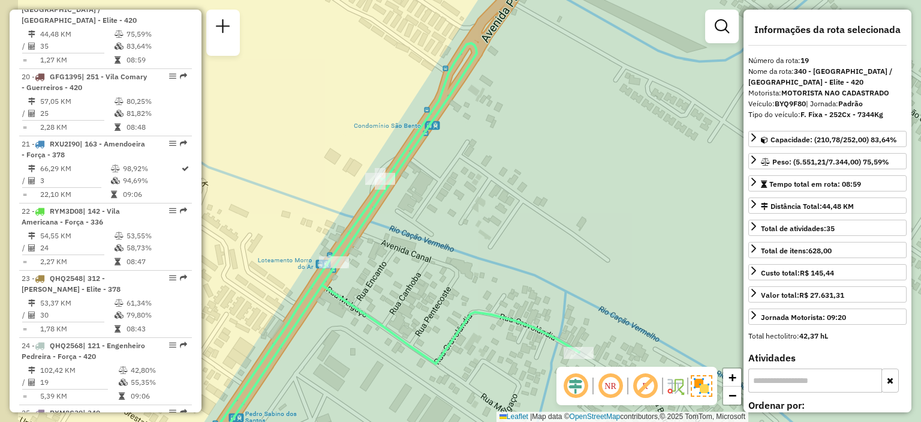
drag, startPoint x: 408, startPoint y: 137, endPoint x: 554, endPoint y: 99, distance: 150.7
click at [553, 99] on div "Janela de atendimento Grade de atendimento Capacidade Transportadoras Veículos …" at bounding box center [460, 211] width 921 height 422
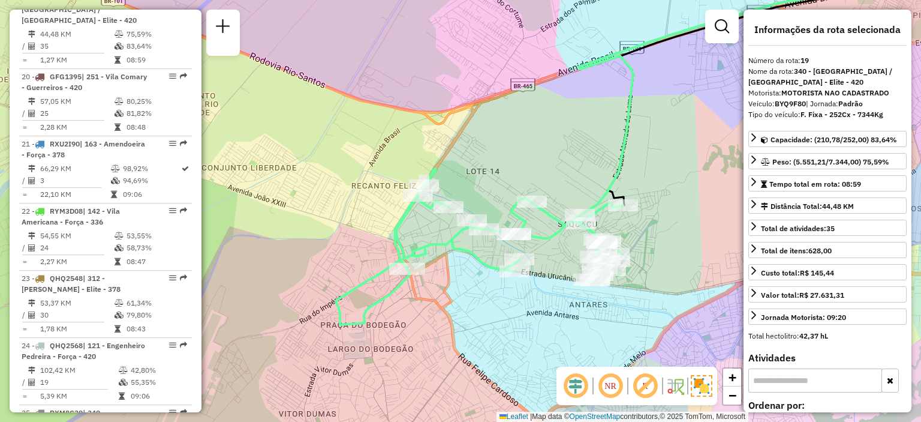
drag, startPoint x: 584, startPoint y: 208, endPoint x: 508, endPoint y: 203, distance: 75.7
click at [508, 203] on icon at bounding box center [479, 246] width 287 height 156
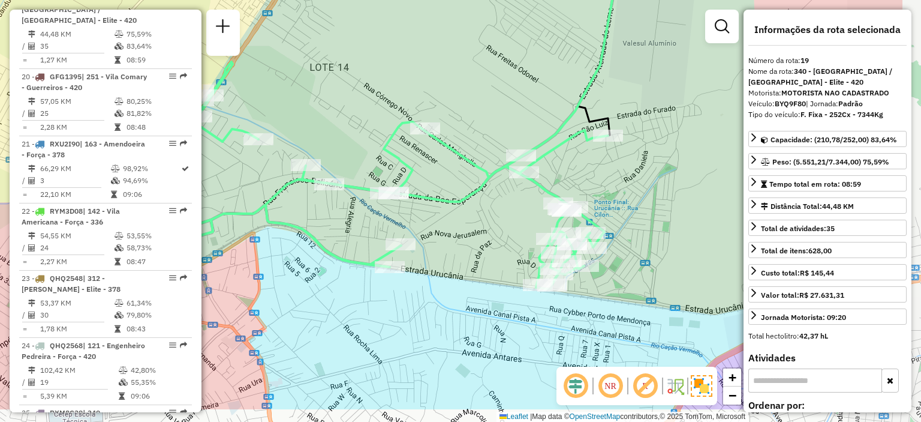
drag, startPoint x: 573, startPoint y: 147, endPoint x: 467, endPoint y: 122, distance: 109.1
click at [467, 122] on div "Janela de atendimento Grade de atendimento Capacidade Transportadoras Veículos …" at bounding box center [460, 211] width 921 height 422
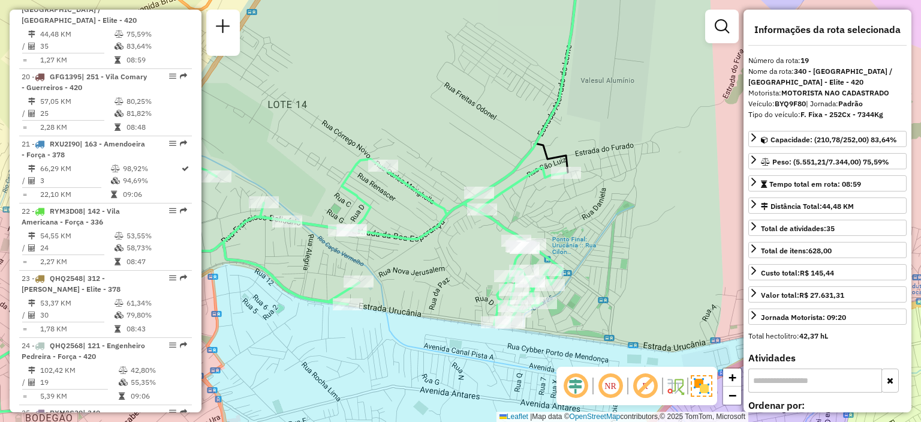
drag, startPoint x: 646, startPoint y: 145, endPoint x: 640, endPoint y: 168, distance: 24.1
click at [640, 168] on div "Janela de atendimento Grade de atendimento Capacidade Transportadoras Veículos …" at bounding box center [460, 211] width 921 height 422
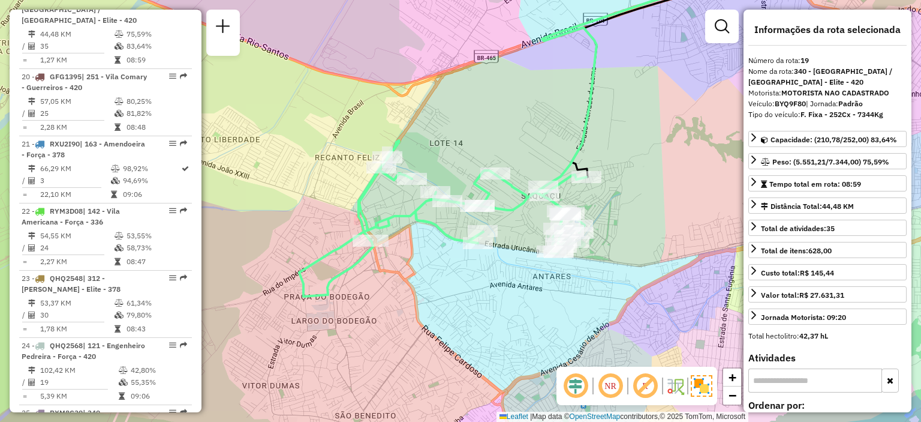
drag, startPoint x: 210, startPoint y: 247, endPoint x: 285, endPoint y: 258, distance: 75.1
click at [285, 258] on div "Janela de atendimento Grade de atendimento Capacidade Transportadoras Veículos …" at bounding box center [460, 211] width 921 height 422
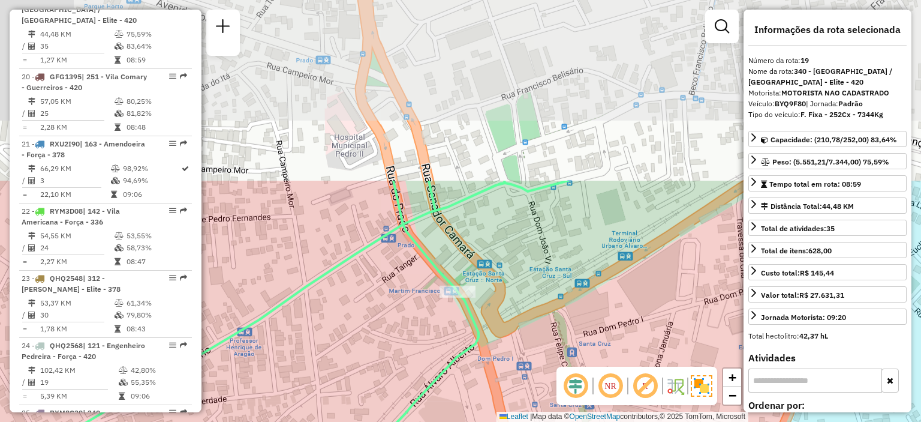
drag, startPoint x: 477, startPoint y: 155, endPoint x: 409, endPoint y: 378, distance: 233.1
click at [409, 378] on div "Janela de atendimento Grade de atendimento Capacidade Transportadoras Veículos …" at bounding box center [460, 211] width 921 height 422
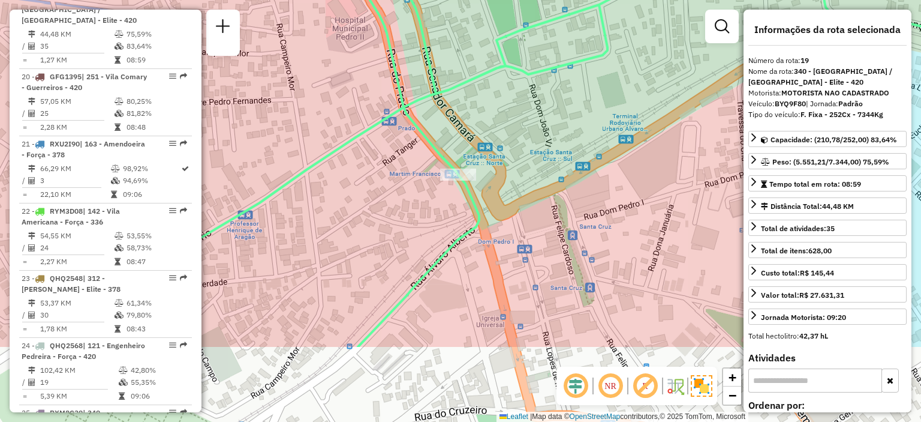
drag, startPoint x: 417, startPoint y: 336, endPoint x: 417, endPoint y: 215, distance: 121.1
click at [417, 215] on div "Janela de atendimento Grade de atendimento Capacidade Transportadoras Veículos …" at bounding box center [460, 211] width 921 height 422
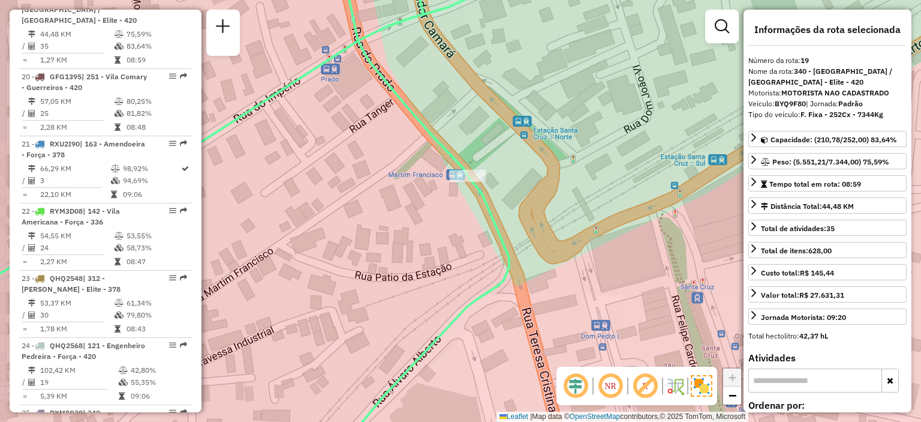
drag, startPoint x: 458, startPoint y: 110, endPoint x: 465, endPoint y: 130, distance: 21.8
click at [465, 130] on div "Janela de atendimento Grade de atendimento Capacidade Transportadoras Veículos …" at bounding box center [460, 211] width 921 height 422
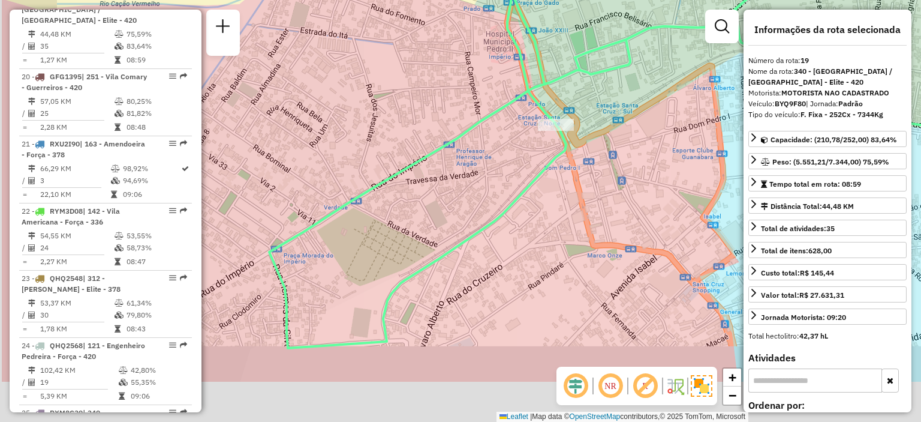
drag, startPoint x: 434, startPoint y: 318, endPoint x: 556, endPoint y: 194, distance: 173.8
click at [549, 222] on div "Janela de atendimento Grade de atendimento Capacidade Transportadoras Veículos …" at bounding box center [460, 211] width 921 height 422
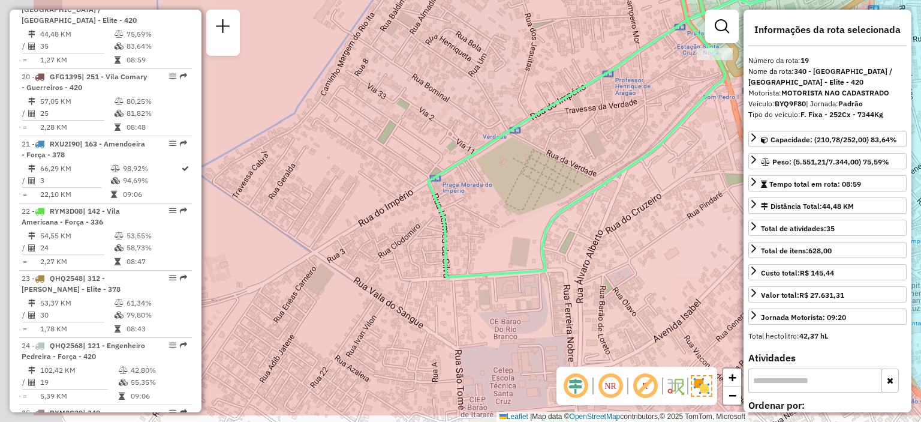
drag, startPoint x: 457, startPoint y: 210, endPoint x: 612, endPoint y: 146, distance: 168.3
click at [611, 147] on div "Janela de atendimento Grade de atendimento Capacidade Transportadoras Veículos …" at bounding box center [460, 211] width 921 height 422
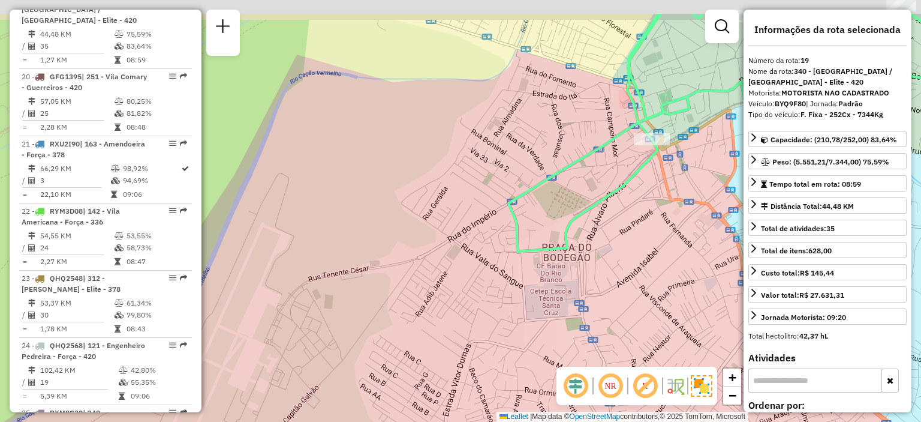
drag, startPoint x: 603, startPoint y: 131, endPoint x: 563, endPoint y: 182, distance: 64.4
click at [564, 182] on icon at bounding box center [740, 132] width 464 height 237
